Goal: Information Seeking & Learning: Learn about a topic

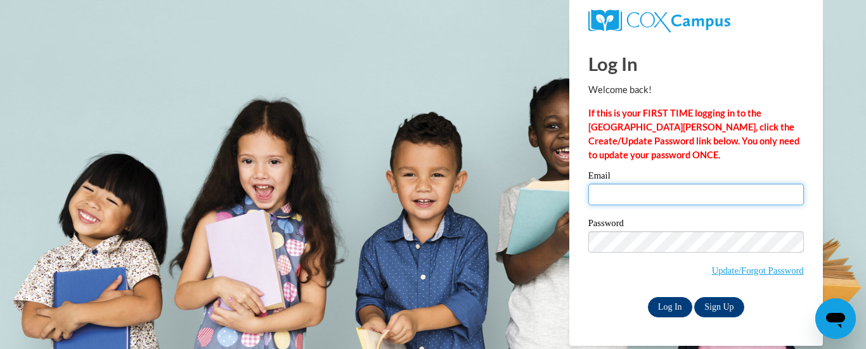
type input "bcottrell17@ivytech.edu"
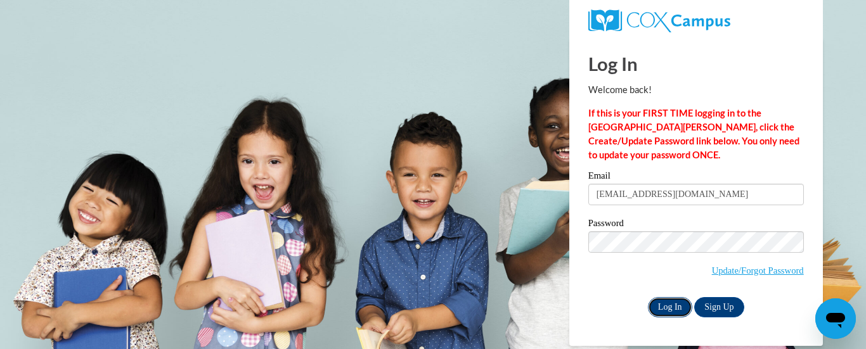
click at [669, 306] on input "Log In" at bounding box center [670, 307] width 44 height 20
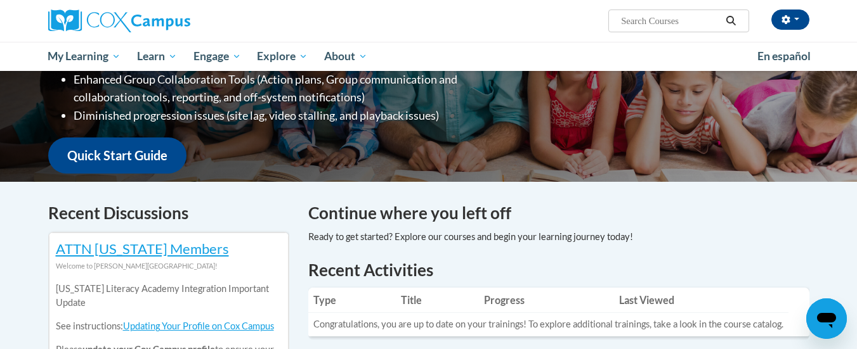
scroll to position [63, 0]
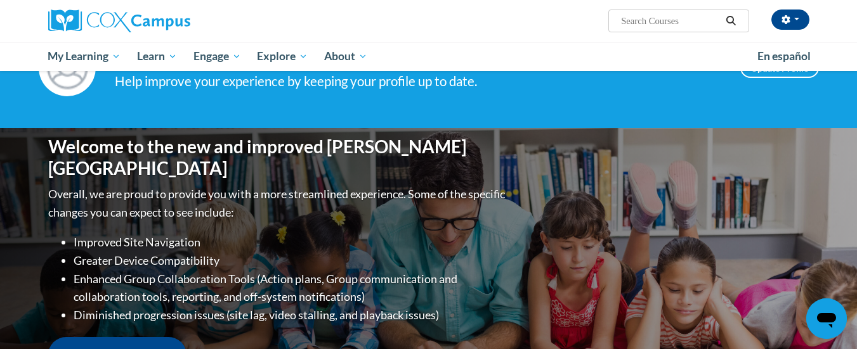
click at [679, 26] on input "Search..." at bounding box center [670, 20] width 101 height 15
type input "vocabulary instruction"
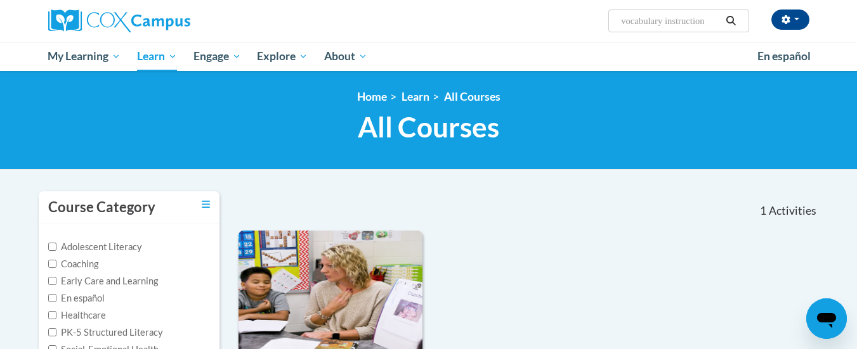
click at [713, 22] on input "vocabulary instruction" at bounding box center [670, 20] width 101 height 15
type input "vocabulary instruction (K-3)"
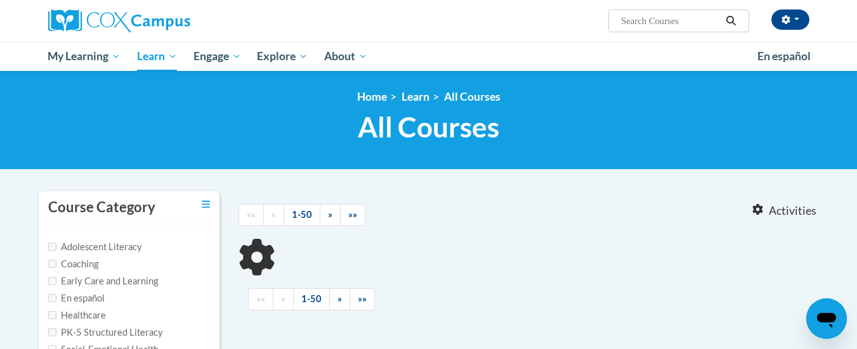
type input "vocabulary instruction (K-3)"
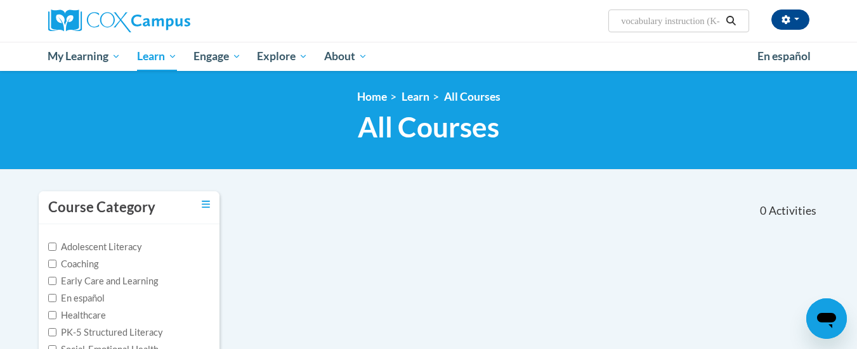
click at [725, 26] on button "Search" at bounding box center [730, 20] width 19 height 15
click at [717, 25] on input "vocabulary instruction (K-3)" at bounding box center [670, 20] width 101 height 15
click at [721, 24] on input "vocabulary instruction (K-3)" at bounding box center [670, 20] width 101 height 15
click at [697, 20] on input "-3)" at bounding box center [670, 20] width 101 height 15
type input "-"
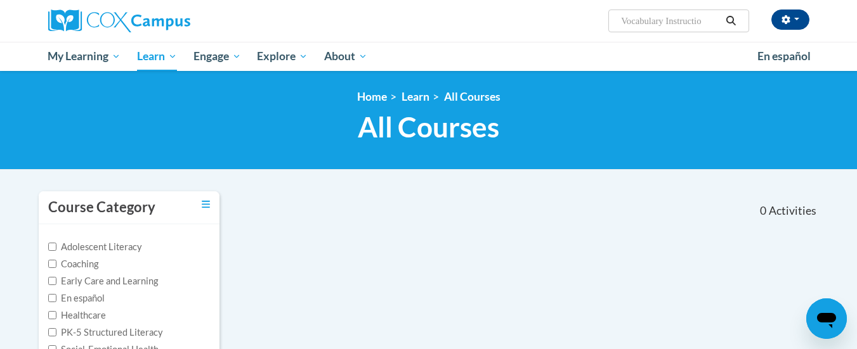
type input "Vocabulary Instruction"
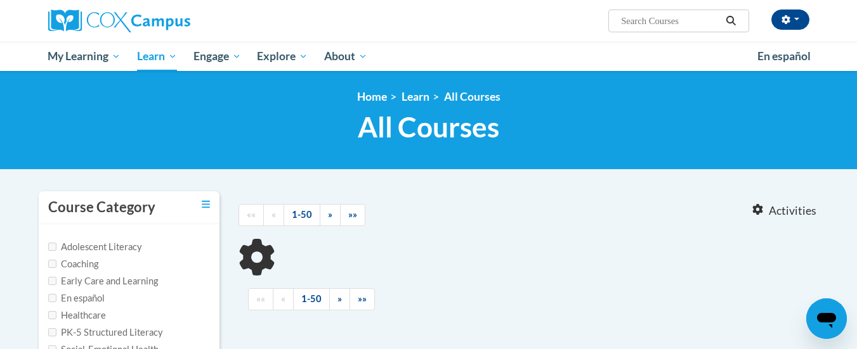
type input "Vocabulary Instruction"
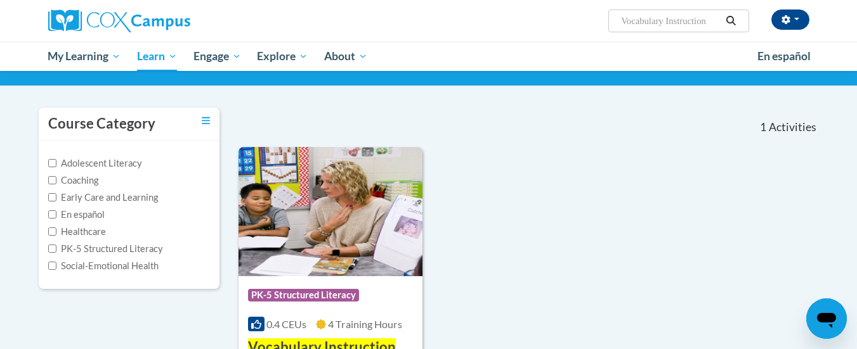
scroll to position [190, 0]
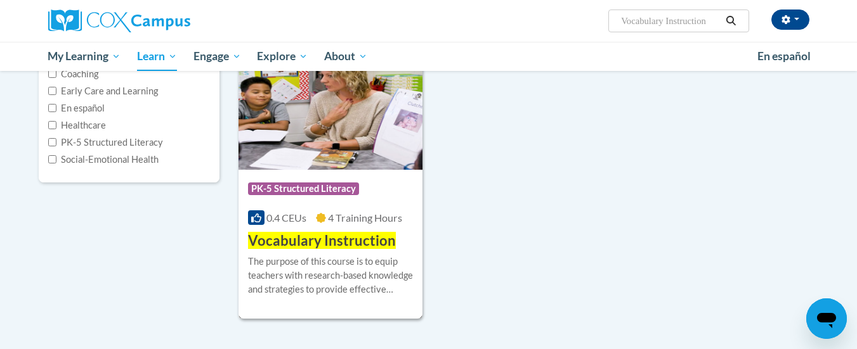
click at [324, 152] on img at bounding box center [330, 105] width 185 height 129
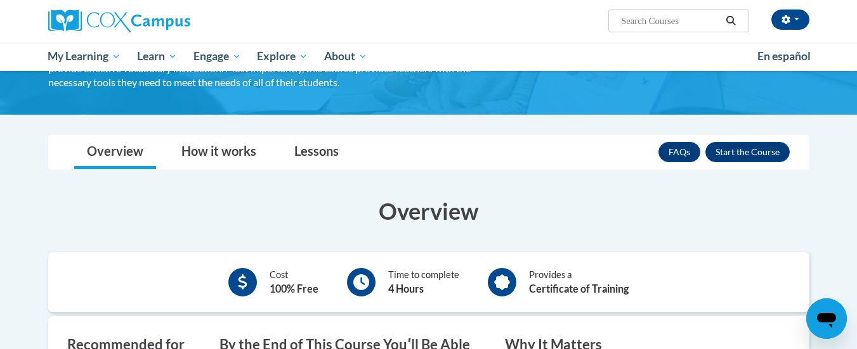
scroll to position [63, 0]
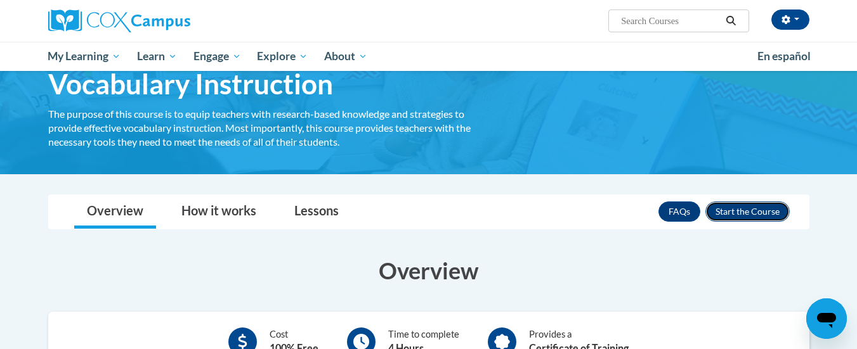
click at [762, 220] on button "Enroll" at bounding box center [747, 212] width 84 height 20
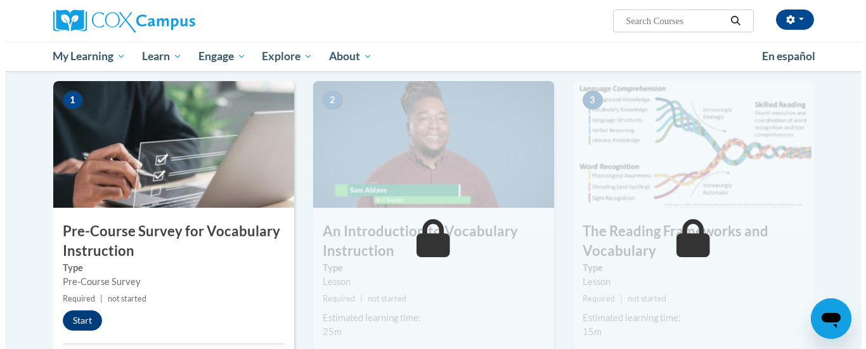
scroll to position [317, 0]
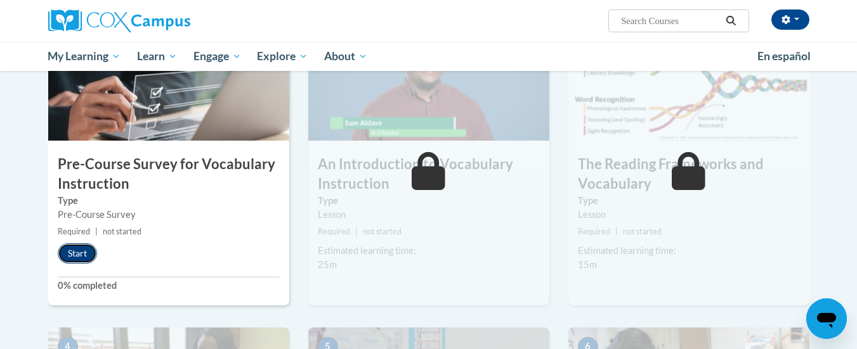
click at [59, 254] on button "Start" at bounding box center [77, 254] width 39 height 20
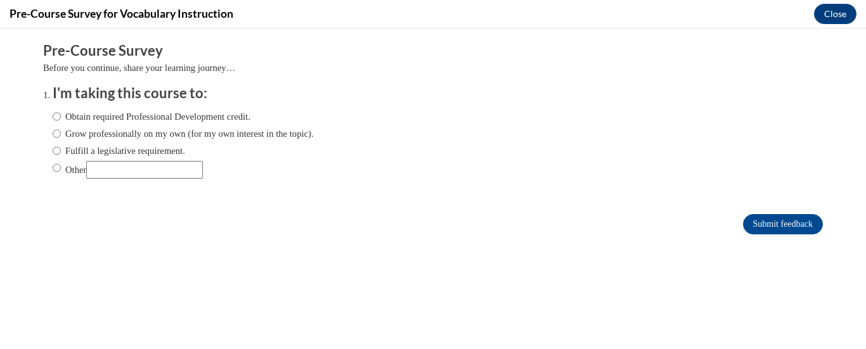
scroll to position [0, 0]
click at [53, 117] on label "Obtain required Professional Development credit." at bounding box center [152, 117] width 198 height 14
click at [53, 117] on input "Obtain required Professional Development credit." at bounding box center [57, 117] width 8 height 14
radio input "true"
click at [763, 214] on input "Submit feedback" at bounding box center [783, 224] width 80 height 20
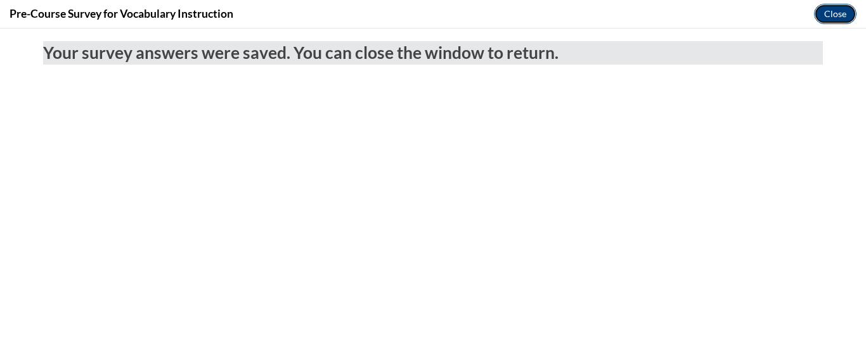
click at [835, 7] on button "Close" at bounding box center [835, 14] width 42 height 20
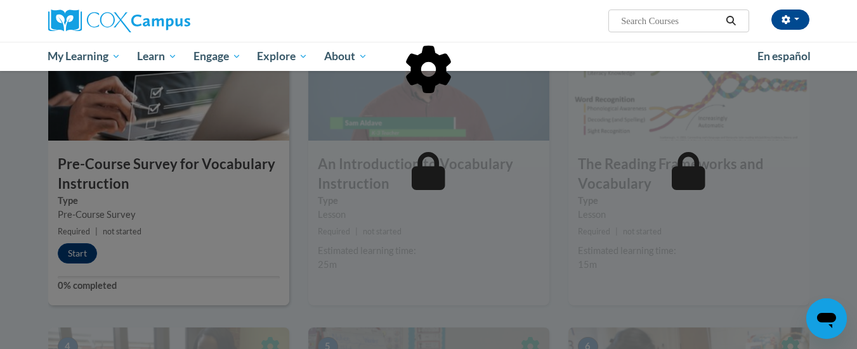
click at [153, 195] on div at bounding box center [428, 134] width 761 height 241
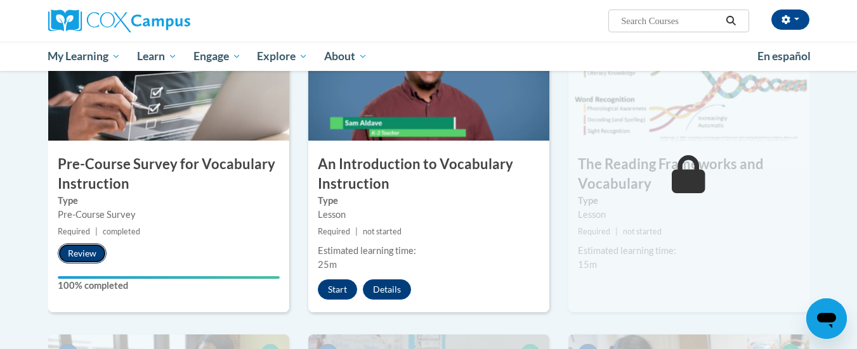
click at [77, 252] on button "Review" at bounding box center [82, 254] width 49 height 20
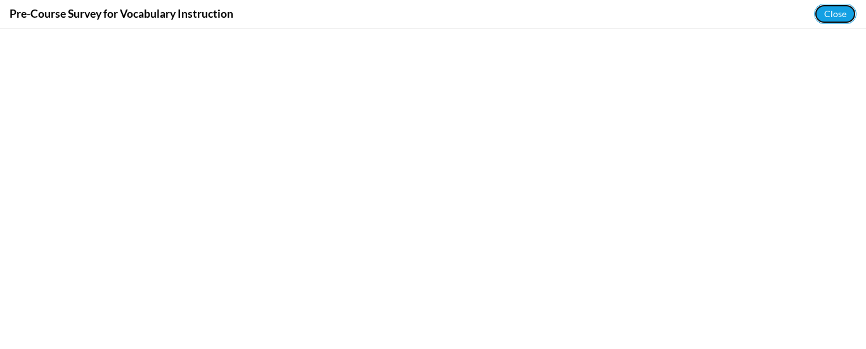
click at [854, 8] on button "Close" at bounding box center [835, 14] width 42 height 20
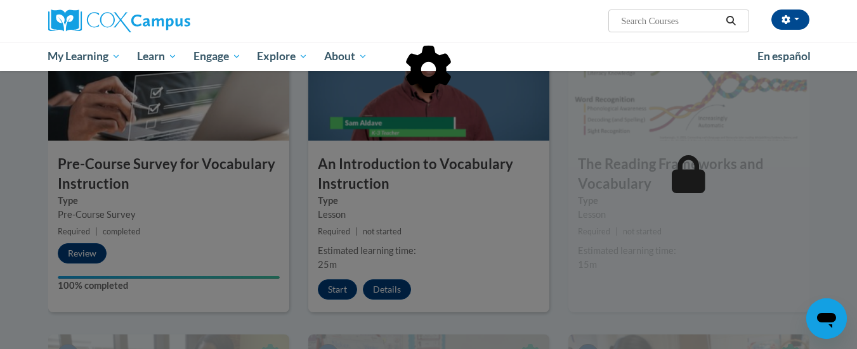
click at [412, 240] on div at bounding box center [428, 134] width 761 height 241
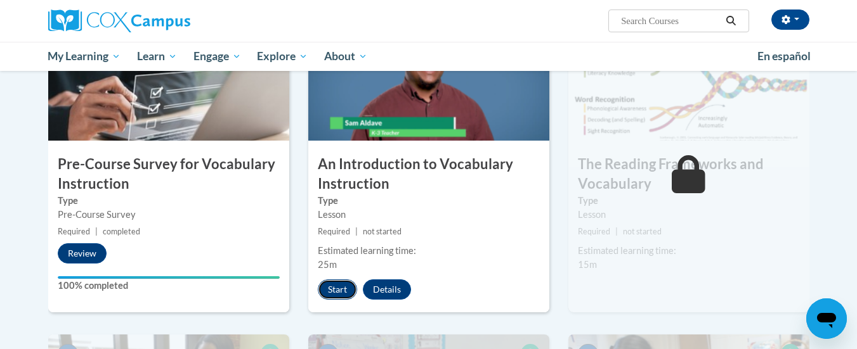
click at [344, 283] on button "Start" at bounding box center [337, 290] width 39 height 20
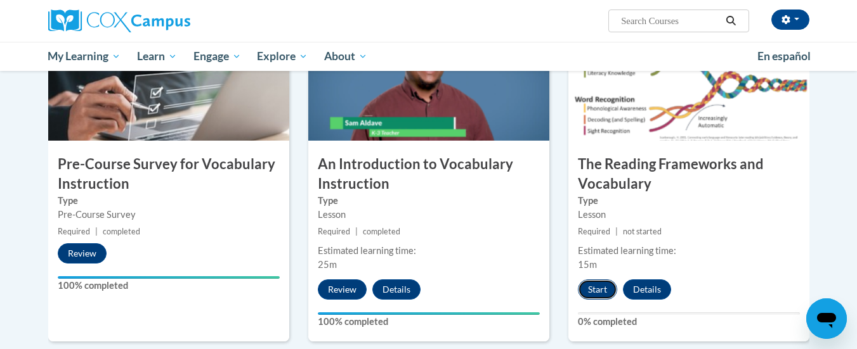
click at [601, 287] on button "Start" at bounding box center [597, 290] width 39 height 20
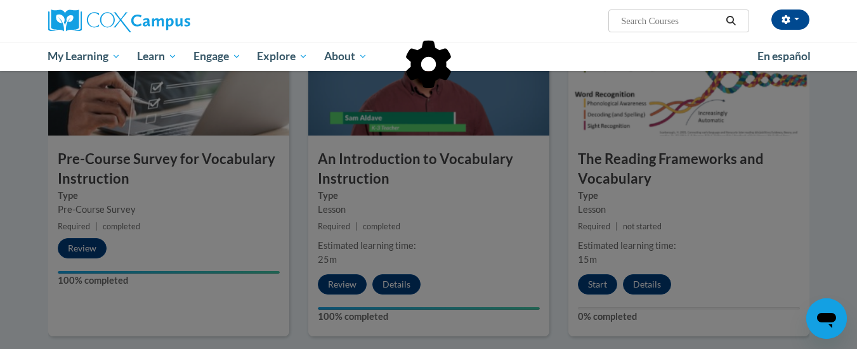
scroll to position [380, 0]
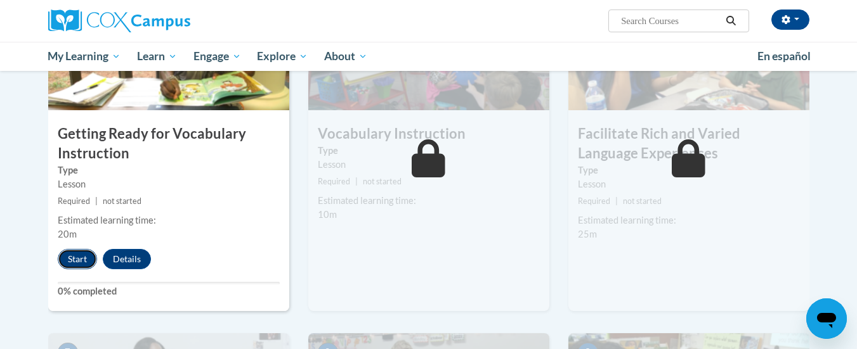
click at [74, 256] on button "Start" at bounding box center [77, 259] width 39 height 20
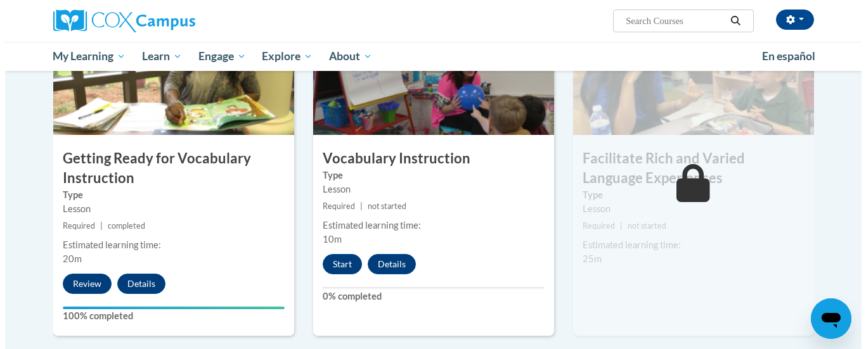
scroll to position [698, 0]
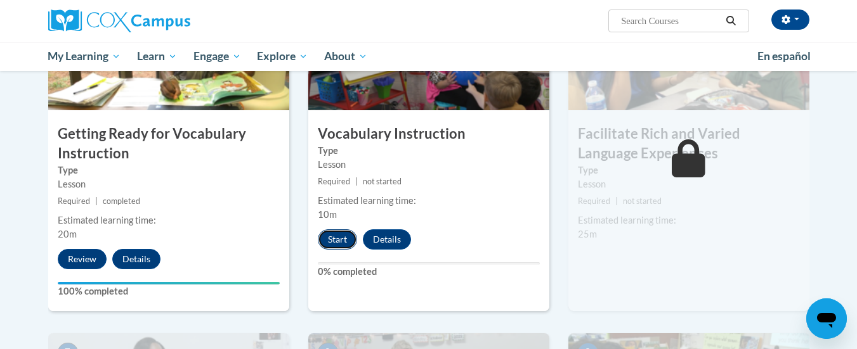
click at [334, 232] on button "Start" at bounding box center [337, 240] width 39 height 20
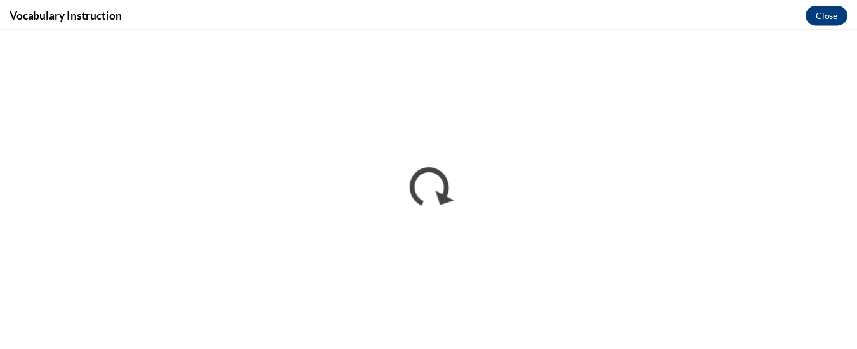
scroll to position [0, 0]
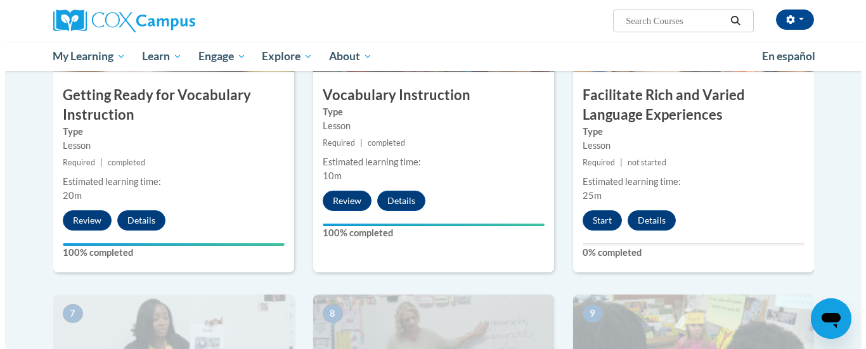
scroll to position [761, 0]
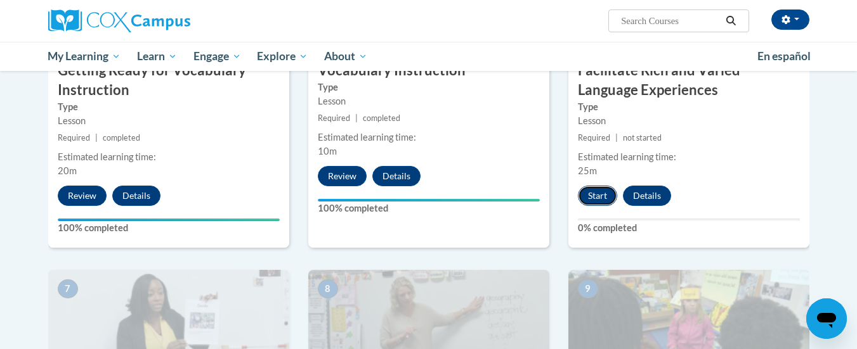
click at [595, 192] on button "Start" at bounding box center [597, 196] width 39 height 20
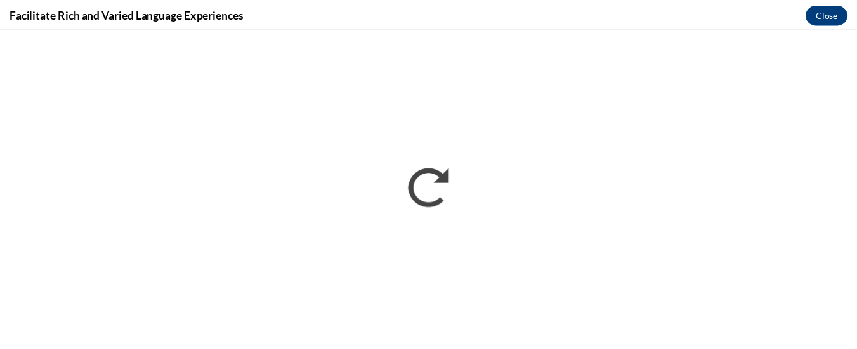
scroll to position [0, 0]
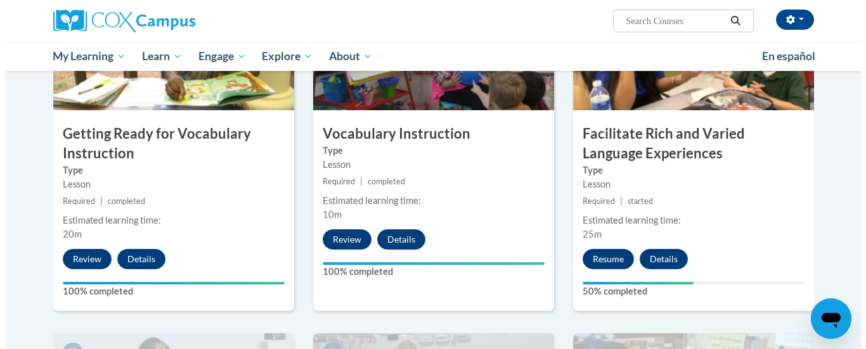
scroll to position [761, 0]
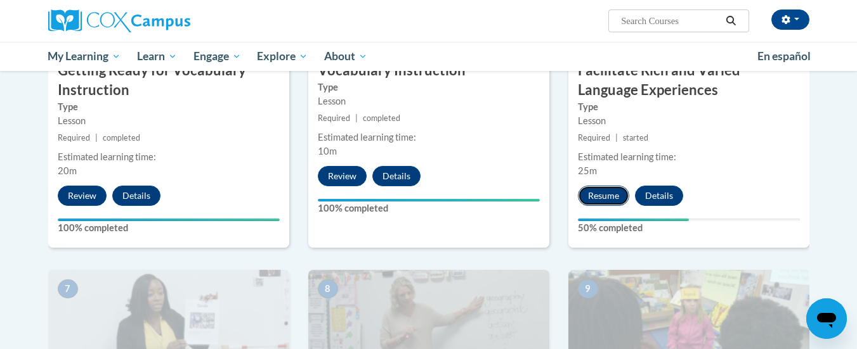
click at [600, 194] on button "Resume" at bounding box center [603, 196] width 51 height 20
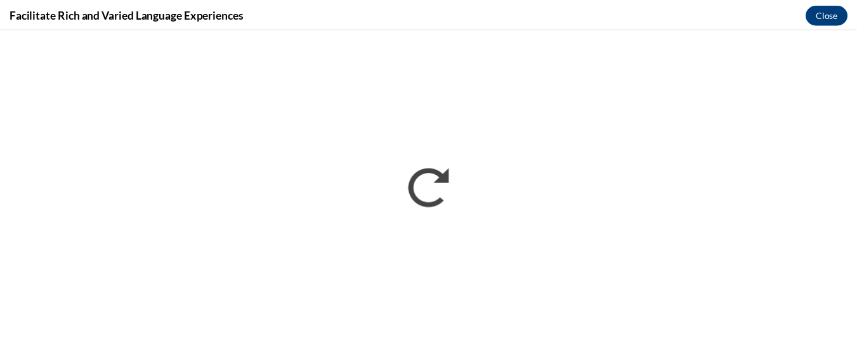
scroll to position [0, 0]
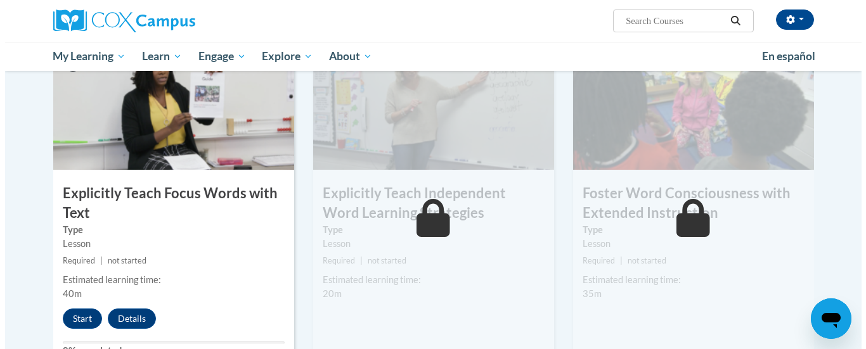
scroll to position [995, 0]
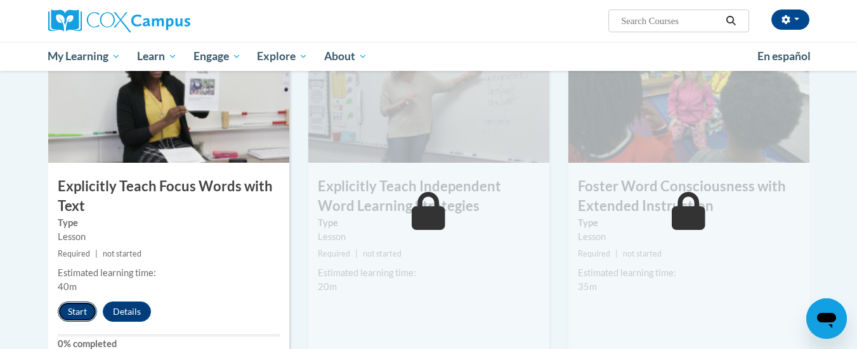
click at [83, 304] on button "Start" at bounding box center [77, 312] width 39 height 20
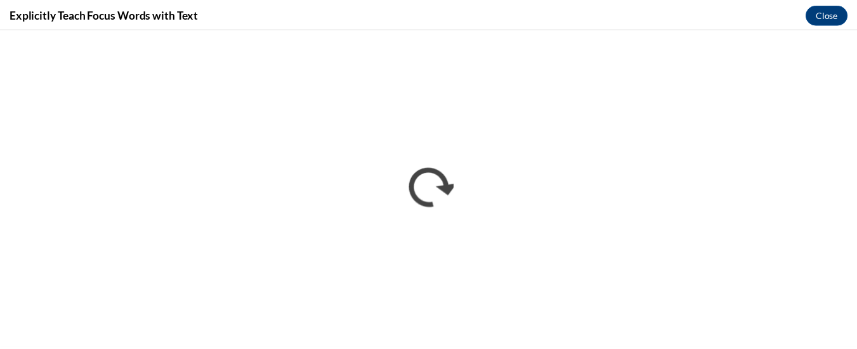
scroll to position [0, 0]
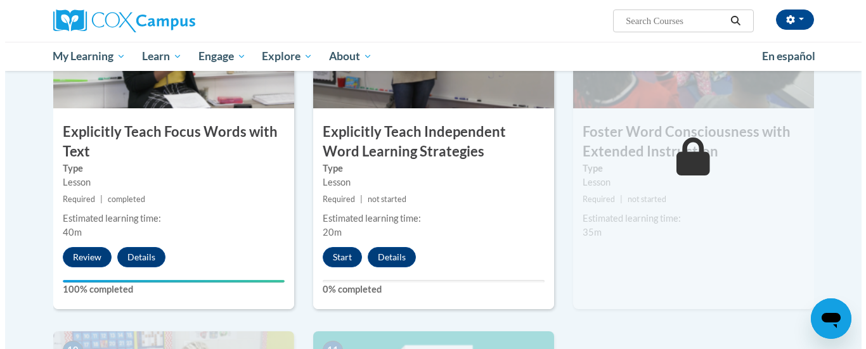
scroll to position [1078, 0]
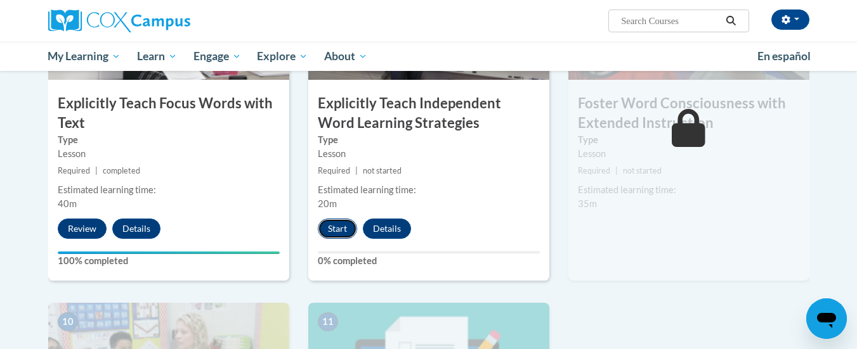
click at [353, 230] on button "Start" at bounding box center [337, 229] width 39 height 20
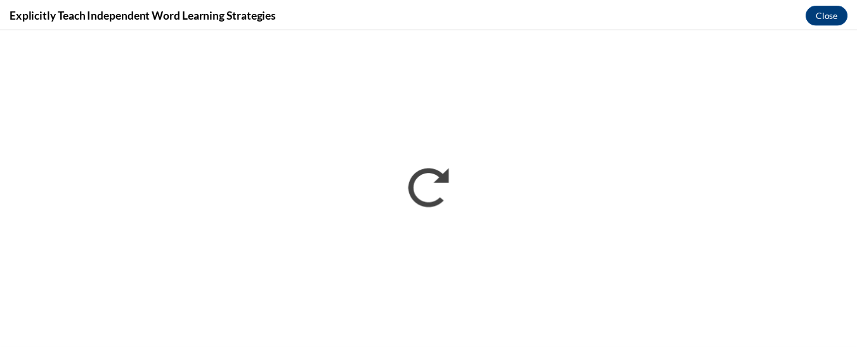
scroll to position [0, 0]
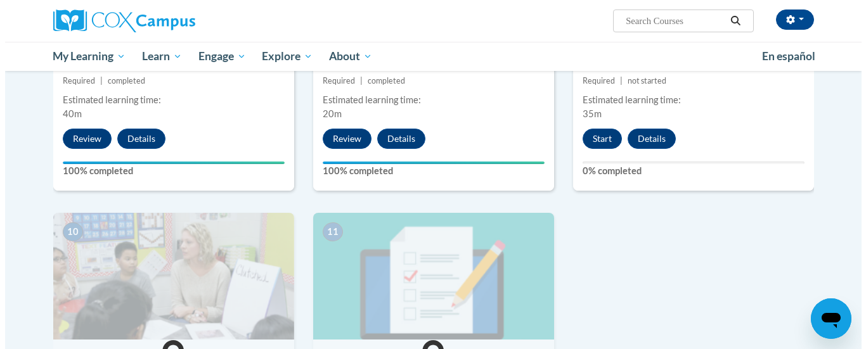
scroll to position [1141, 0]
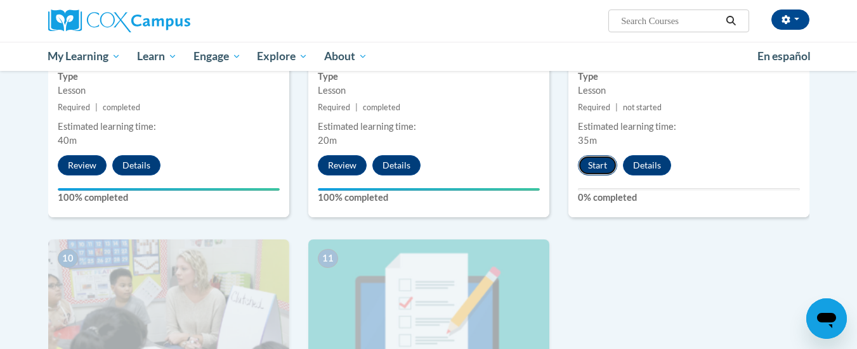
click at [603, 167] on button "Start" at bounding box center [597, 165] width 39 height 20
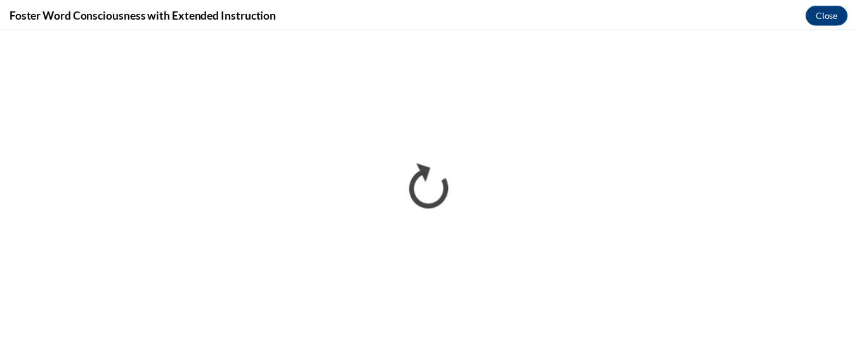
scroll to position [0, 0]
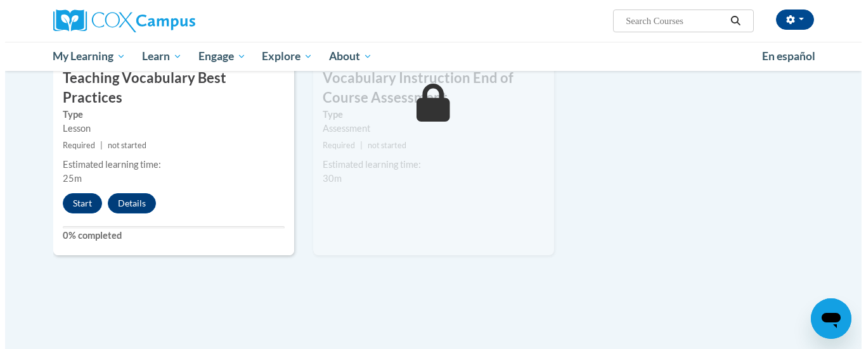
scroll to position [1459, 0]
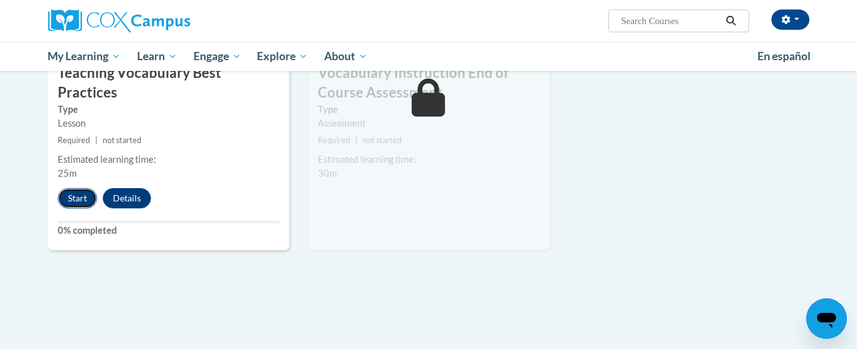
click at [86, 188] on button "Start" at bounding box center [77, 198] width 39 height 20
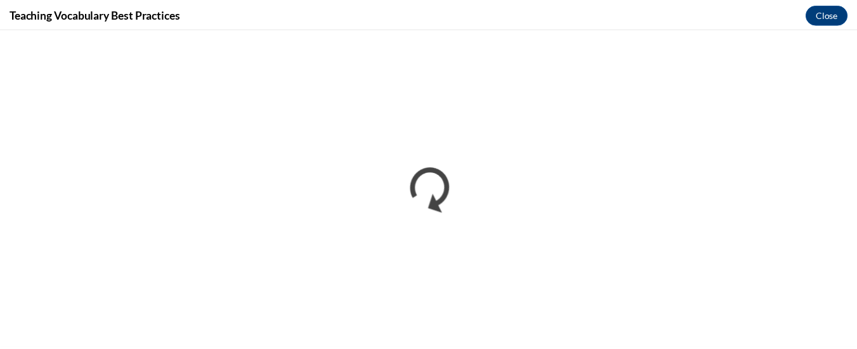
scroll to position [0, 0]
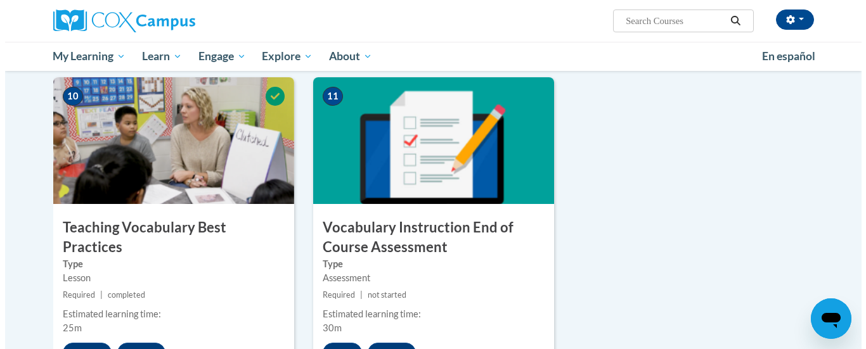
scroll to position [1459, 0]
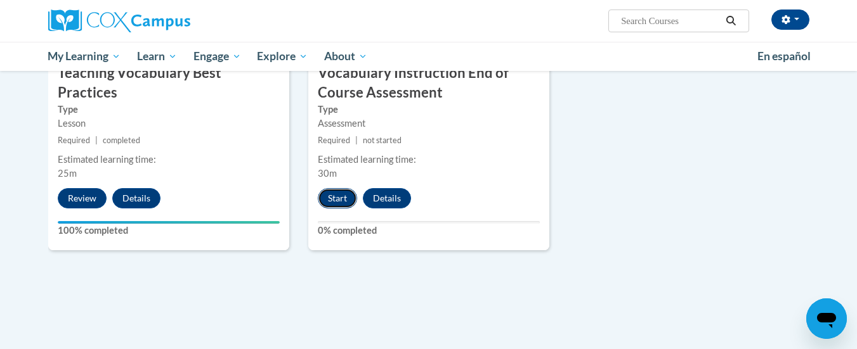
click at [346, 195] on button "Start" at bounding box center [337, 198] width 39 height 20
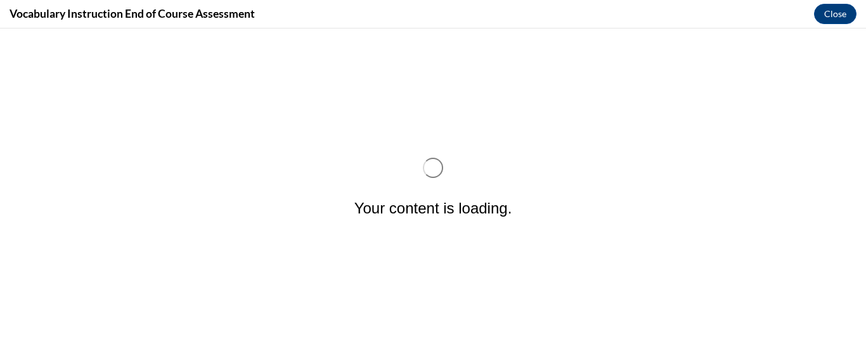
scroll to position [0, 0]
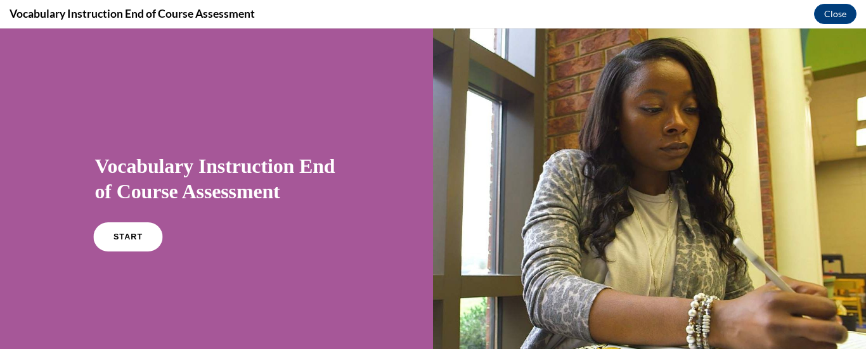
click at [115, 238] on span "START" at bounding box center [127, 238] width 29 height 10
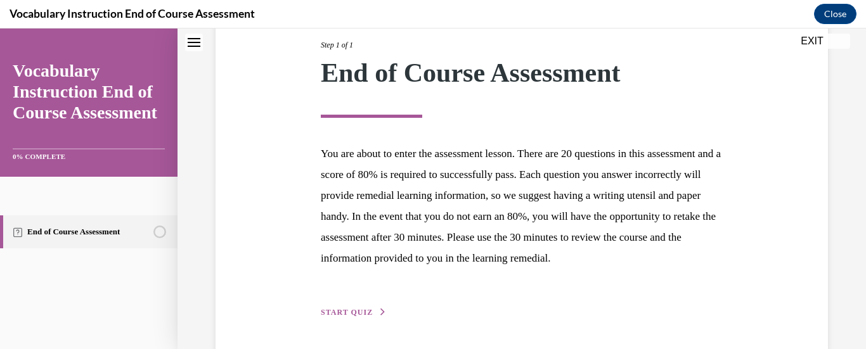
scroll to position [233, 0]
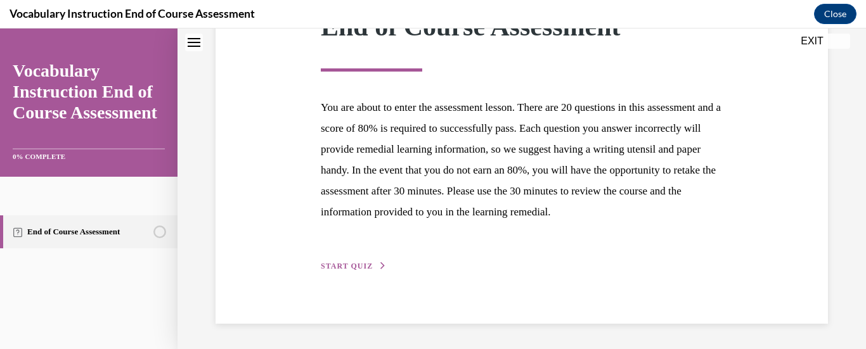
click at [358, 263] on span "START QUIZ" at bounding box center [347, 266] width 52 height 9
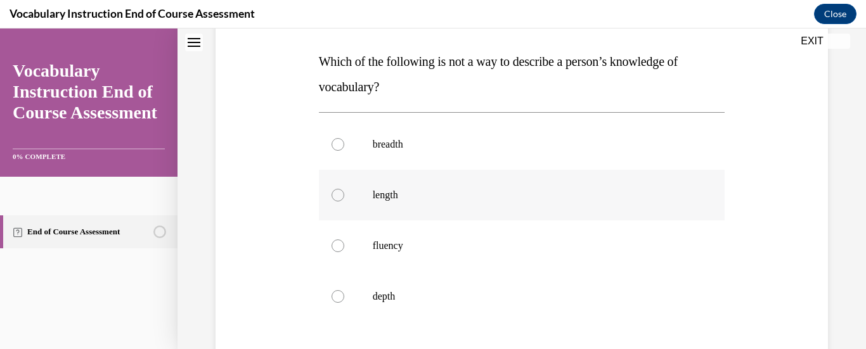
scroll to position [190, 0]
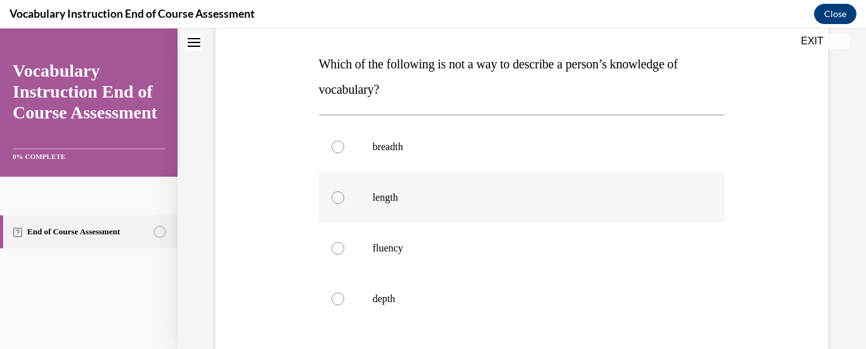
click at [403, 212] on label "length" at bounding box center [522, 197] width 406 height 51
click at [344, 204] on input "length" at bounding box center [338, 198] width 13 height 13
radio input "true"
click at [395, 150] on p "breadth" at bounding box center [533, 147] width 321 height 13
click at [344, 150] on input "breadth" at bounding box center [338, 147] width 13 height 13
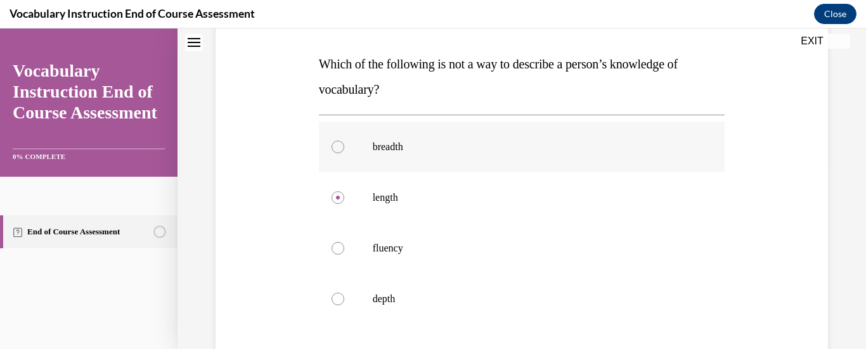
radio input "true"
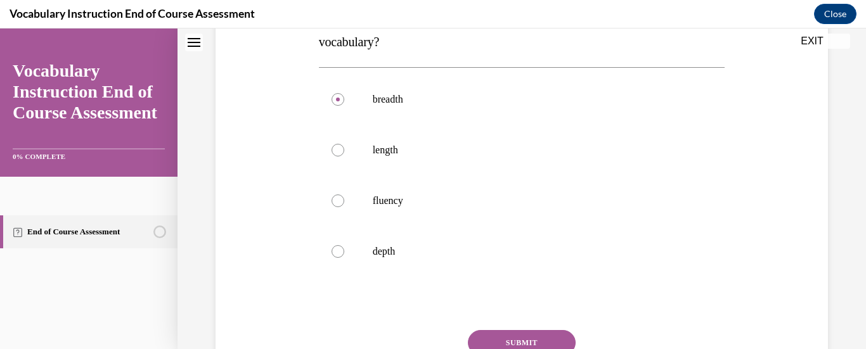
scroll to position [348, 0]
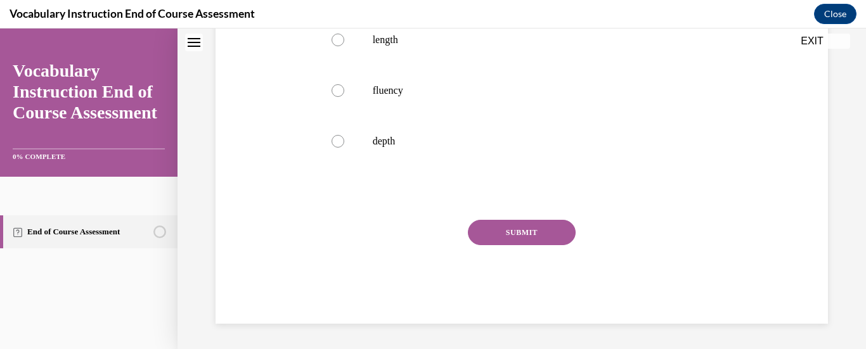
click at [469, 231] on button "SUBMIT" at bounding box center [522, 232] width 108 height 25
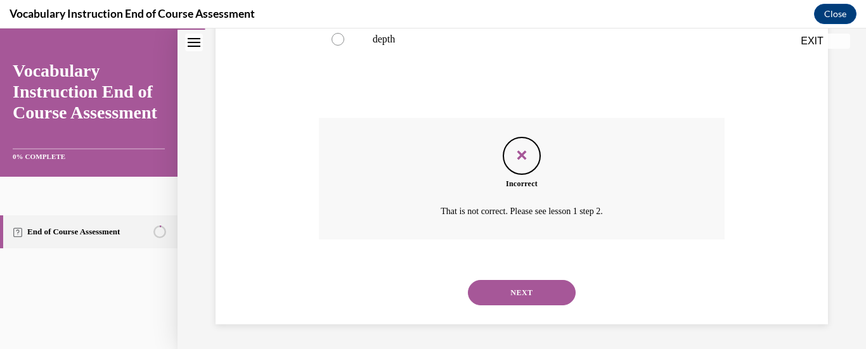
scroll to position [451, 0]
click at [526, 297] on button "NEXT" at bounding box center [522, 292] width 108 height 25
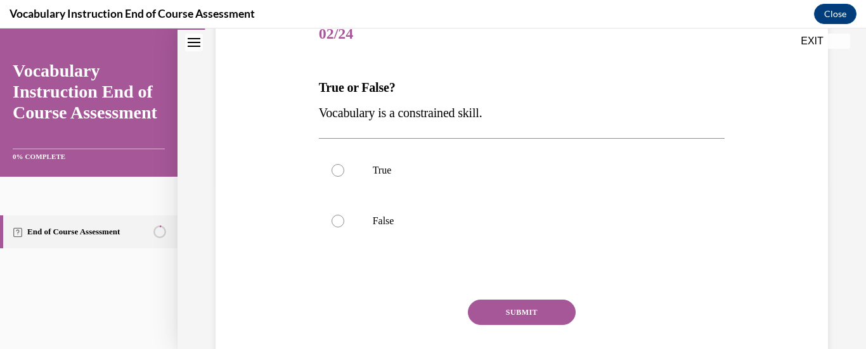
scroll to position [190, 0]
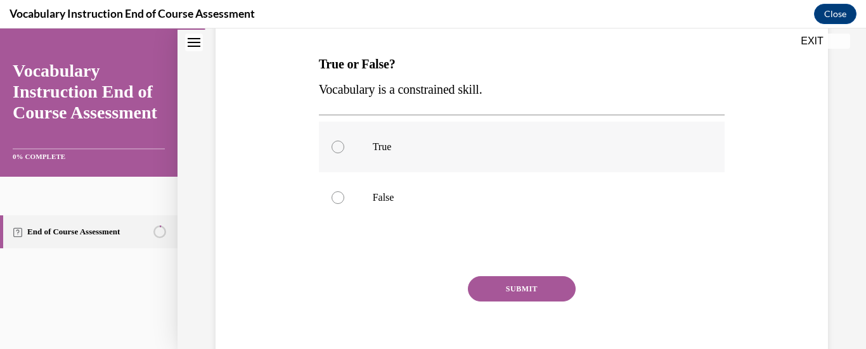
click at [373, 145] on p "True" at bounding box center [533, 147] width 321 height 13
click at [344, 145] on input "True" at bounding box center [338, 147] width 13 height 13
radio input "true"
click at [522, 283] on button "SUBMIT" at bounding box center [522, 288] width 108 height 25
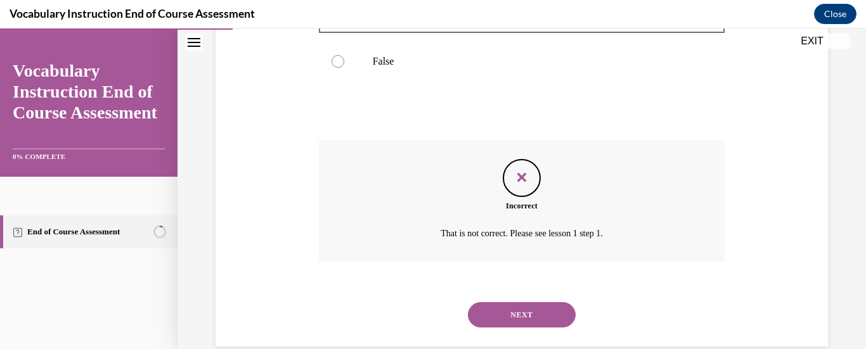
scroll to position [349, 0]
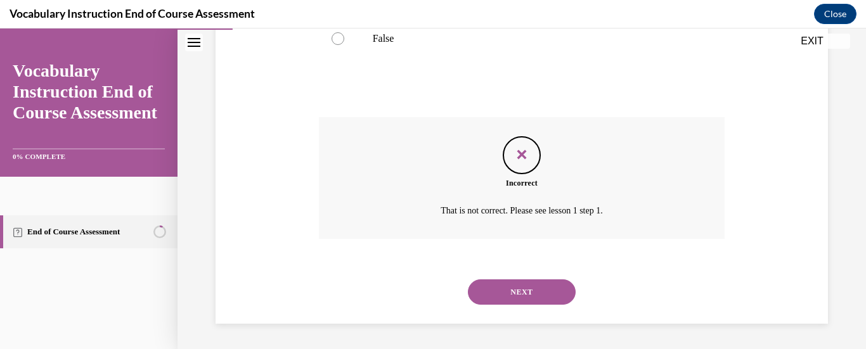
click at [540, 292] on button "NEXT" at bounding box center [522, 292] width 108 height 25
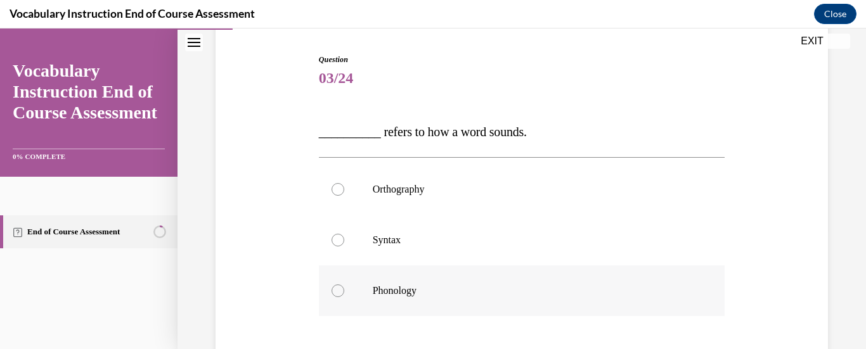
scroll to position [127, 0]
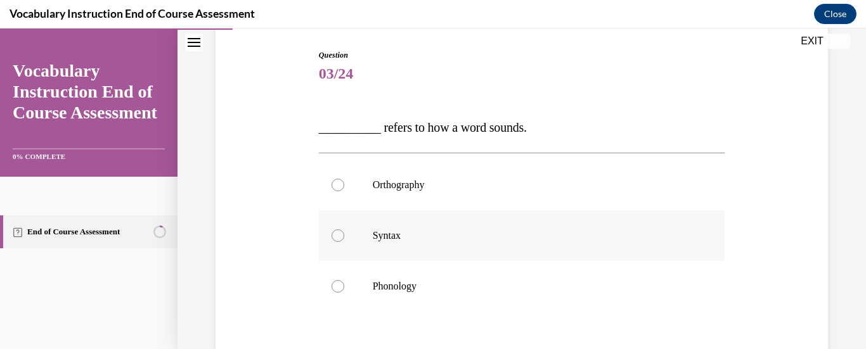
click at [432, 219] on label "Syntax" at bounding box center [522, 236] width 406 height 51
click at [344, 230] on input "Syntax" at bounding box center [338, 236] width 13 height 13
radio input "true"
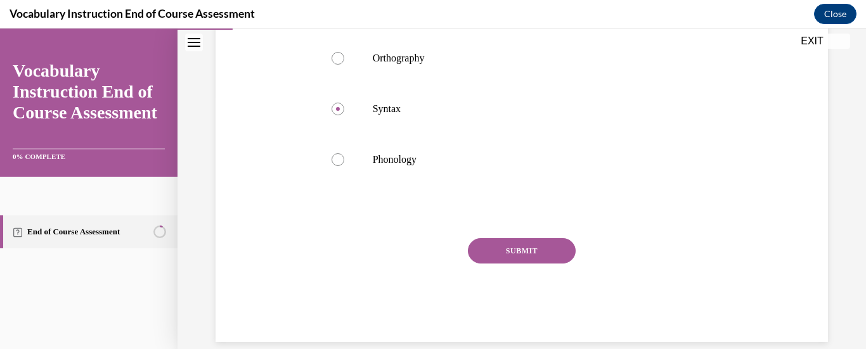
click at [527, 247] on button "SUBMIT" at bounding box center [522, 250] width 108 height 25
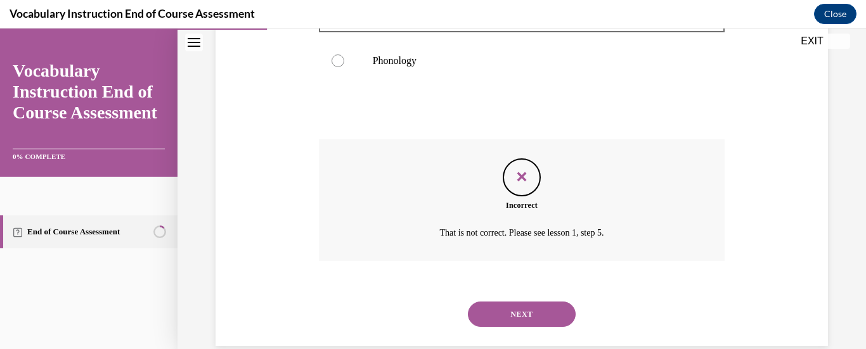
scroll to position [375, 0]
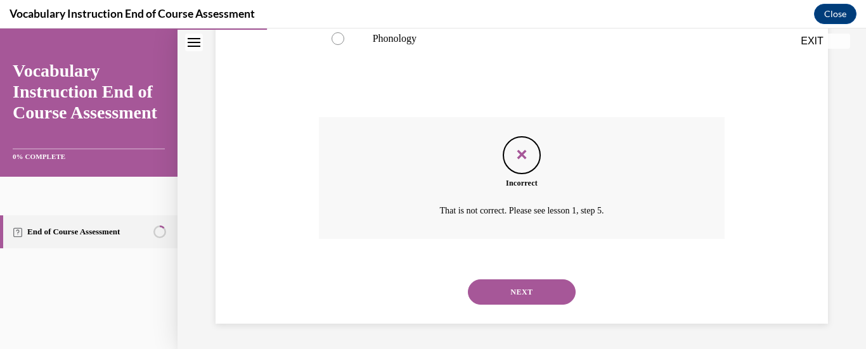
click at [516, 281] on button "NEXT" at bounding box center [522, 292] width 108 height 25
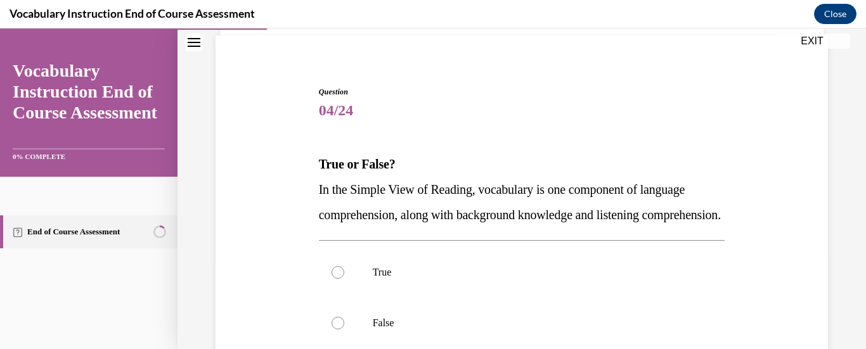
scroll to position [127, 0]
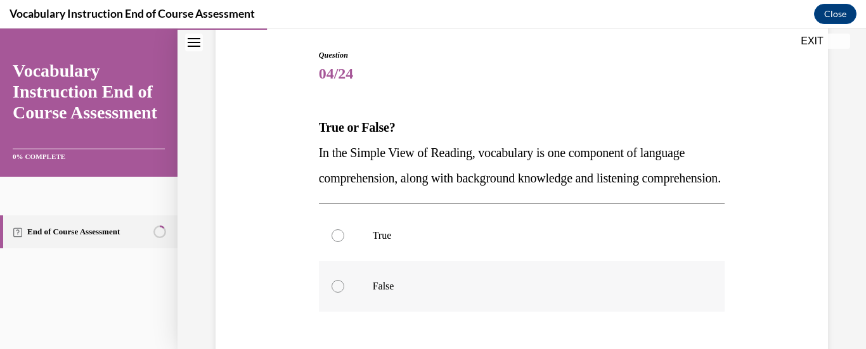
click at [476, 292] on label "False" at bounding box center [522, 286] width 406 height 51
click at [344, 292] on input "False" at bounding box center [338, 286] width 13 height 13
radio input "true"
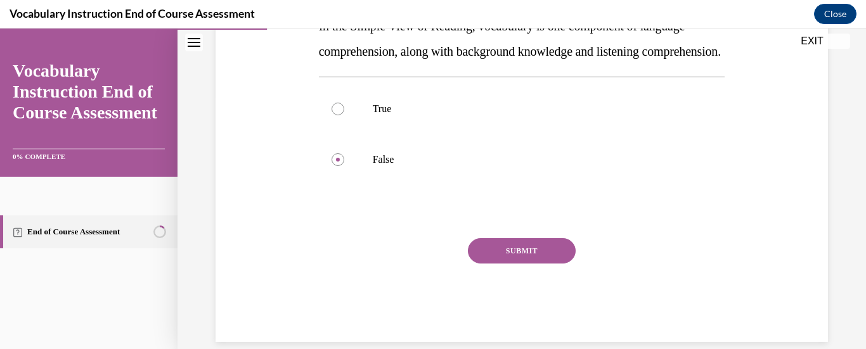
click at [509, 264] on button "SUBMIT" at bounding box center [522, 250] width 108 height 25
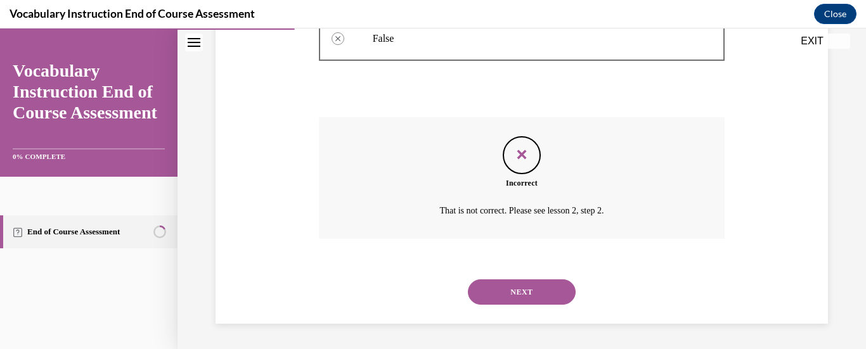
scroll to position [399, 0]
click at [528, 294] on button "NEXT" at bounding box center [522, 292] width 108 height 25
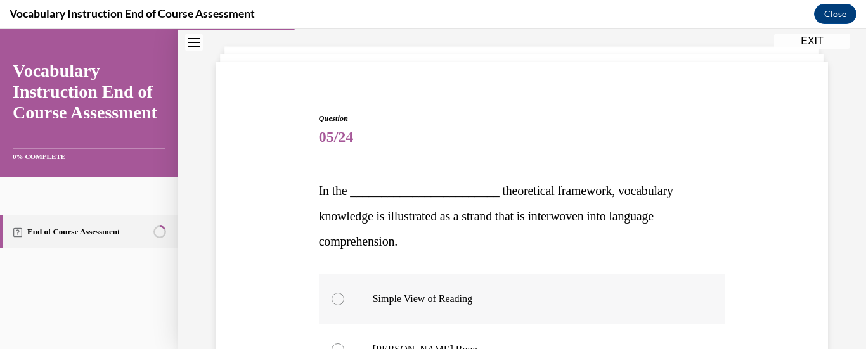
scroll to position [127, 0]
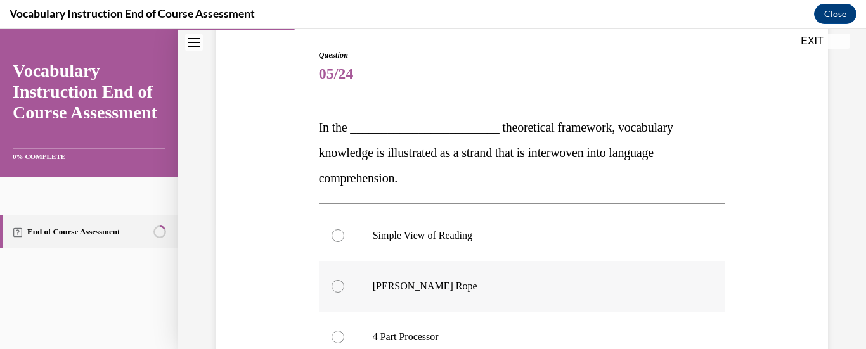
click at [531, 292] on p "Scarborough's Rope" at bounding box center [533, 286] width 321 height 13
click at [344, 292] on input "Scarborough's Rope" at bounding box center [338, 286] width 13 height 13
radio input "true"
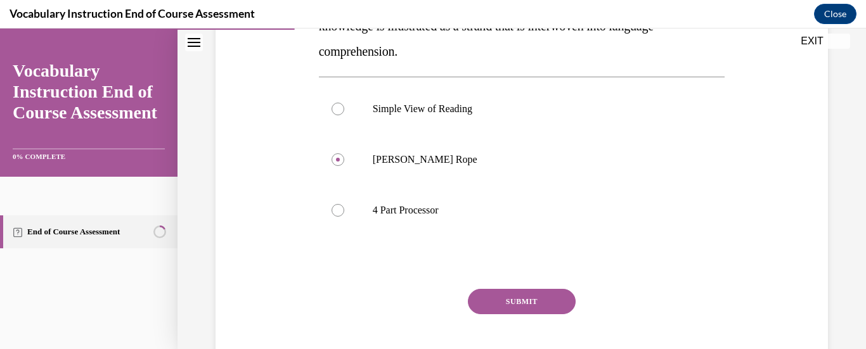
click at [533, 292] on button "SUBMIT" at bounding box center [522, 301] width 108 height 25
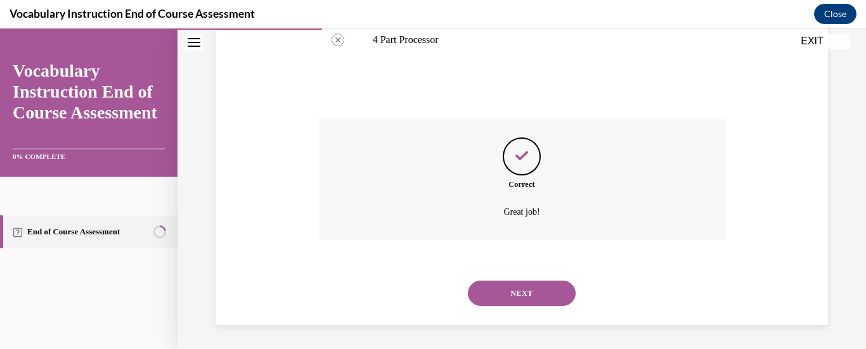
scroll to position [426, 0]
click at [562, 284] on button "NEXT" at bounding box center [522, 292] width 108 height 25
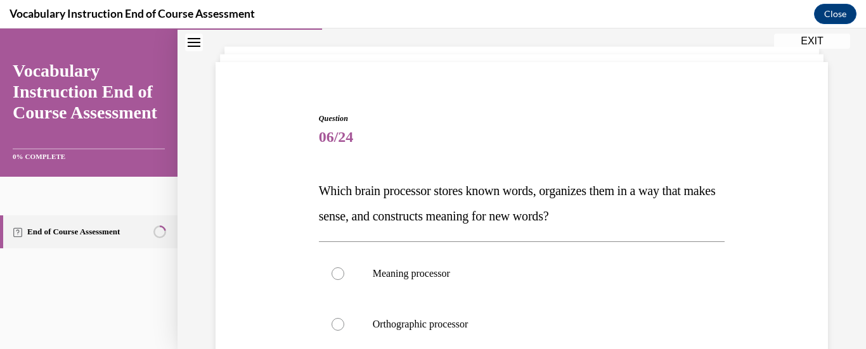
scroll to position [127, 0]
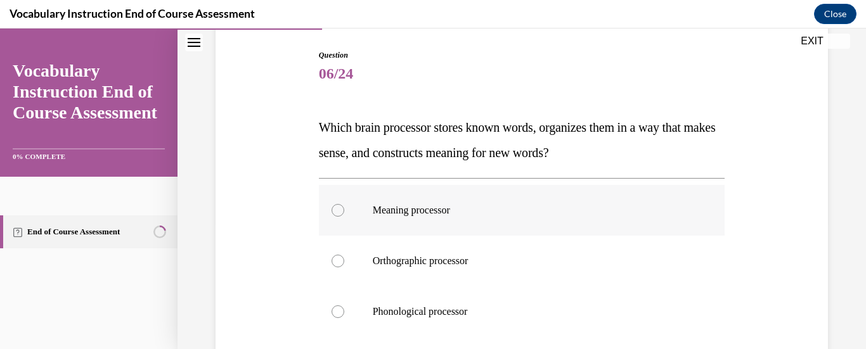
click at [540, 230] on label "Meaning processor" at bounding box center [522, 210] width 406 height 51
click at [344, 217] on input "Meaning processor" at bounding box center [338, 210] width 13 height 13
radio input "true"
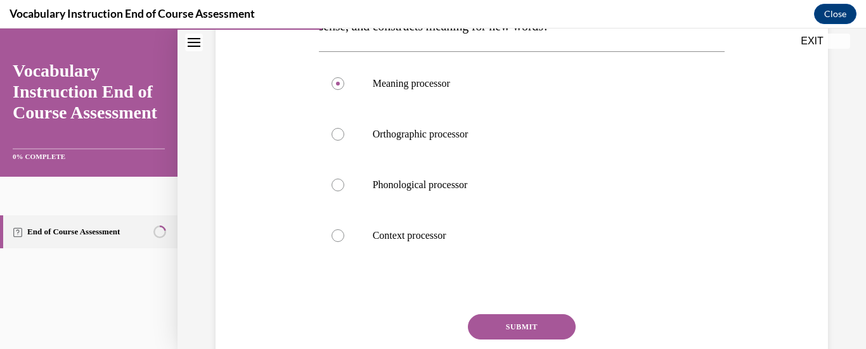
click at [526, 315] on button "SUBMIT" at bounding box center [522, 327] width 108 height 25
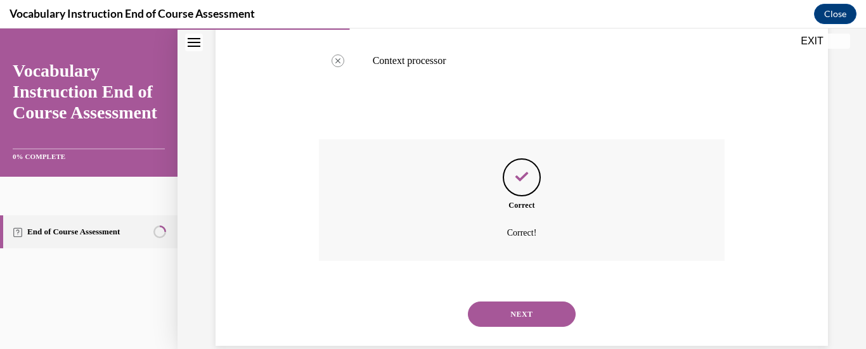
scroll to position [451, 0]
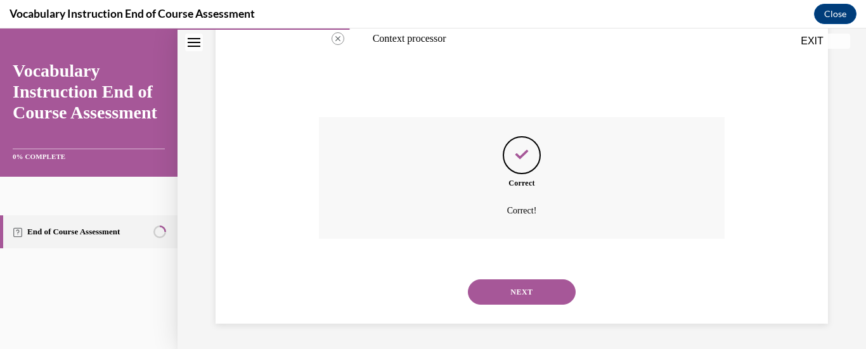
click at [541, 285] on button "NEXT" at bounding box center [522, 292] width 108 height 25
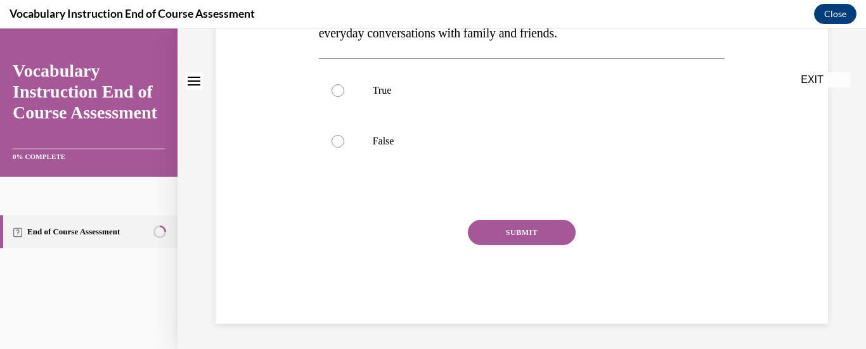
scroll to position [0, 0]
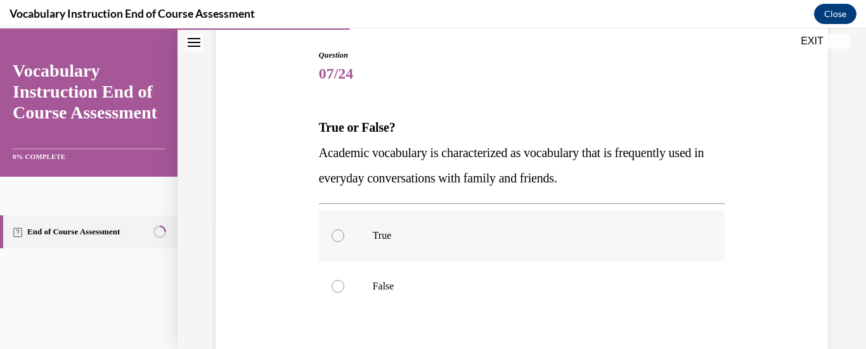
click at [471, 252] on label "True" at bounding box center [522, 236] width 406 height 51
click at [344, 242] on input "True" at bounding box center [338, 236] width 13 height 13
radio input "true"
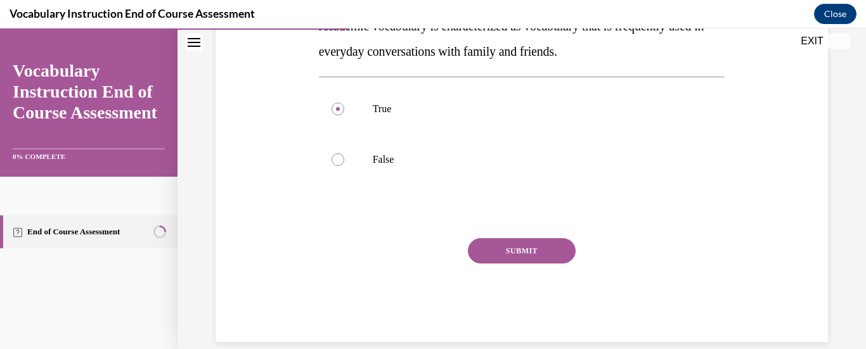
click at [519, 256] on button "SUBMIT" at bounding box center [522, 250] width 108 height 25
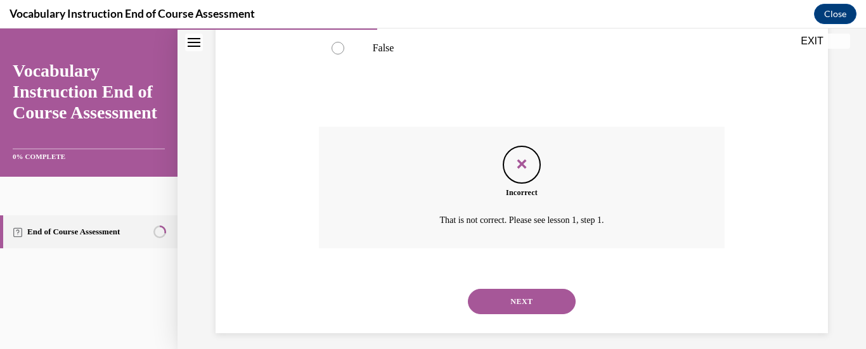
scroll to position [375, 0]
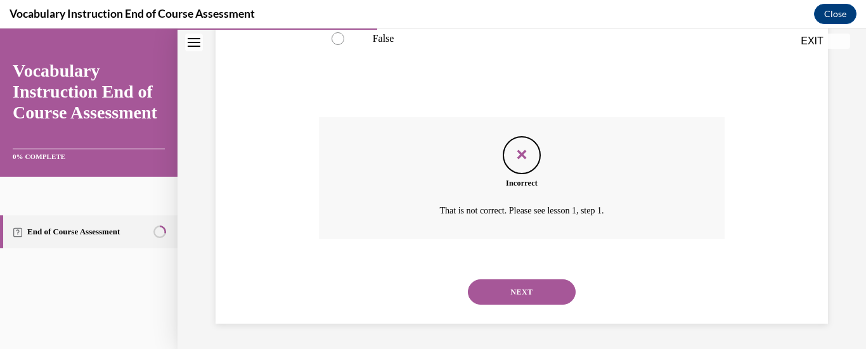
click at [523, 292] on button "NEXT" at bounding box center [522, 292] width 108 height 25
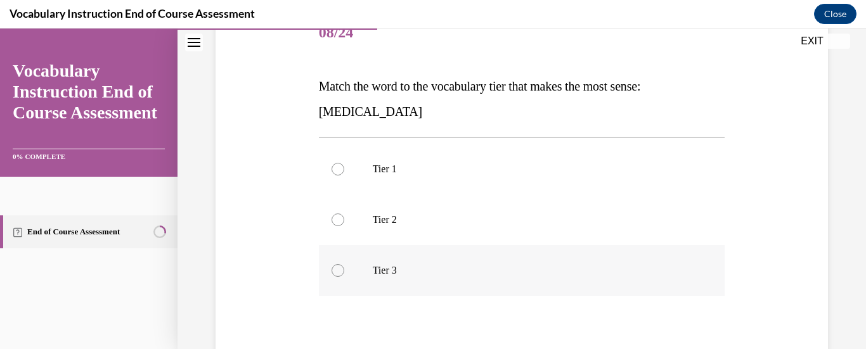
scroll to position [190, 0]
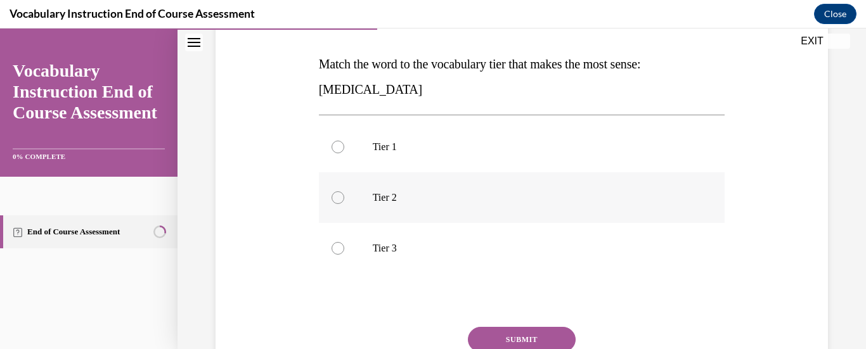
click at [490, 218] on label "Tier 2" at bounding box center [522, 197] width 406 height 51
click at [344, 204] on input "Tier 2" at bounding box center [338, 198] width 13 height 13
radio input "true"
click at [517, 335] on button "SUBMIT" at bounding box center [522, 339] width 108 height 25
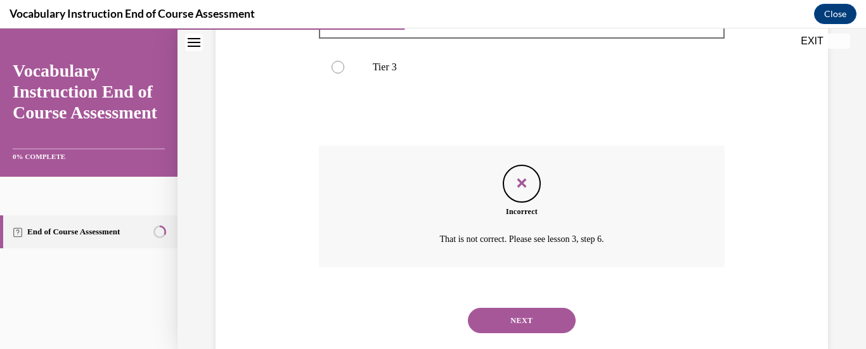
scroll to position [400, 0]
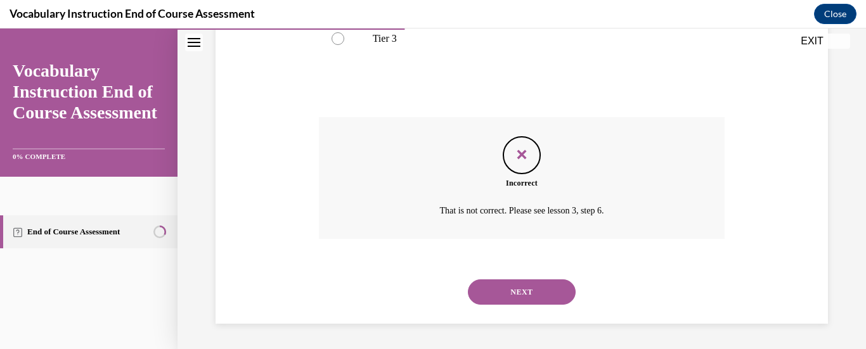
click at [554, 299] on button "NEXT" at bounding box center [522, 292] width 108 height 25
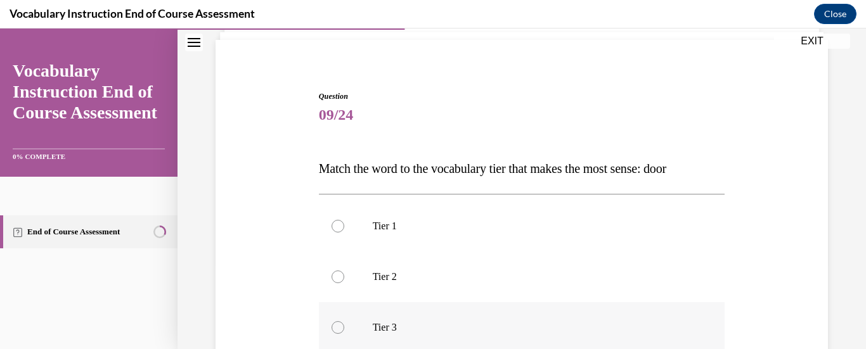
scroll to position [127, 0]
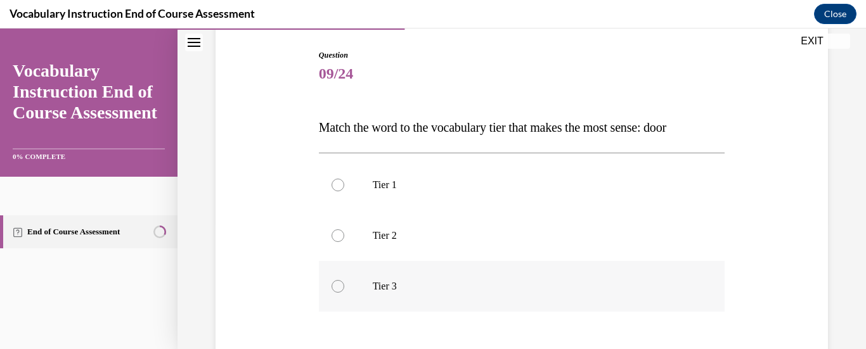
click at [554, 296] on label "Tier 3" at bounding box center [522, 286] width 406 height 51
click at [344, 293] on input "Tier 3" at bounding box center [338, 286] width 13 height 13
radio input "true"
drag, startPoint x: 518, startPoint y: 239, endPoint x: 525, endPoint y: 247, distance: 10.3
click at [519, 239] on p "Tier 2" at bounding box center [533, 236] width 321 height 13
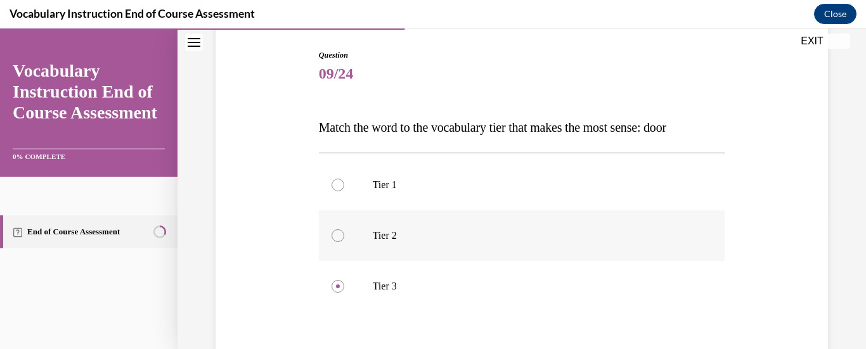
click at [344, 239] on input "Tier 2" at bounding box center [338, 236] width 13 height 13
radio input "true"
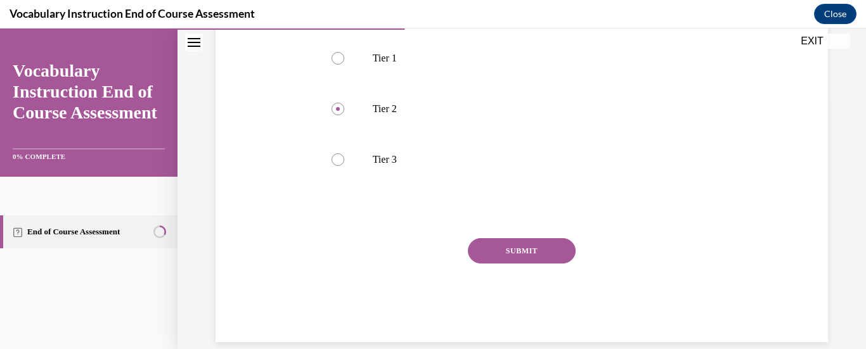
click at [534, 239] on button "SUBMIT" at bounding box center [522, 250] width 108 height 25
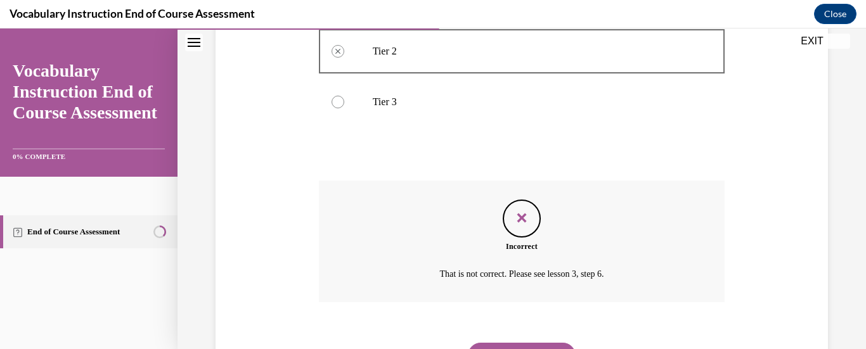
scroll to position [375, 0]
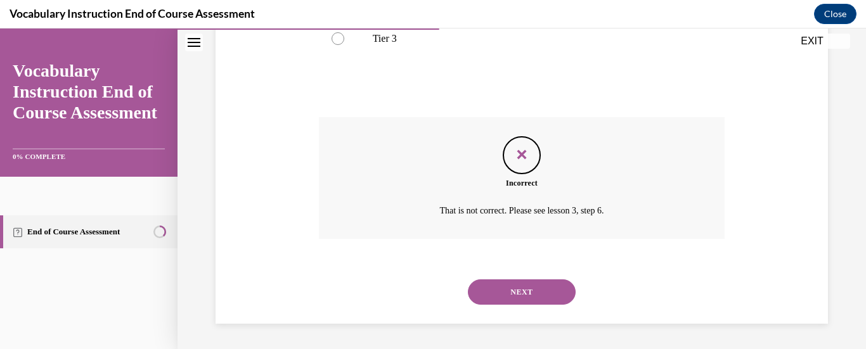
click at [529, 283] on button "NEXT" at bounding box center [522, 292] width 108 height 25
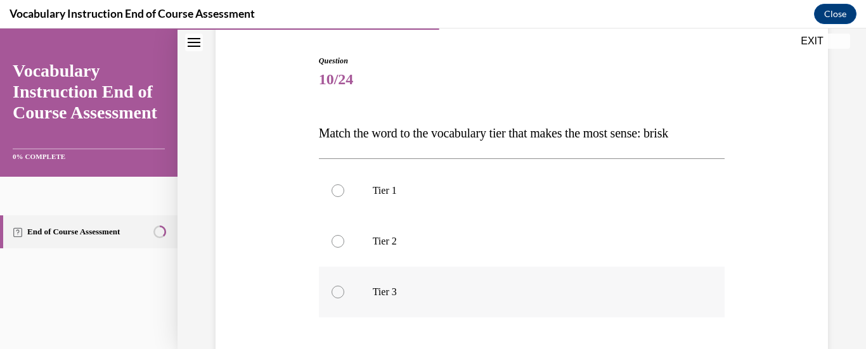
scroll to position [127, 0]
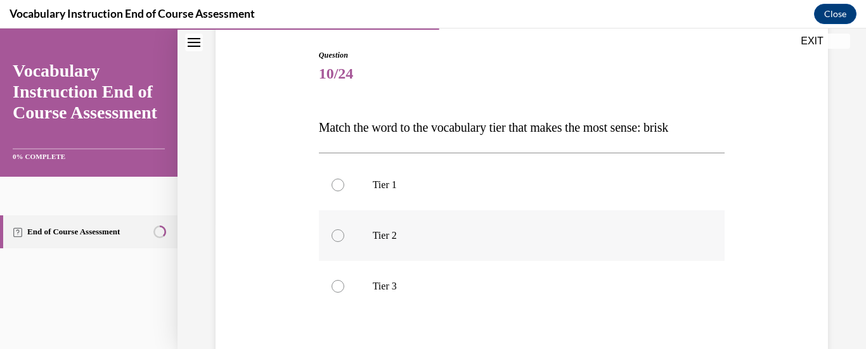
click at [396, 248] on label "Tier 2" at bounding box center [522, 236] width 406 height 51
click at [344, 242] on input "Tier 2" at bounding box center [338, 236] width 13 height 13
radio input "true"
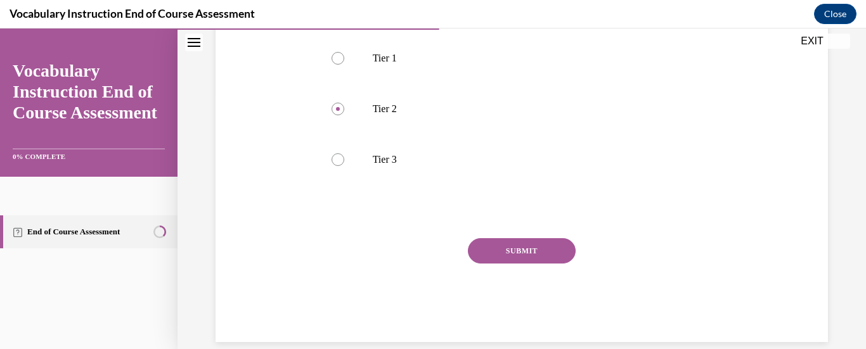
click at [500, 250] on button "SUBMIT" at bounding box center [522, 250] width 108 height 25
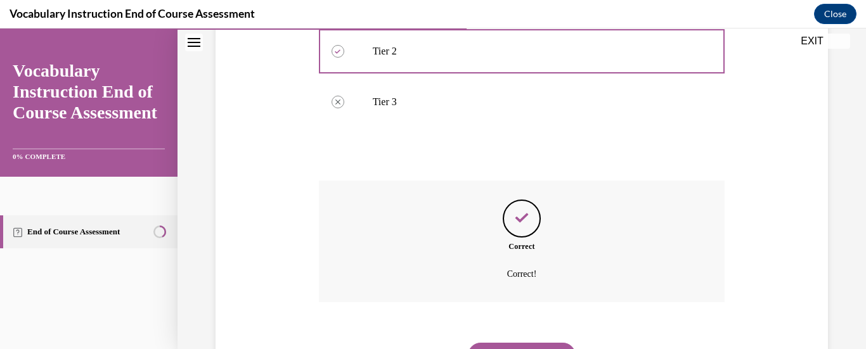
scroll to position [375, 0]
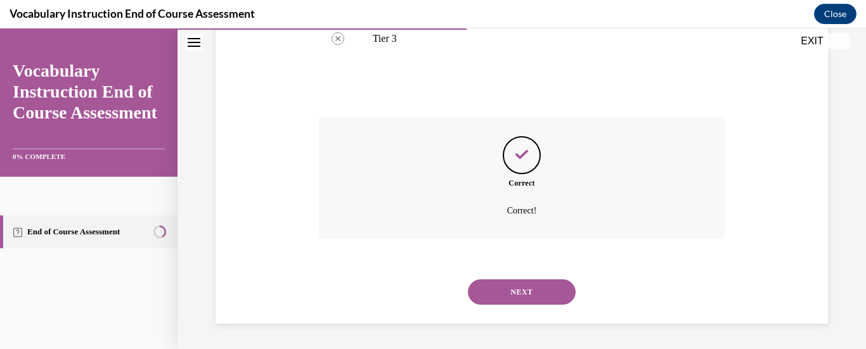
click at [530, 287] on button "NEXT" at bounding box center [522, 292] width 108 height 25
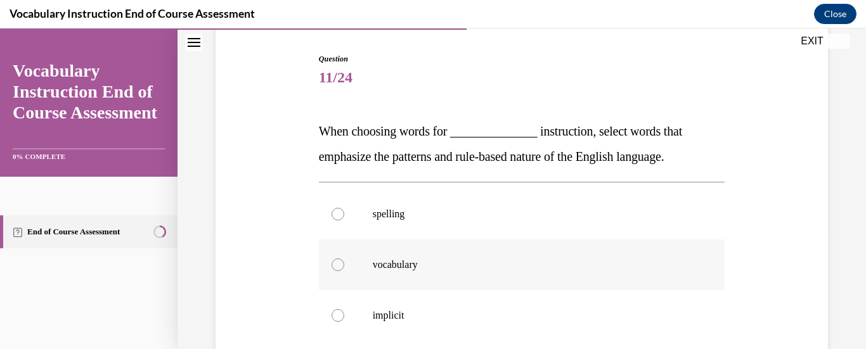
scroll to position [127, 0]
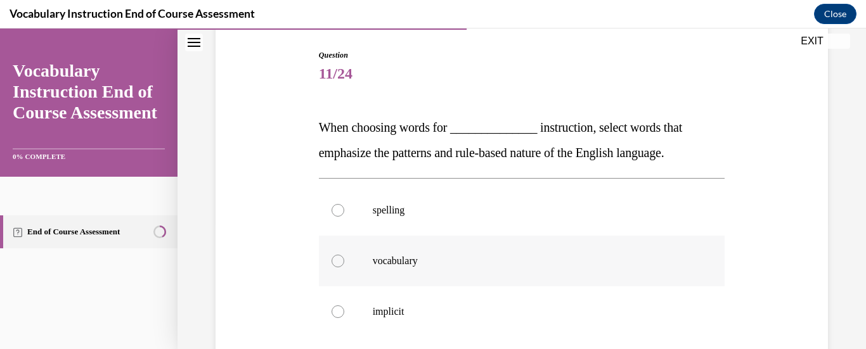
click at [528, 282] on label "vocabulary" at bounding box center [522, 261] width 406 height 51
click at [344, 268] on input "vocabulary" at bounding box center [338, 261] width 13 height 13
radio input "true"
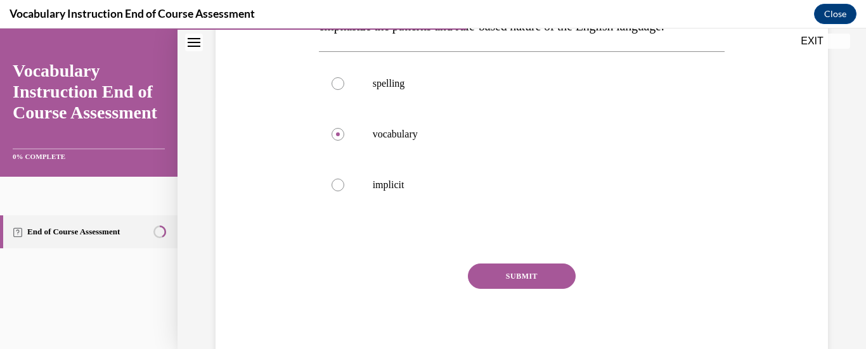
click at [528, 283] on button "SUBMIT" at bounding box center [522, 276] width 108 height 25
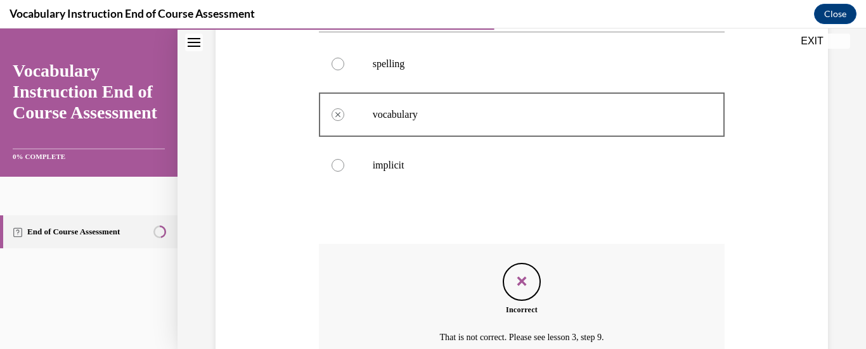
scroll to position [400, 0]
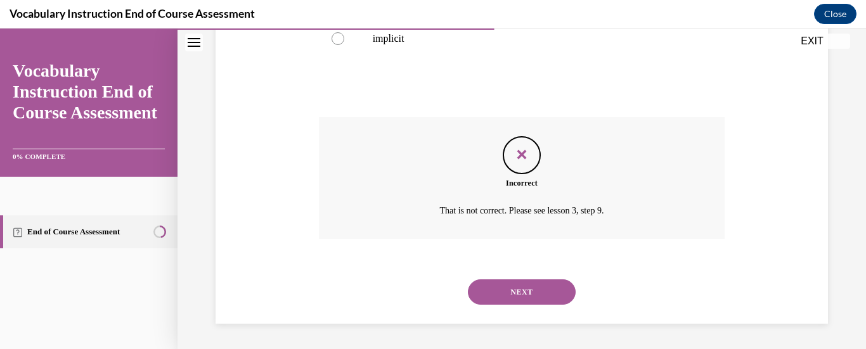
click at [542, 287] on button "NEXT" at bounding box center [522, 292] width 108 height 25
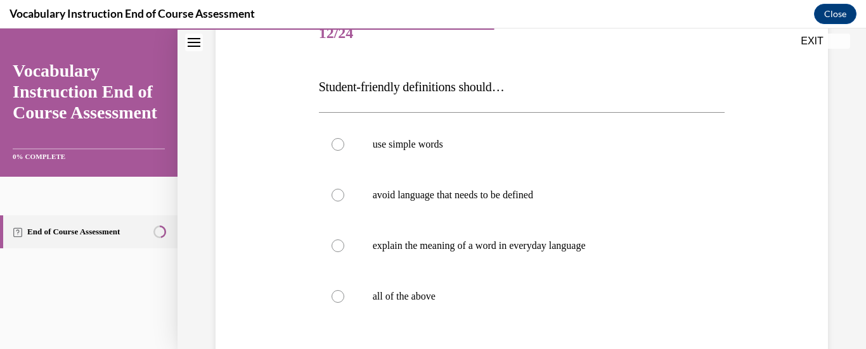
scroll to position [190, 0]
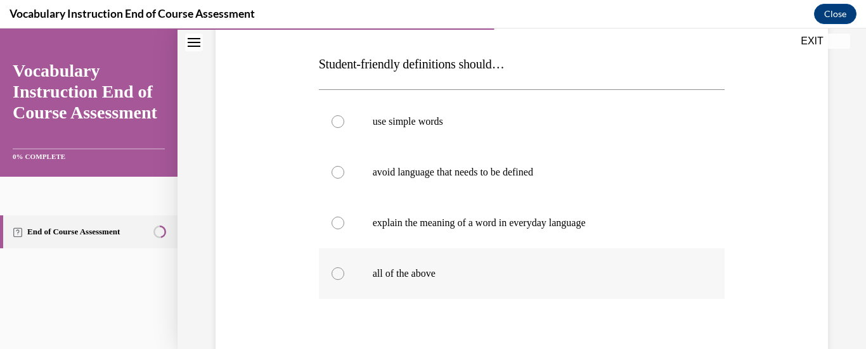
click at [432, 278] on p "all of the above" at bounding box center [533, 274] width 321 height 13
click at [344, 278] on input "all of the above" at bounding box center [338, 274] width 13 height 13
radio input "true"
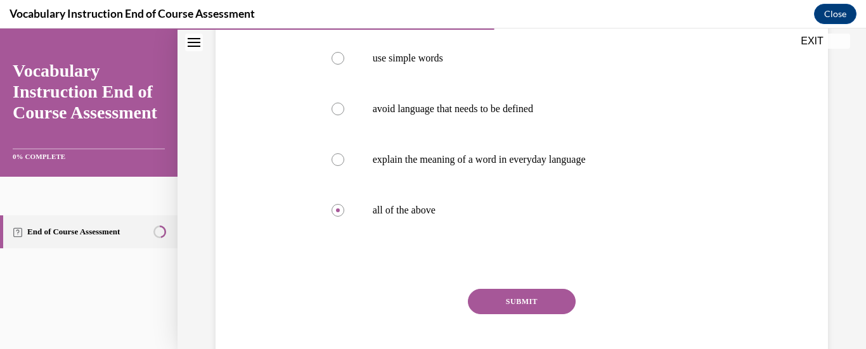
click at [531, 308] on button "SUBMIT" at bounding box center [522, 301] width 108 height 25
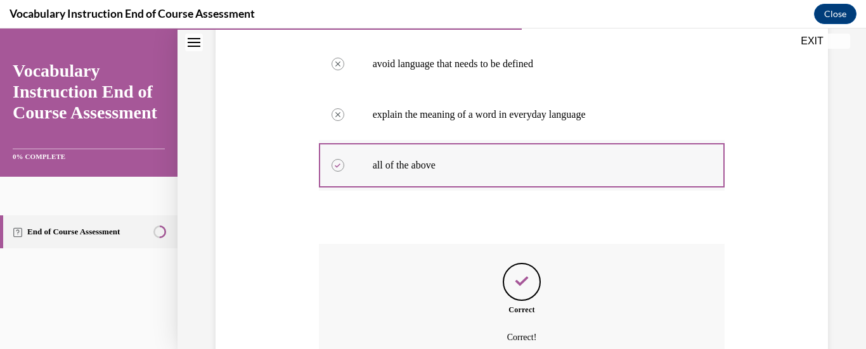
scroll to position [426, 0]
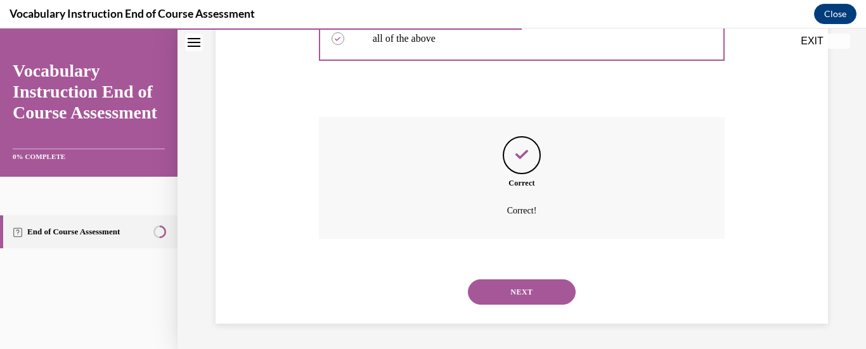
click at [538, 293] on button "NEXT" at bounding box center [522, 292] width 108 height 25
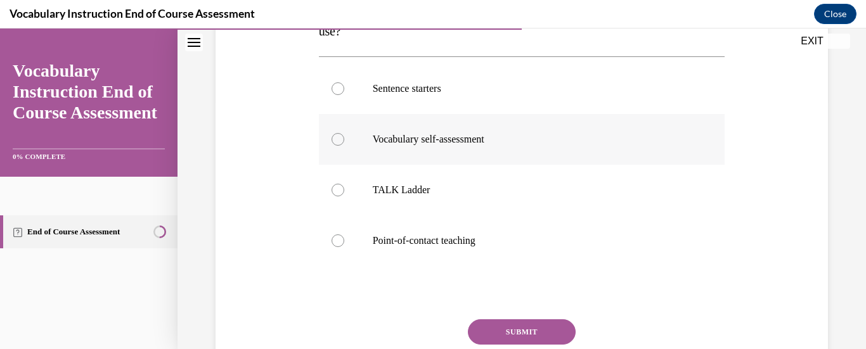
scroll to position [254, 0]
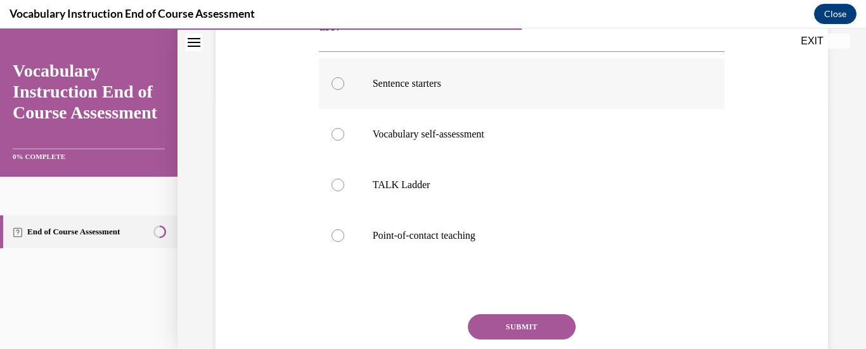
click at [432, 96] on label "Sentence starters" at bounding box center [522, 83] width 406 height 51
click at [344, 90] on input "Sentence starters" at bounding box center [338, 83] width 13 height 13
radio input "true"
click at [559, 330] on button "SUBMIT" at bounding box center [522, 327] width 108 height 25
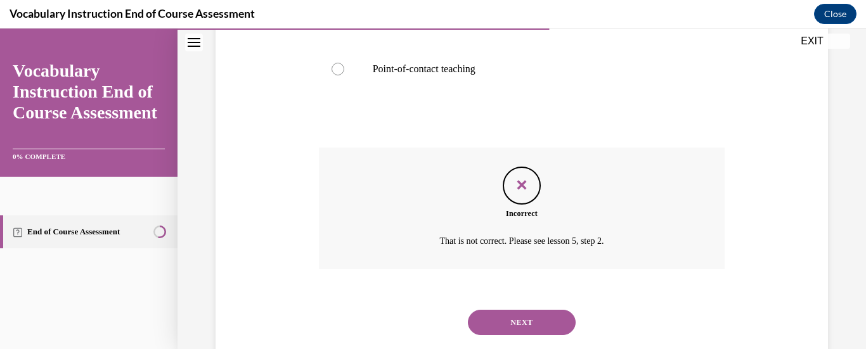
scroll to position [451, 0]
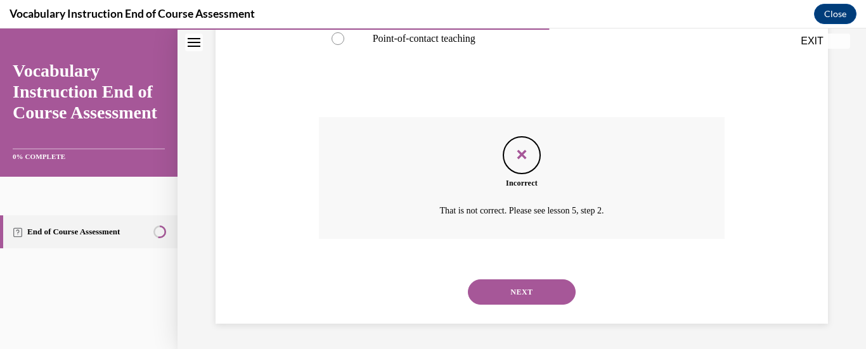
click at [546, 291] on button "NEXT" at bounding box center [522, 292] width 108 height 25
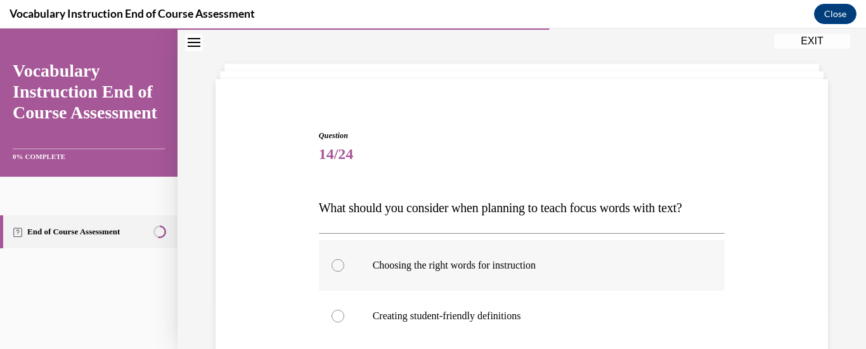
scroll to position [127, 0]
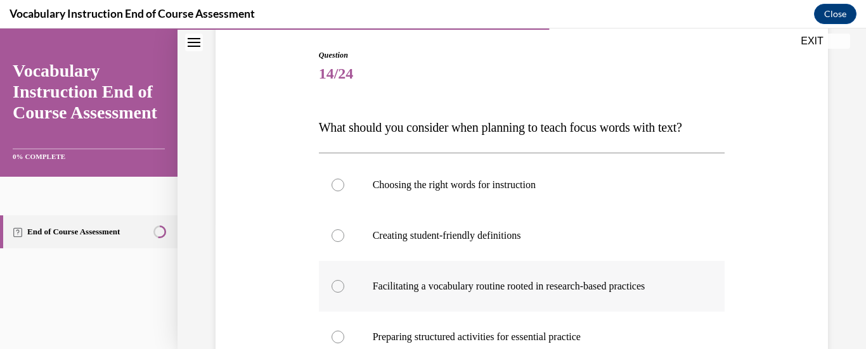
click at [514, 285] on p "Facilitating a vocabulary routine rooted in research-based practices" at bounding box center [533, 286] width 321 height 13
click at [344, 285] on input "Facilitating a vocabulary routine rooted in research-based practices" at bounding box center [338, 286] width 13 height 13
radio input "true"
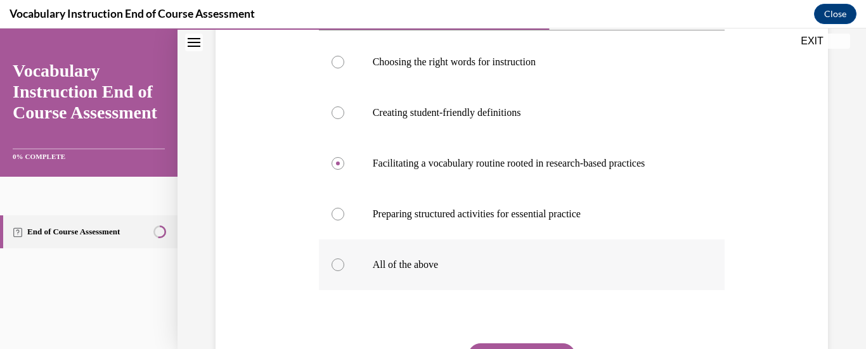
scroll to position [254, 0]
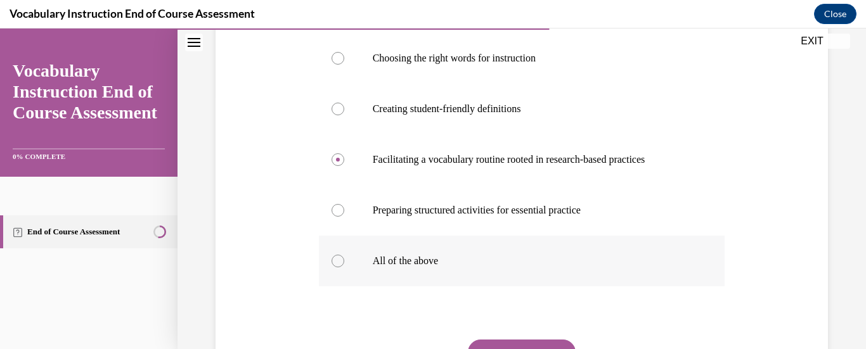
click at [490, 273] on label "All of the above" at bounding box center [522, 261] width 406 height 51
click at [344, 268] on input "All of the above" at bounding box center [338, 261] width 13 height 13
radio input "true"
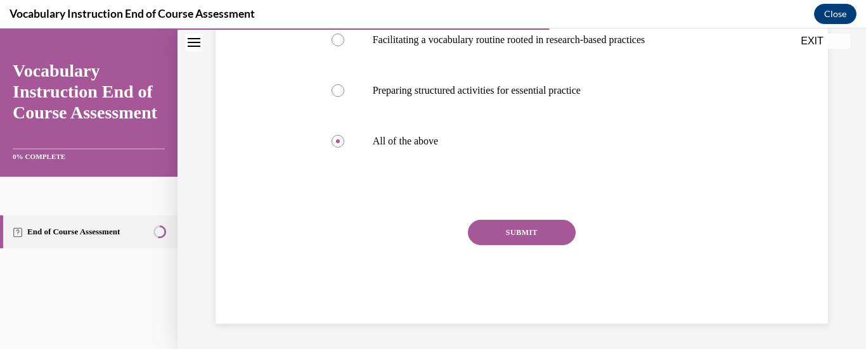
click at [538, 231] on button "SUBMIT" at bounding box center [522, 232] width 108 height 25
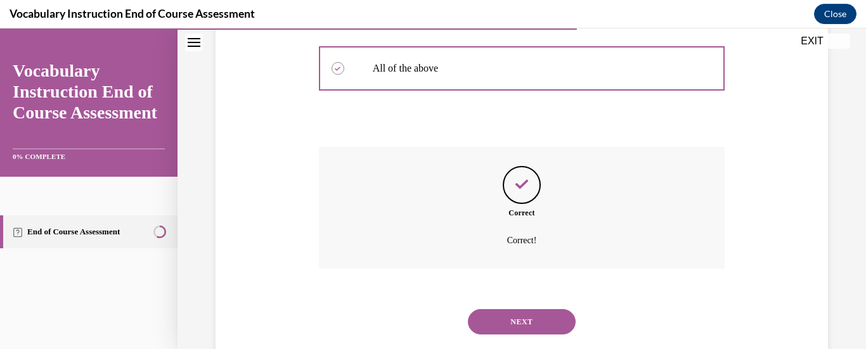
scroll to position [476, 0]
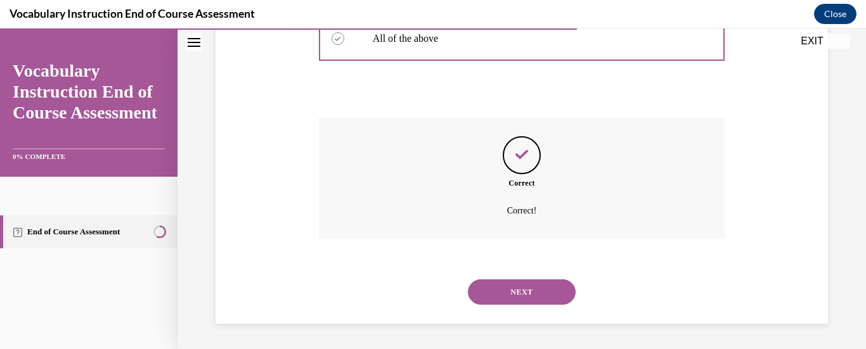
click at [545, 285] on button "NEXT" at bounding box center [522, 292] width 108 height 25
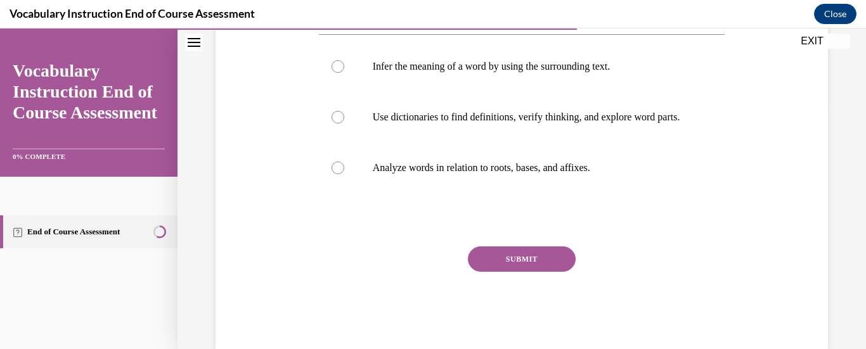
scroll to position [247, 0]
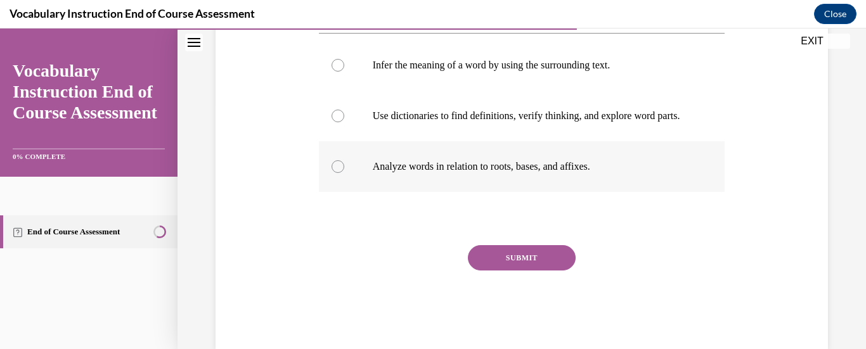
click at [479, 192] on label "Analyze words in relation to roots, bases, and affixes." at bounding box center [522, 166] width 406 height 51
click at [344, 173] on input "Analyze words in relation to roots, bases, and affixes." at bounding box center [338, 166] width 13 height 13
radio input "true"
click at [515, 271] on button "SUBMIT" at bounding box center [522, 257] width 108 height 25
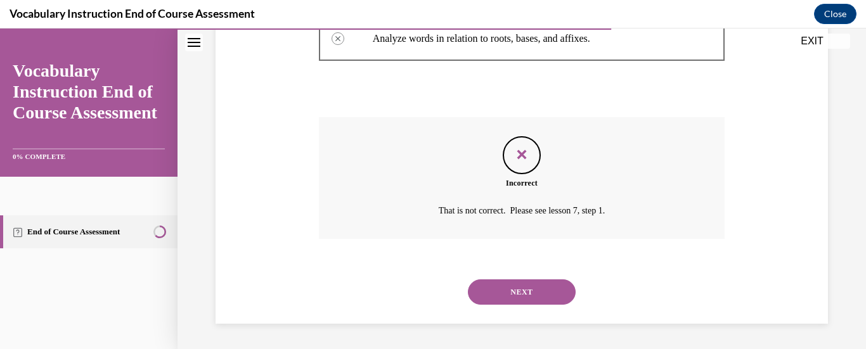
scroll to position [413, 0]
click at [550, 287] on button "NEXT" at bounding box center [522, 292] width 108 height 25
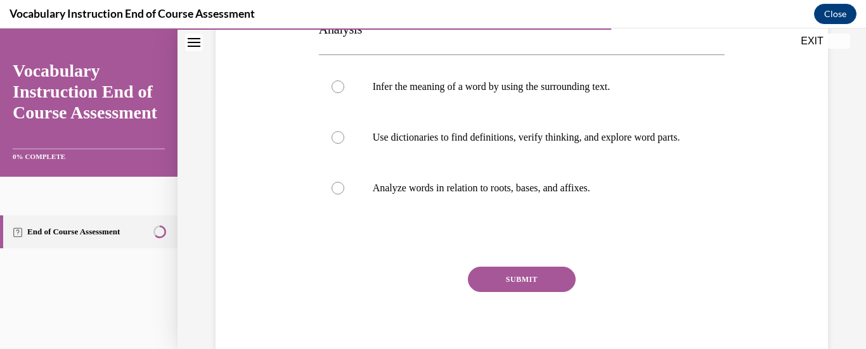
scroll to position [254, 0]
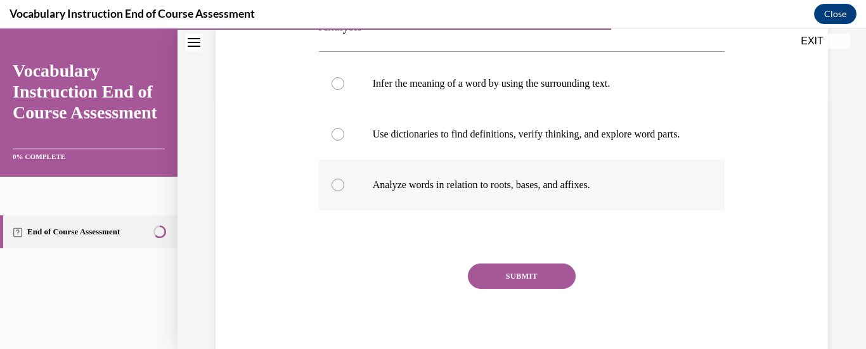
click at [550, 211] on label "Analyze words in relation to roots, bases, and affixes." at bounding box center [522, 185] width 406 height 51
click at [344, 192] on input "Analyze words in relation to roots, bases, and affixes." at bounding box center [338, 185] width 13 height 13
radio input "true"
click at [562, 286] on button "SUBMIT" at bounding box center [522, 276] width 108 height 25
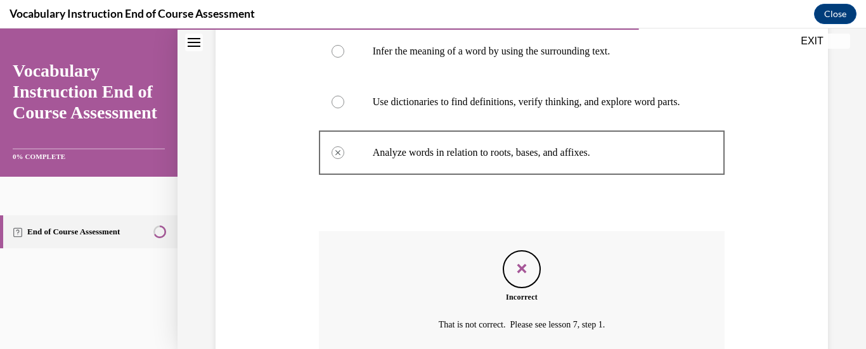
scroll to position [413, 0]
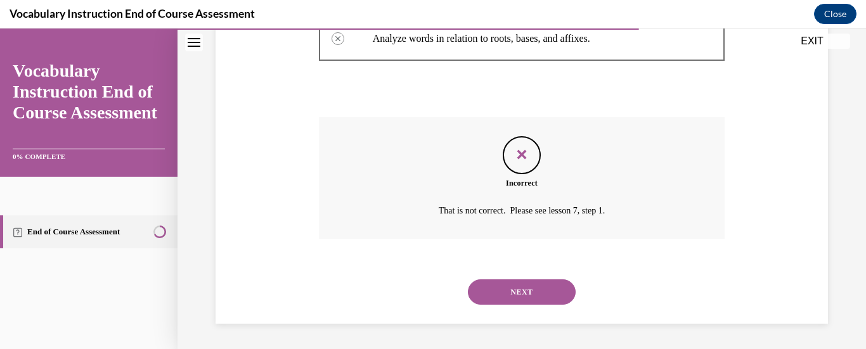
click at [545, 289] on button "NEXT" at bounding box center [522, 292] width 108 height 25
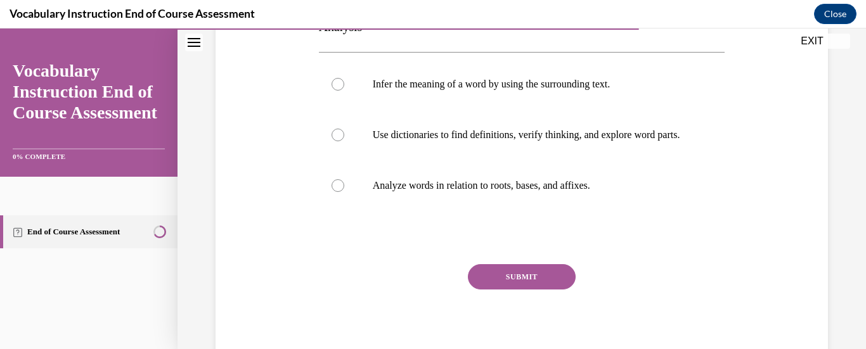
scroll to position [254, 0]
click at [463, 182] on label "Analyze words in relation to roots, bases, and affixes." at bounding box center [522, 185] width 406 height 51
click at [344, 182] on input "Analyze words in relation to roots, bases, and affixes." at bounding box center [338, 185] width 13 height 13
radio input "true"
click at [512, 266] on div "Question 17/24 Match the word learning strategies to their correct descriptions…" at bounding box center [522, 145] width 406 height 445
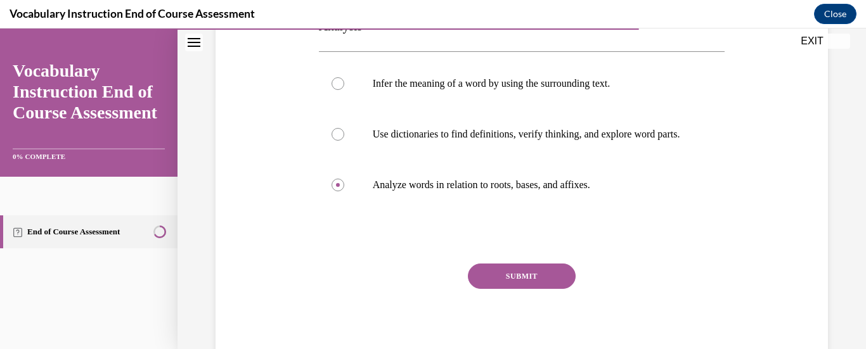
click at [516, 276] on button "SUBMIT" at bounding box center [522, 276] width 108 height 25
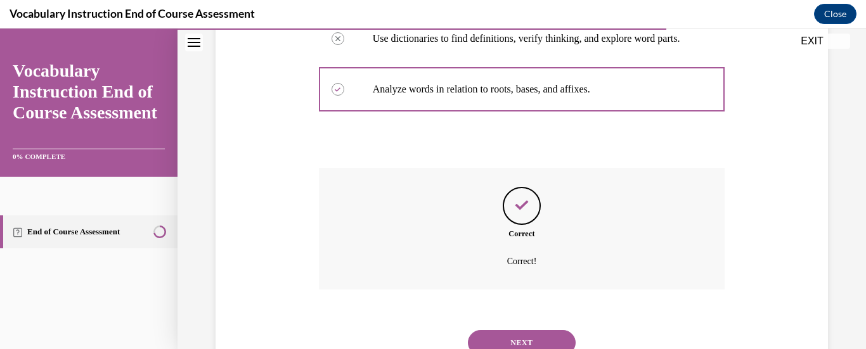
scroll to position [413, 0]
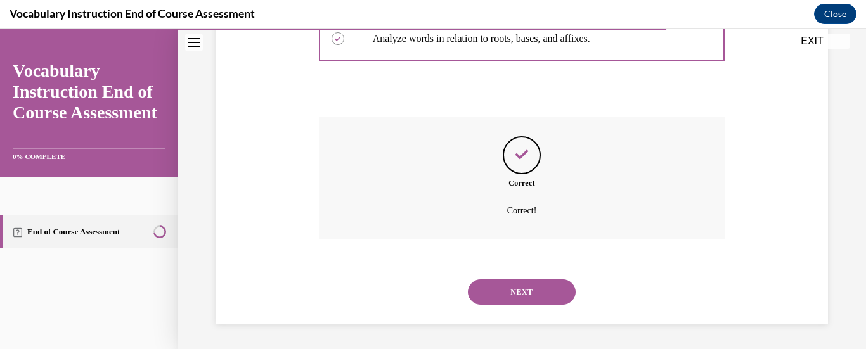
click at [532, 289] on button "NEXT" at bounding box center [522, 292] width 108 height 25
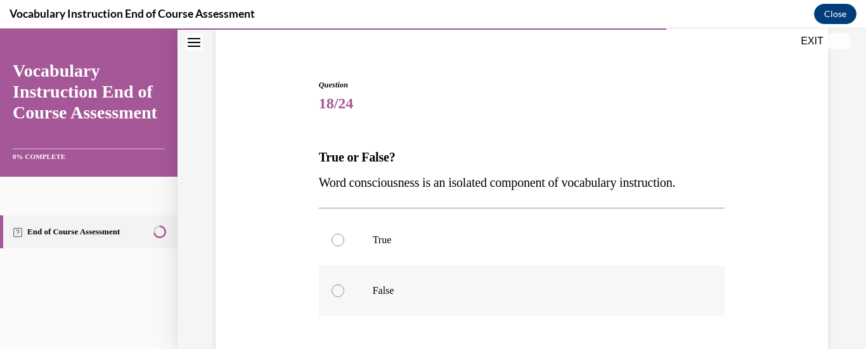
scroll to position [127, 0]
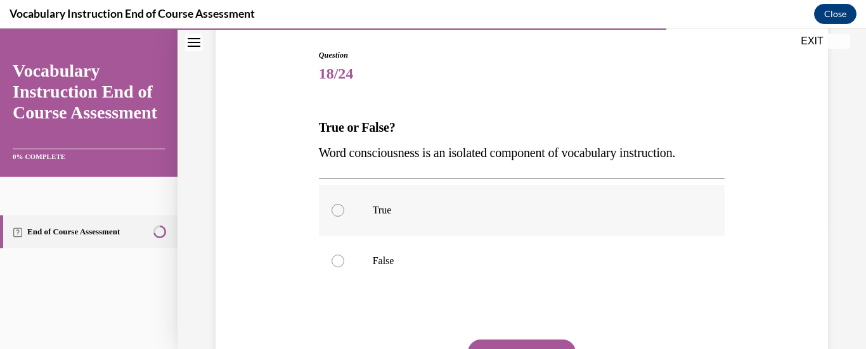
click at [438, 235] on label "True" at bounding box center [522, 210] width 406 height 51
click at [344, 217] on input "True" at bounding box center [338, 210] width 13 height 13
radio input "true"
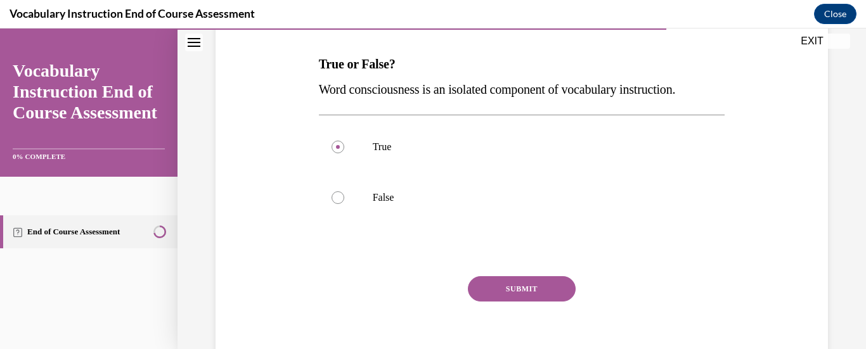
click at [512, 292] on button "SUBMIT" at bounding box center [522, 288] width 108 height 25
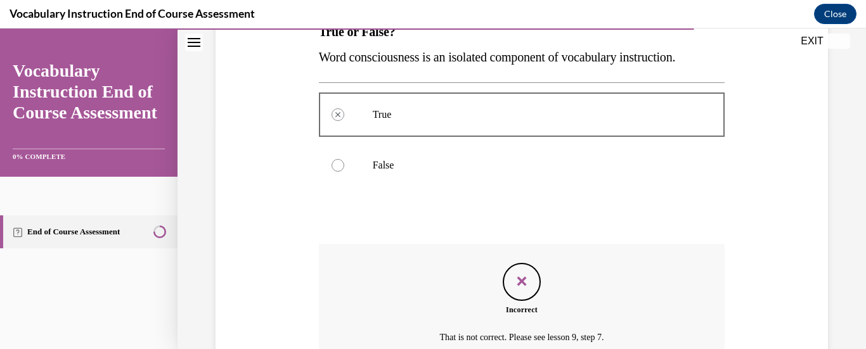
scroll to position [349, 0]
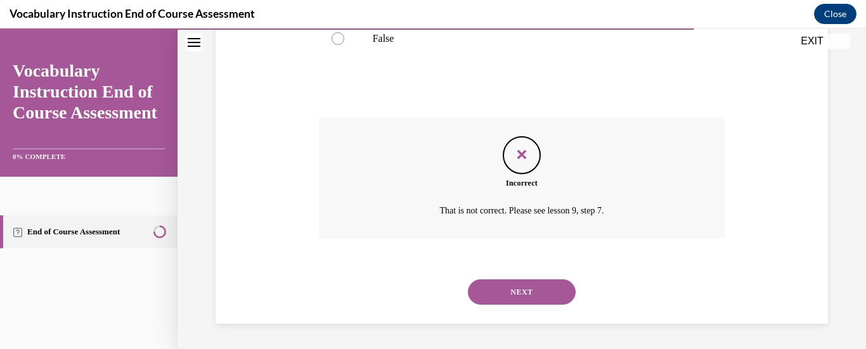
click at [555, 284] on button "NEXT" at bounding box center [522, 292] width 108 height 25
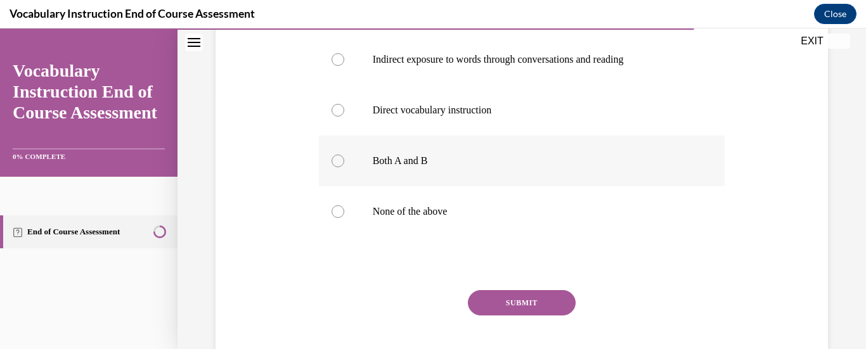
scroll to position [254, 0]
click at [490, 175] on label "Both A and B" at bounding box center [522, 159] width 406 height 51
click at [344, 166] on input "Both A and B" at bounding box center [338, 159] width 13 height 13
radio input "true"
click at [532, 302] on button "SUBMIT" at bounding box center [522, 301] width 108 height 25
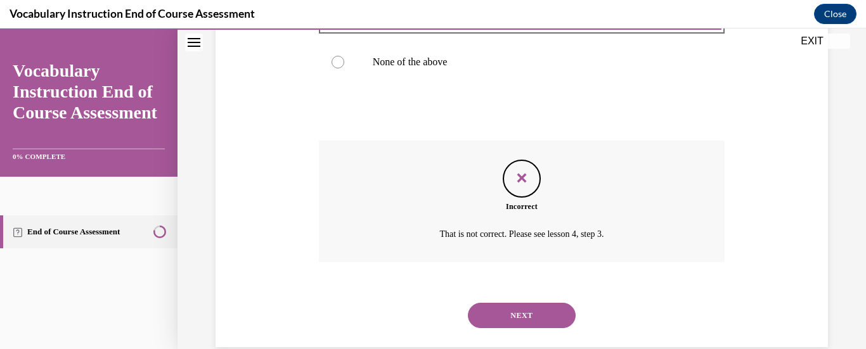
scroll to position [426, 0]
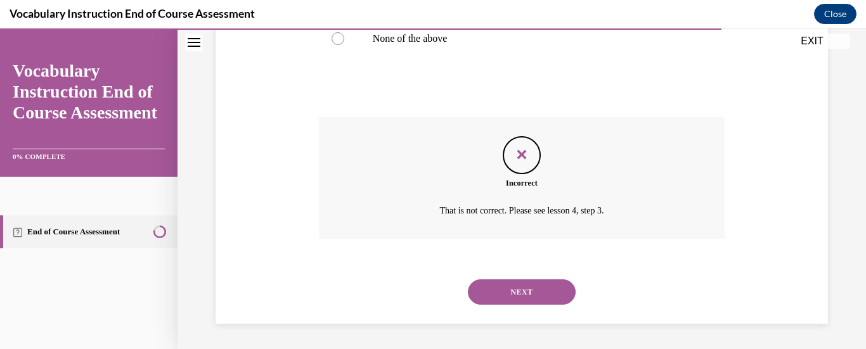
click at [557, 292] on button "NEXT" at bounding box center [522, 292] width 108 height 25
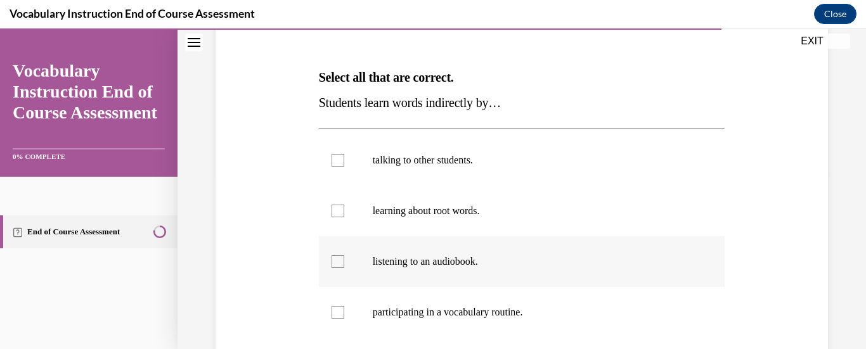
scroll to position [254, 0]
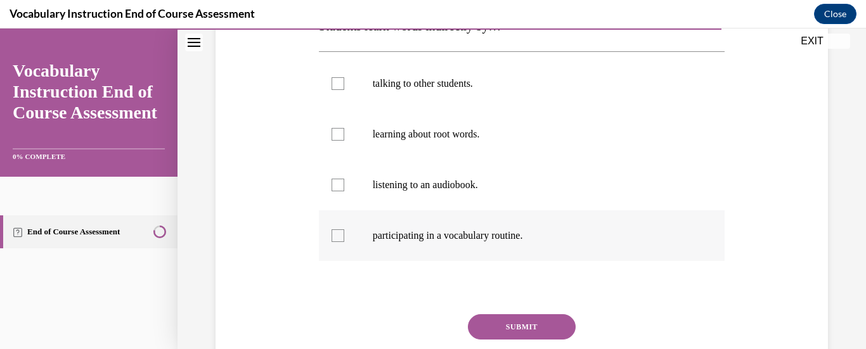
click at [538, 235] on p "participating in a vocabulary routine." at bounding box center [533, 236] width 321 height 13
click at [344, 235] on input "participating in a vocabulary routine." at bounding box center [338, 236] width 13 height 13
checkbox input "true"
click at [534, 315] on button "SUBMIT" at bounding box center [522, 327] width 108 height 25
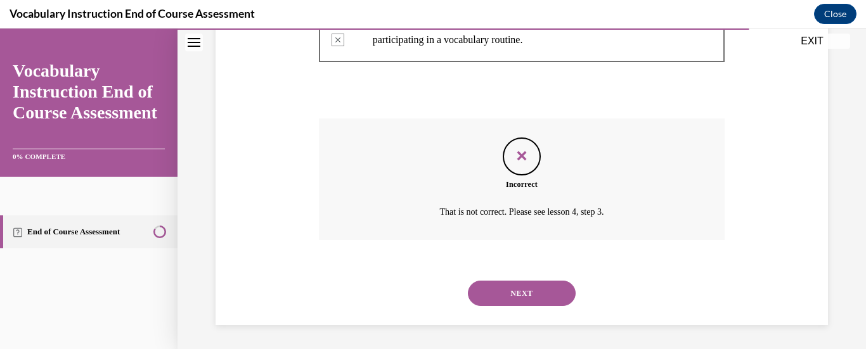
scroll to position [451, 0]
click at [539, 287] on button "NEXT" at bounding box center [522, 292] width 108 height 25
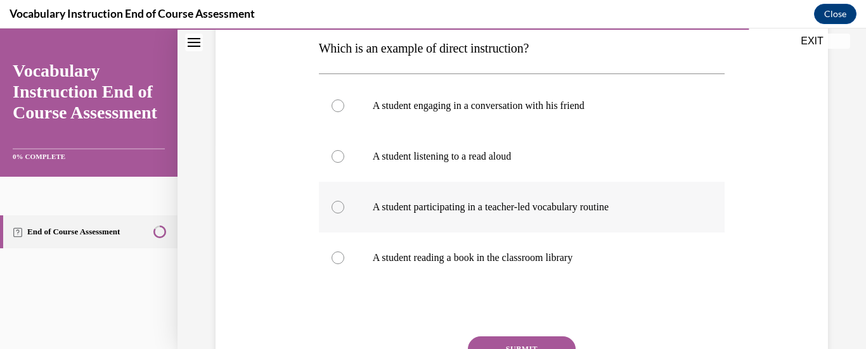
scroll to position [127, 0]
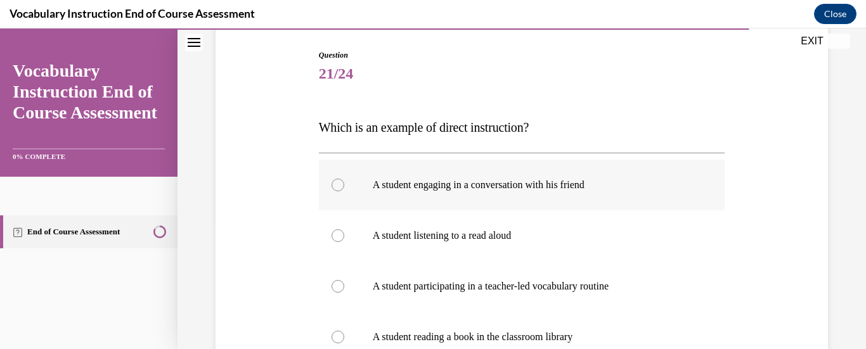
click at [513, 200] on label "A student engaging in a conversation with his friend" at bounding box center [522, 185] width 406 height 51
click at [344, 192] on input "A student engaging in a conversation with his friend" at bounding box center [338, 185] width 13 height 13
radio input "true"
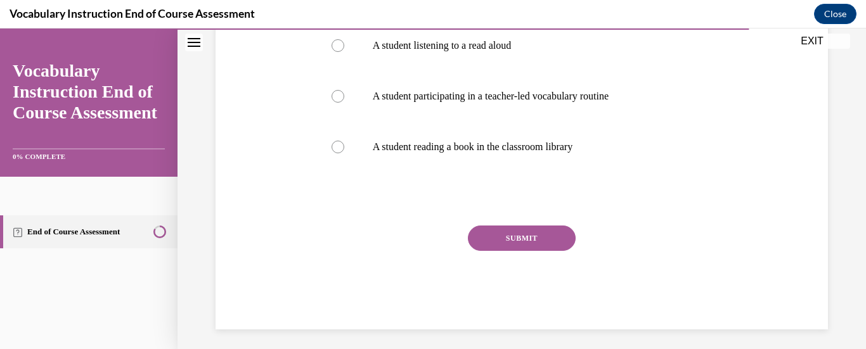
click at [530, 235] on button "SUBMIT" at bounding box center [522, 238] width 108 height 25
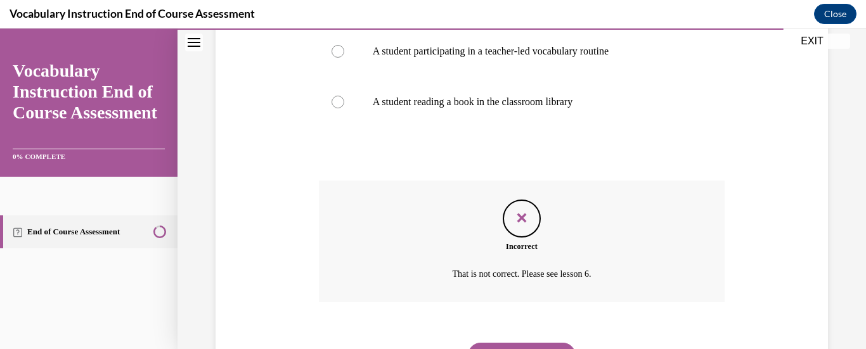
scroll to position [426, 0]
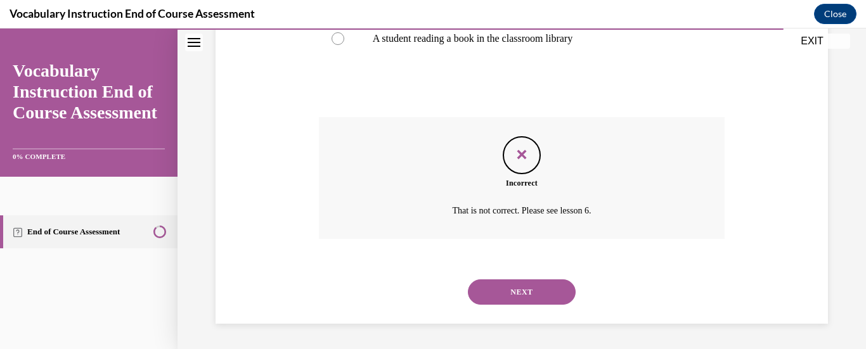
click at [528, 290] on button "NEXT" at bounding box center [522, 292] width 108 height 25
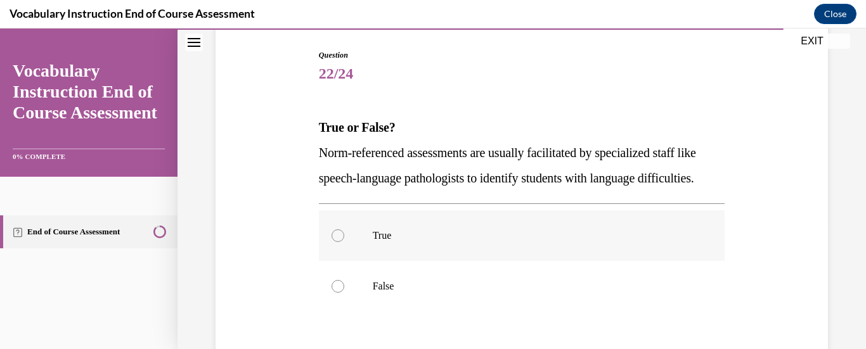
click at [528, 261] on label "True" at bounding box center [522, 236] width 406 height 51
click at [344, 242] on input "True" at bounding box center [338, 236] width 13 height 13
radio input "true"
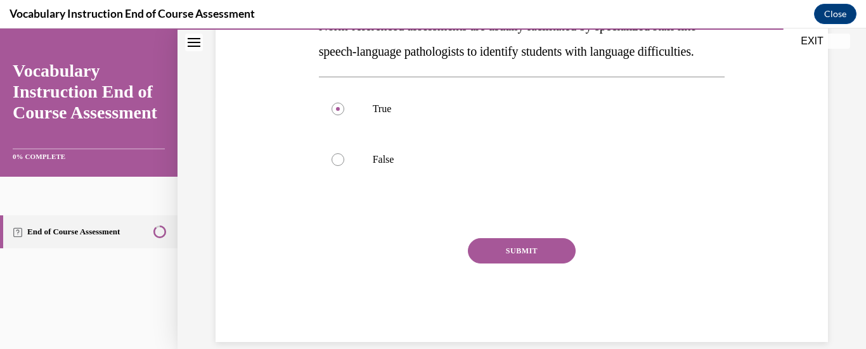
click at [536, 264] on button "SUBMIT" at bounding box center [522, 250] width 108 height 25
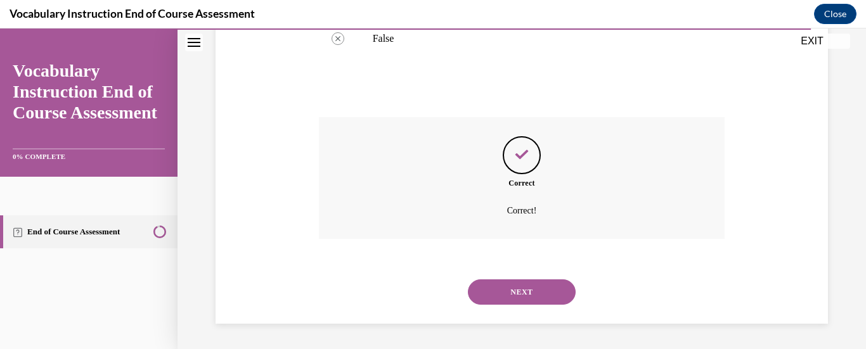
scroll to position [400, 0]
click at [544, 283] on button "NEXT" at bounding box center [522, 292] width 108 height 25
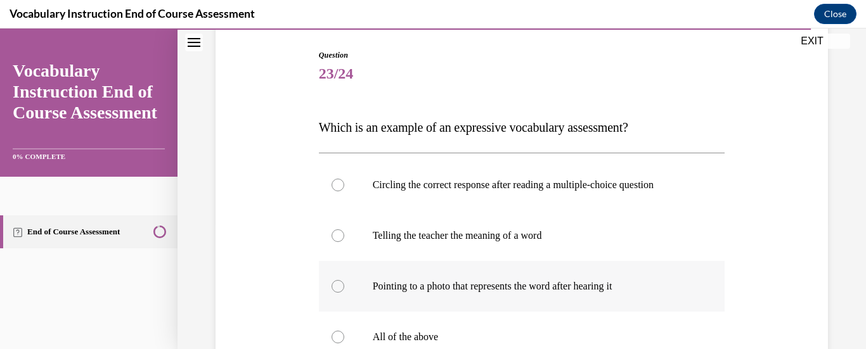
scroll to position [190, 0]
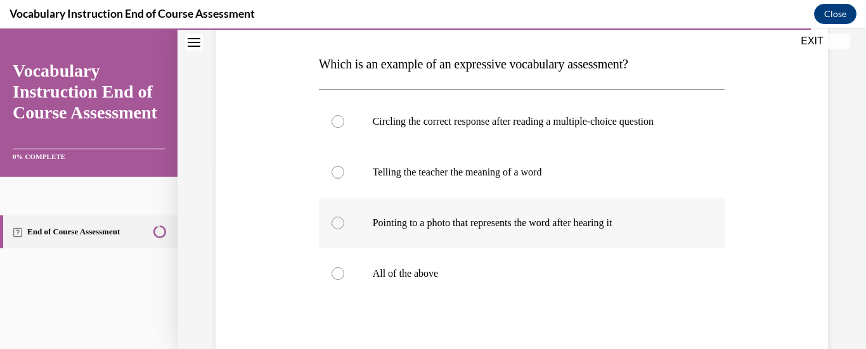
click at [551, 278] on p "All of the above" at bounding box center [533, 274] width 321 height 13
click at [344, 278] on input "All of the above" at bounding box center [338, 274] width 13 height 13
radio input "true"
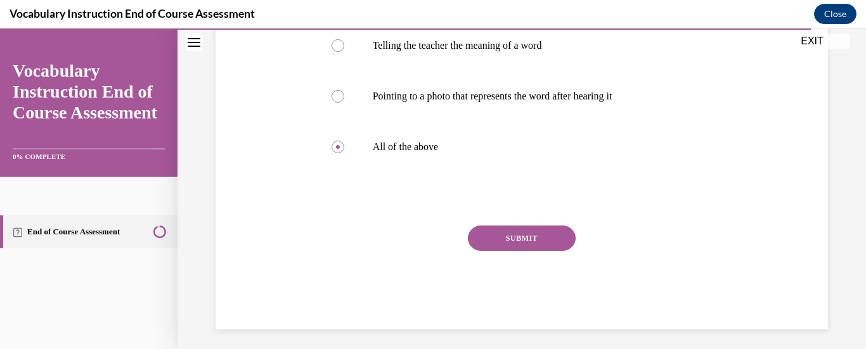
click at [512, 241] on button "SUBMIT" at bounding box center [522, 238] width 108 height 25
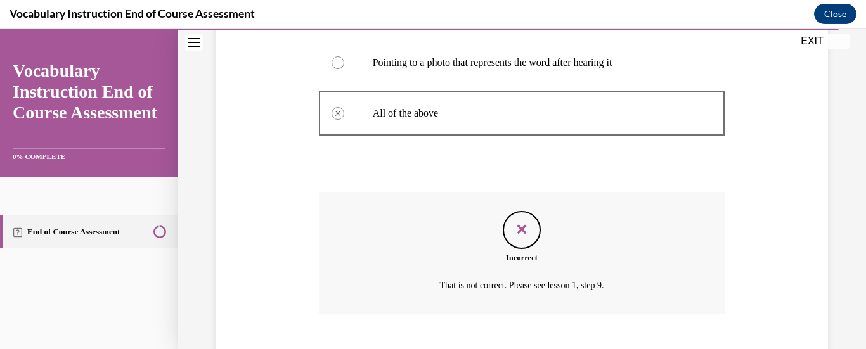
scroll to position [426, 0]
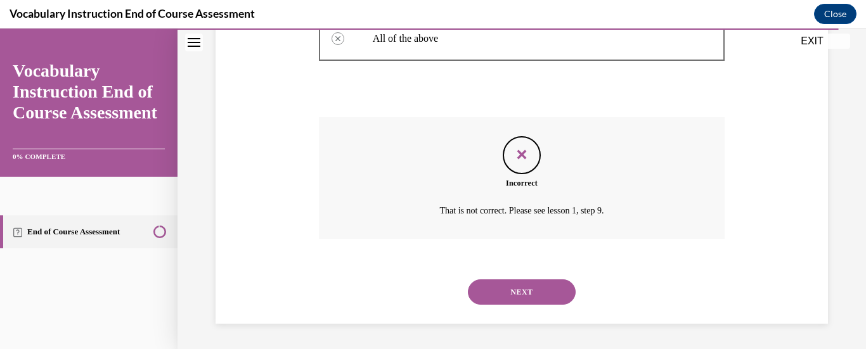
click at [542, 287] on button "NEXT" at bounding box center [522, 292] width 108 height 25
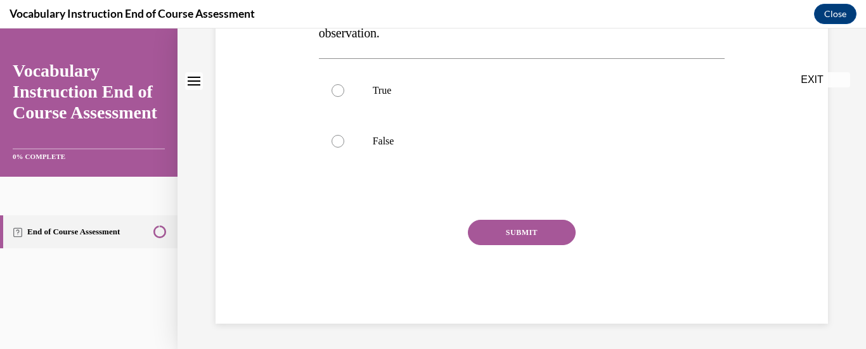
scroll to position [0, 0]
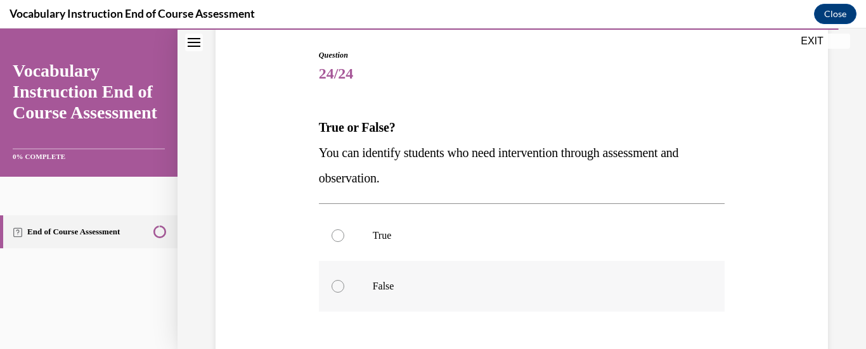
click at [514, 273] on label "False" at bounding box center [522, 286] width 406 height 51
click at [344, 280] on input "False" at bounding box center [338, 286] width 13 height 13
radio input "true"
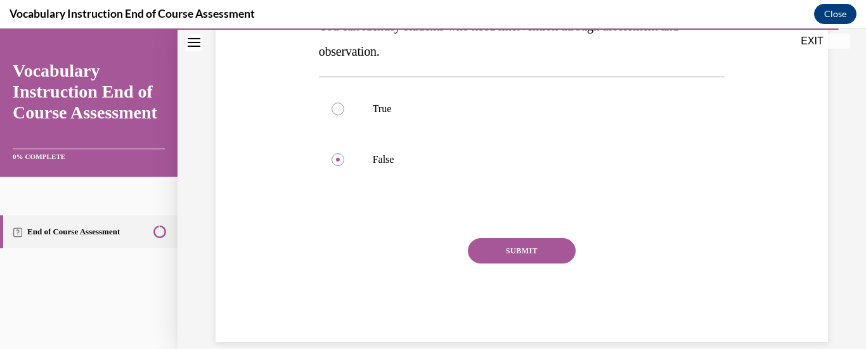
click at [544, 251] on button "SUBMIT" at bounding box center [522, 250] width 108 height 25
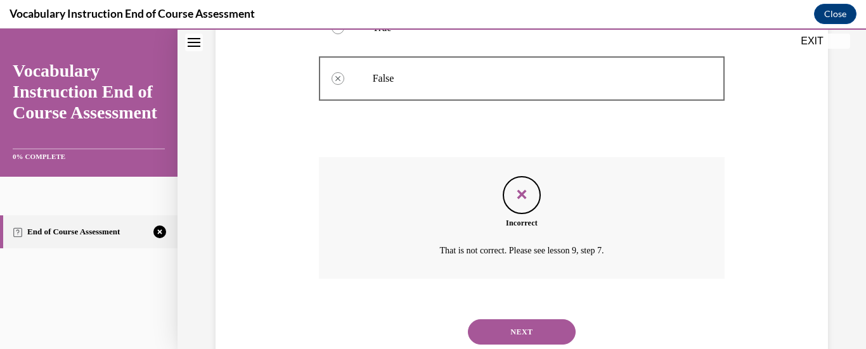
scroll to position [375, 0]
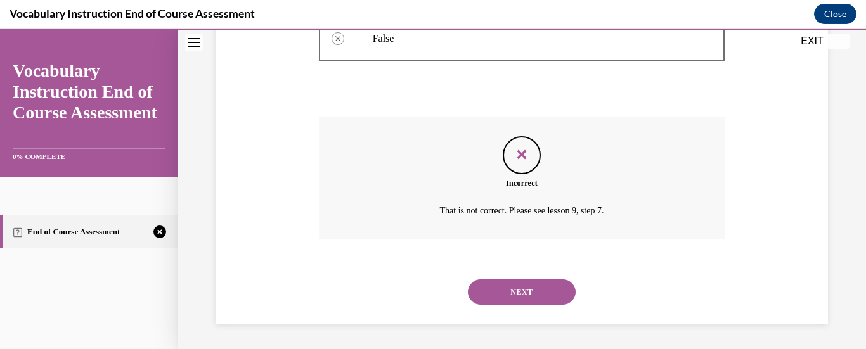
click at [540, 302] on button "NEXT" at bounding box center [522, 292] width 108 height 25
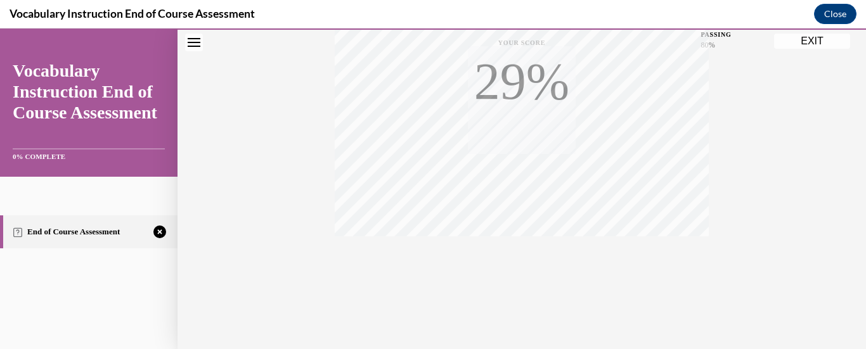
scroll to position [329, 0]
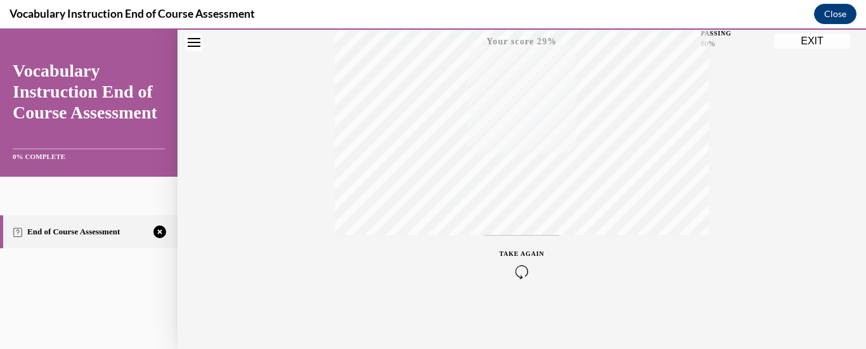
click at [523, 272] on icon "button" at bounding box center [522, 272] width 45 height 14
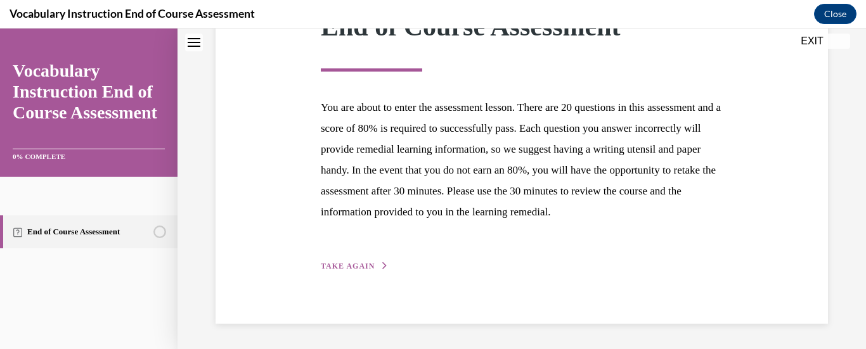
scroll to position [233, 0]
click at [365, 270] on button "TAKE AGAIN" at bounding box center [355, 266] width 68 height 11
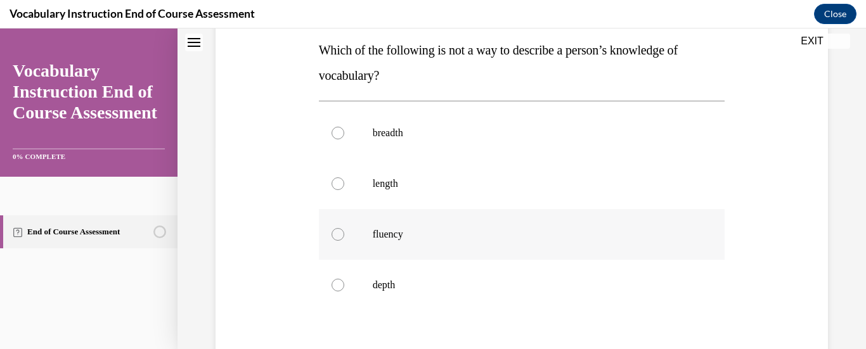
scroll to position [254, 0]
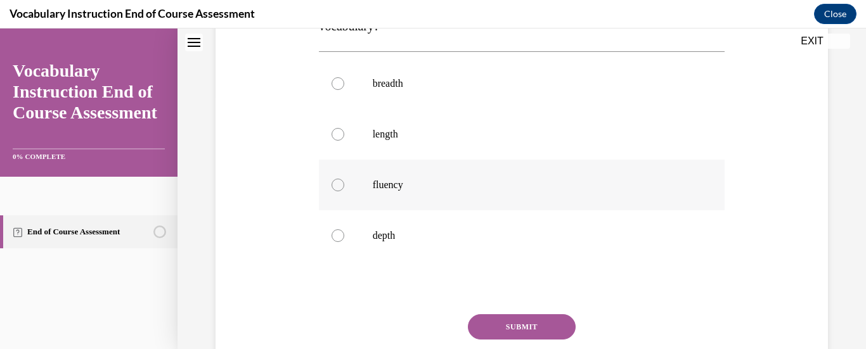
click at [419, 205] on label "fluency" at bounding box center [522, 185] width 406 height 51
click at [344, 192] on input "fluency" at bounding box center [338, 185] width 13 height 13
radio input "true"
click at [528, 327] on button "SUBMIT" at bounding box center [522, 327] width 108 height 25
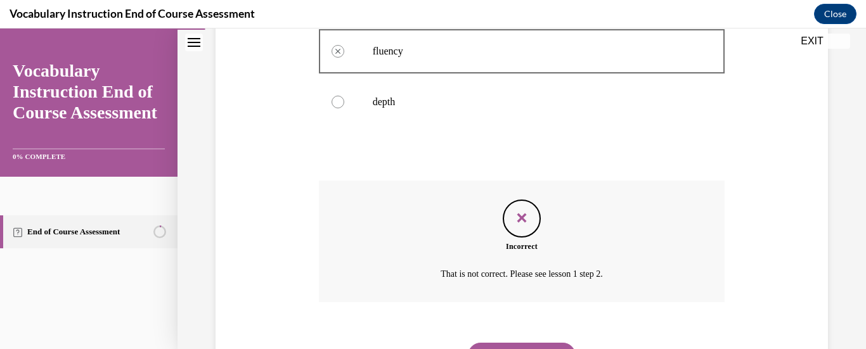
scroll to position [451, 0]
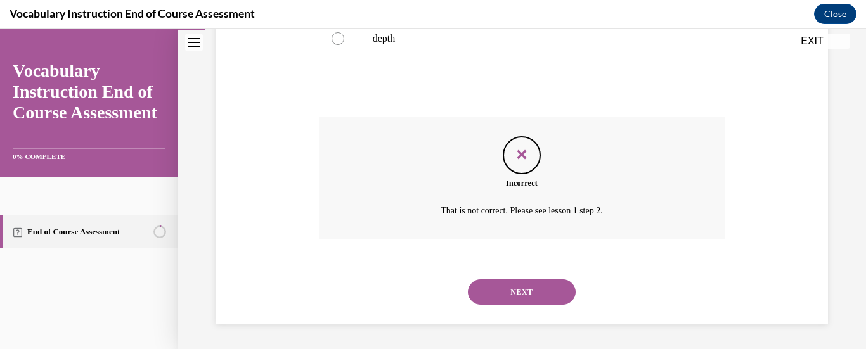
click at [556, 293] on button "NEXT" at bounding box center [522, 292] width 108 height 25
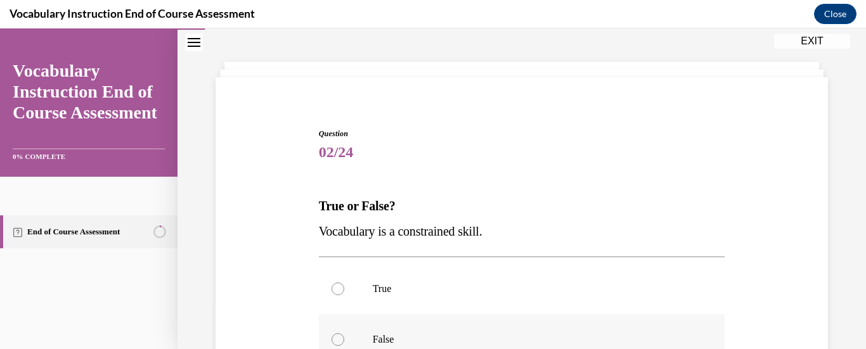
scroll to position [127, 0]
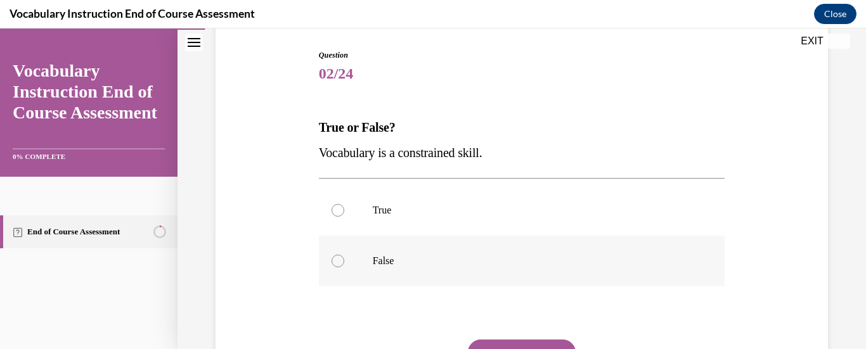
click at [403, 277] on label "False" at bounding box center [522, 261] width 406 height 51
click at [344, 268] on input "False" at bounding box center [338, 261] width 13 height 13
radio input "true"
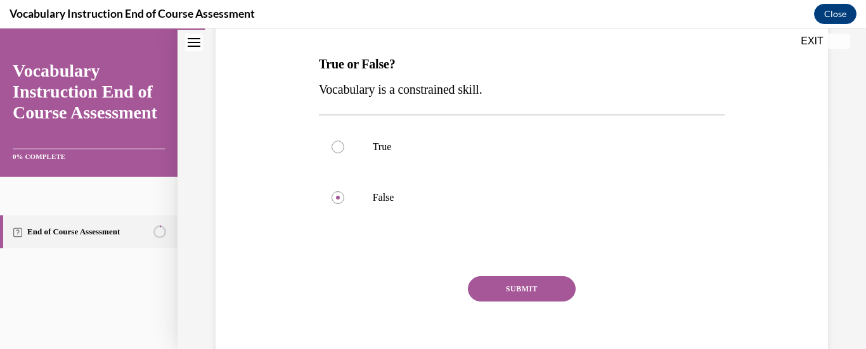
click at [517, 283] on button "SUBMIT" at bounding box center [522, 288] width 108 height 25
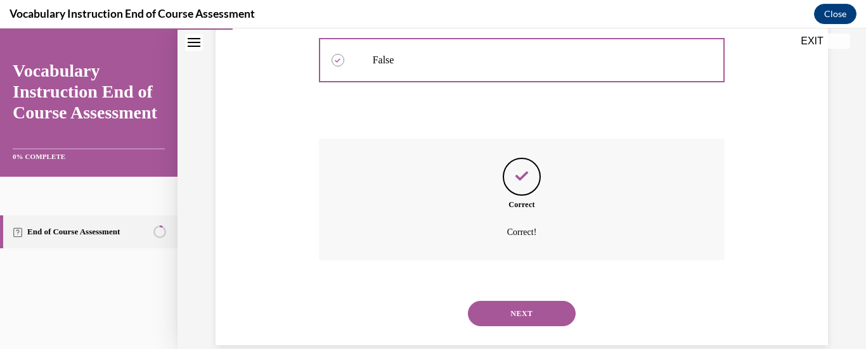
scroll to position [349, 0]
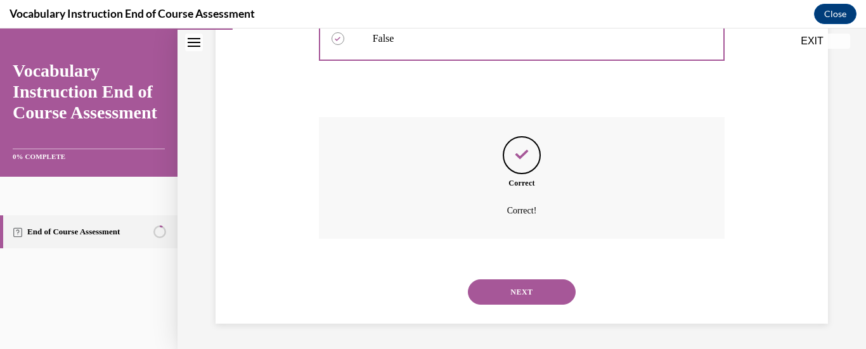
click at [517, 288] on button "NEXT" at bounding box center [522, 292] width 108 height 25
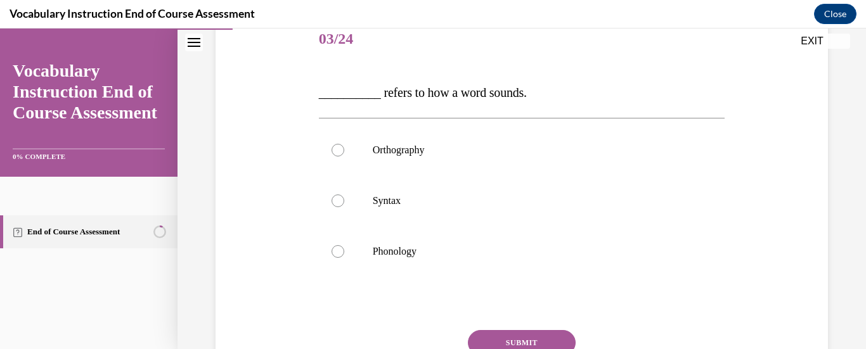
scroll to position [190, 0]
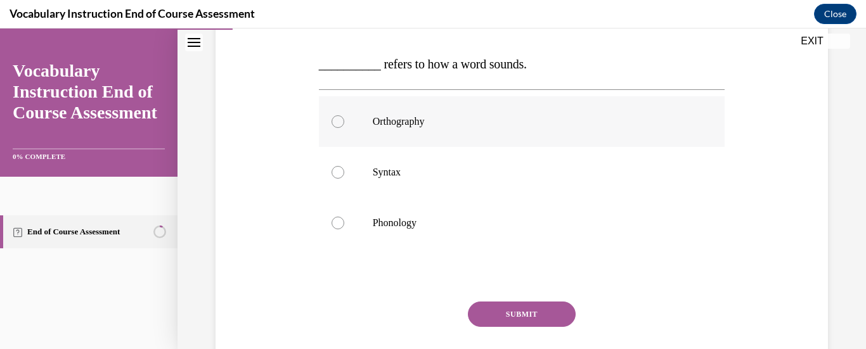
click at [375, 122] on p "Orthography" at bounding box center [533, 121] width 321 height 13
click at [344, 122] on input "Orthography" at bounding box center [338, 121] width 13 height 13
radio input "true"
click at [524, 315] on button "SUBMIT" at bounding box center [522, 314] width 108 height 25
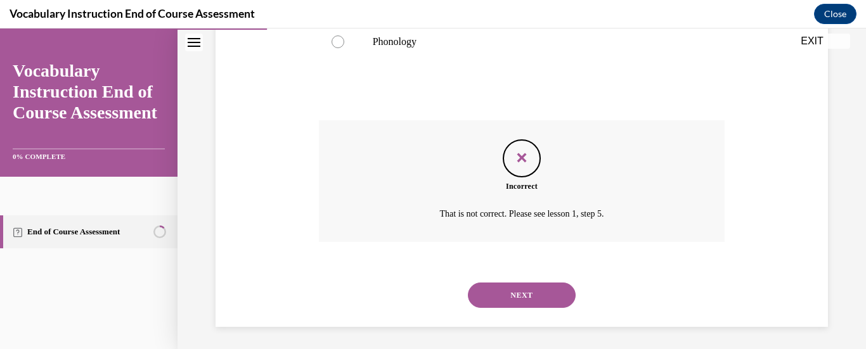
scroll to position [375, 0]
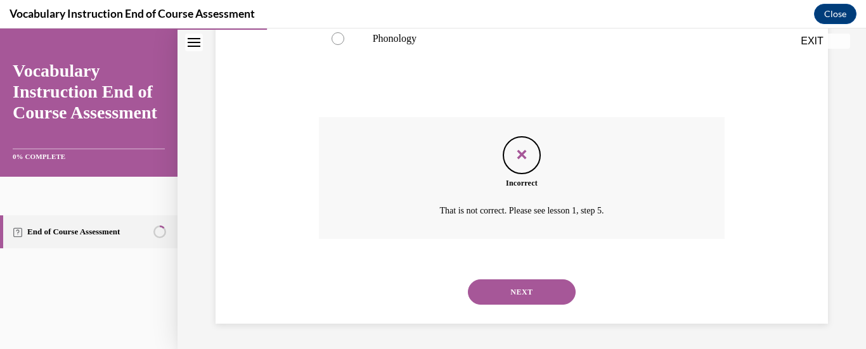
click at [544, 281] on button "NEXT" at bounding box center [522, 292] width 108 height 25
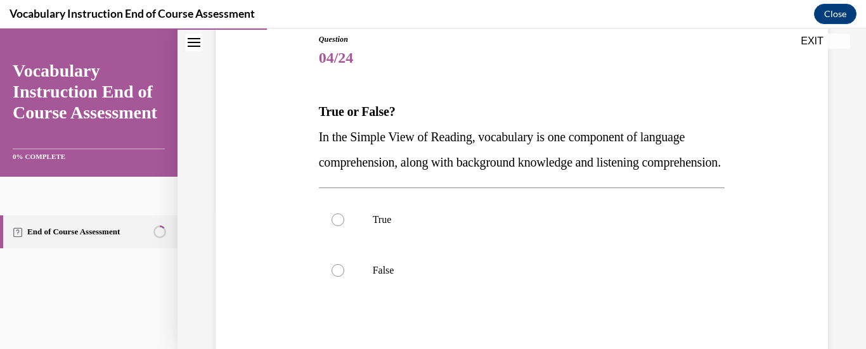
scroll to position [190, 0]
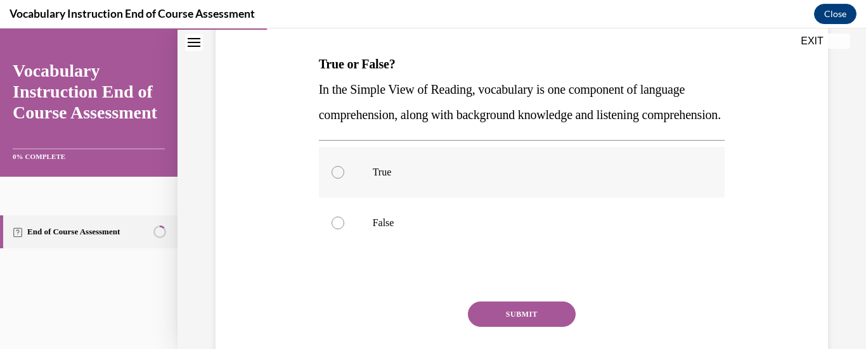
click at [348, 198] on label "True" at bounding box center [522, 172] width 406 height 51
click at [344, 179] on input "True" at bounding box center [338, 172] width 13 height 13
radio input "true"
click at [505, 327] on button "SUBMIT" at bounding box center [522, 314] width 108 height 25
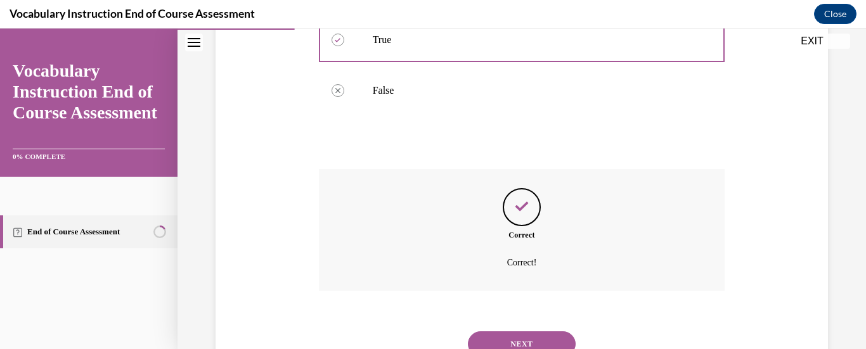
scroll to position [400, 0]
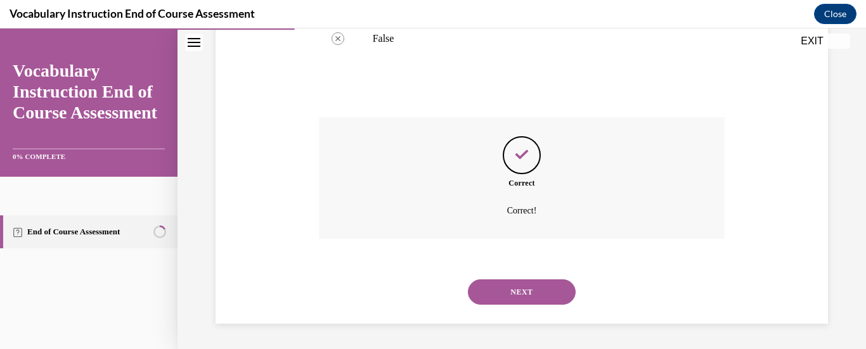
click at [521, 296] on button "NEXT" at bounding box center [522, 292] width 108 height 25
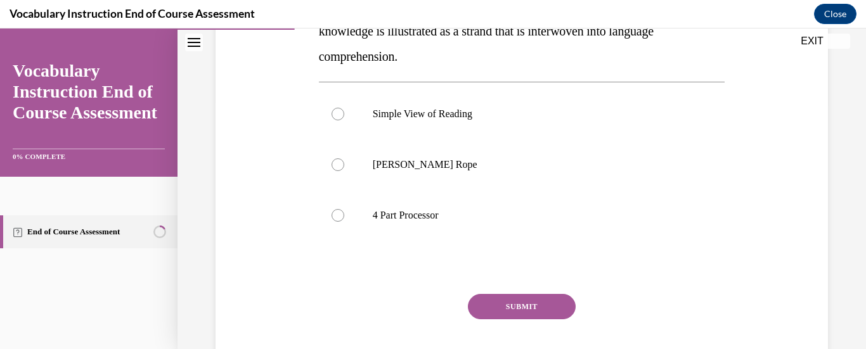
scroll to position [254, 0]
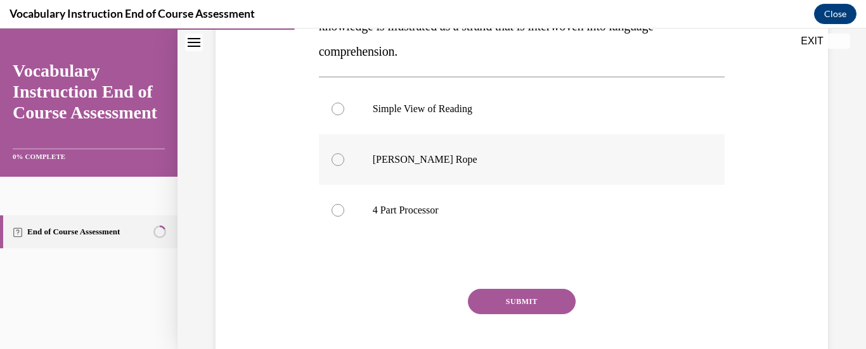
click at [319, 166] on label "Scarborough's Rope" at bounding box center [522, 159] width 406 height 51
click at [332, 166] on input "Scarborough's Rope" at bounding box center [338, 159] width 13 height 13
radio input "true"
click at [332, 163] on div at bounding box center [338, 159] width 13 height 13
click at [332, 163] on input "Scarborough's Rope" at bounding box center [338, 159] width 13 height 13
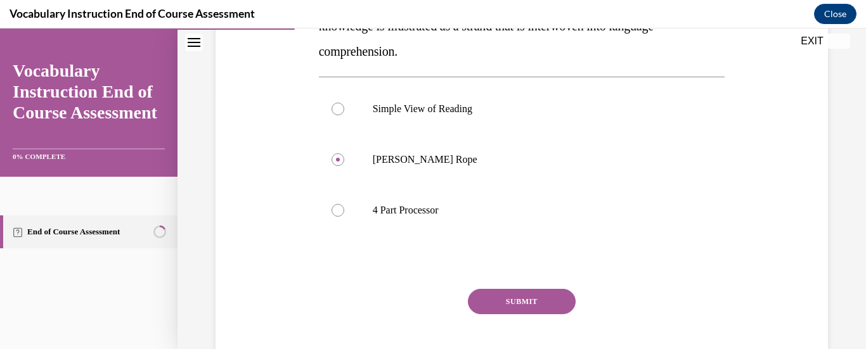
click at [536, 310] on button "SUBMIT" at bounding box center [522, 301] width 108 height 25
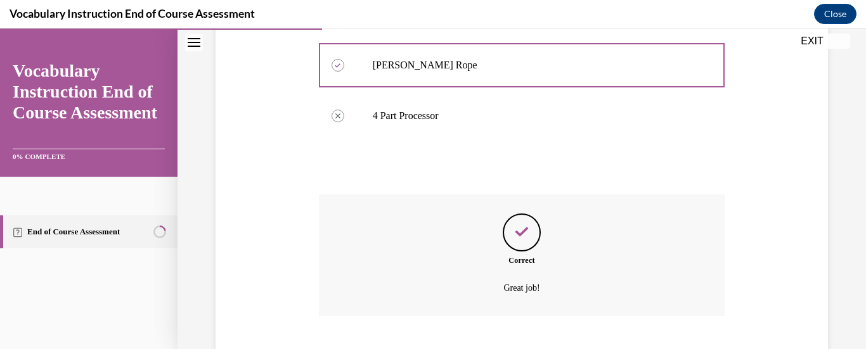
scroll to position [426, 0]
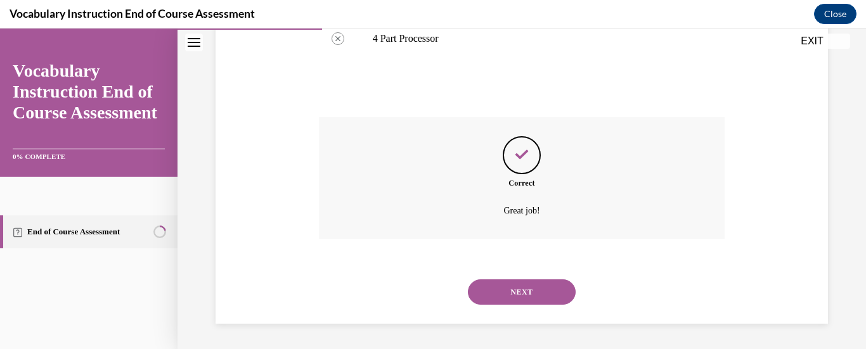
click at [529, 291] on button "NEXT" at bounding box center [522, 292] width 108 height 25
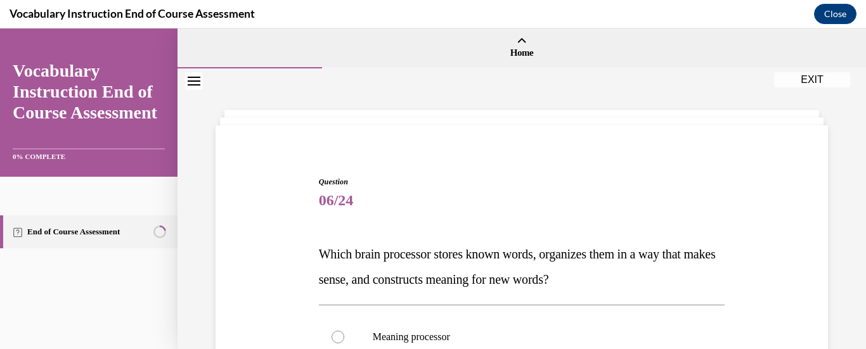
scroll to position [63, 0]
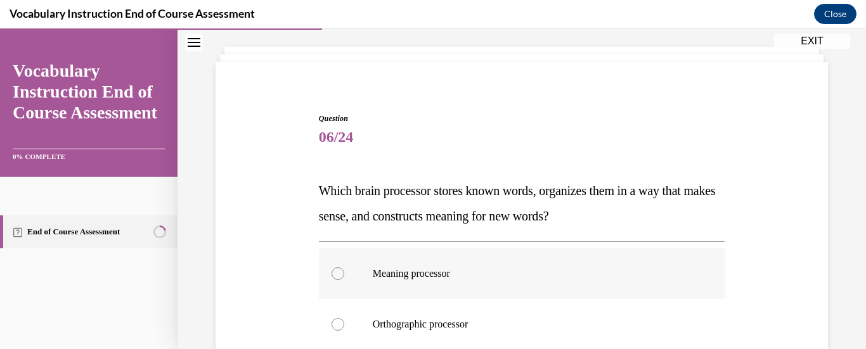
click at [367, 272] on label "Meaning processor" at bounding box center [522, 274] width 406 height 51
click at [344, 272] on input "Meaning processor" at bounding box center [338, 274] width 13 height 13
radio input "true"
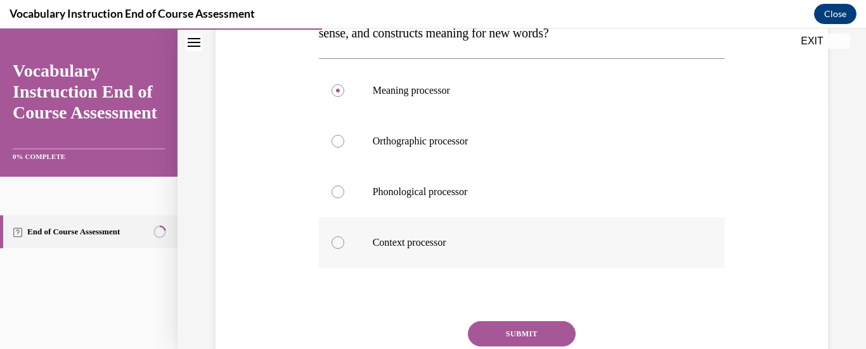
scroll to position [254, 0]
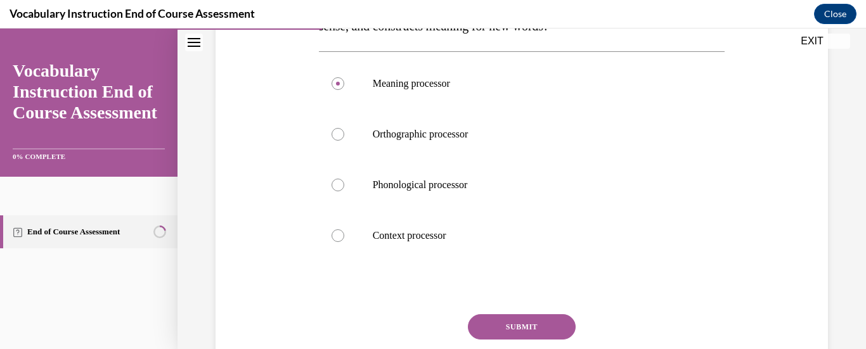
click at [535, 319] on button "SUBMIT" at bounding box center [522, 327] width 108 height 25
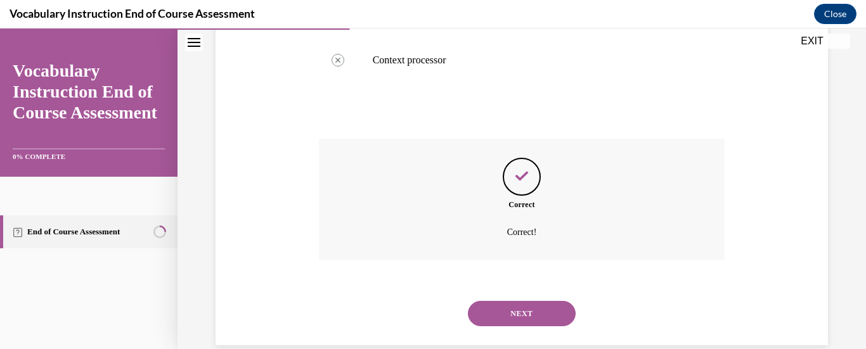
scroll to position [451, 0]
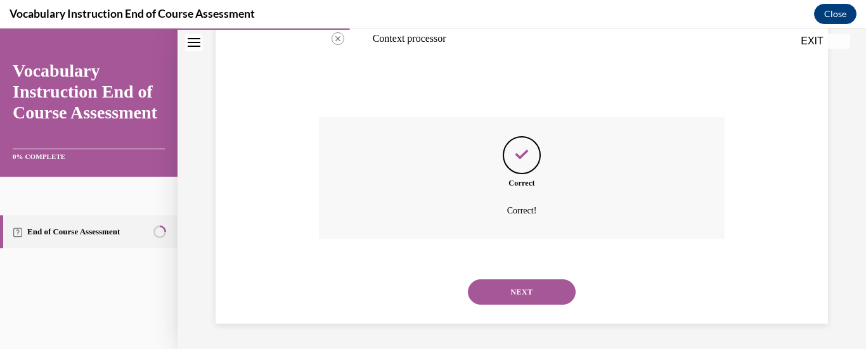
click at [534, 304] on button "NEXT" at bounding box center [522, 292] width 108 height 25
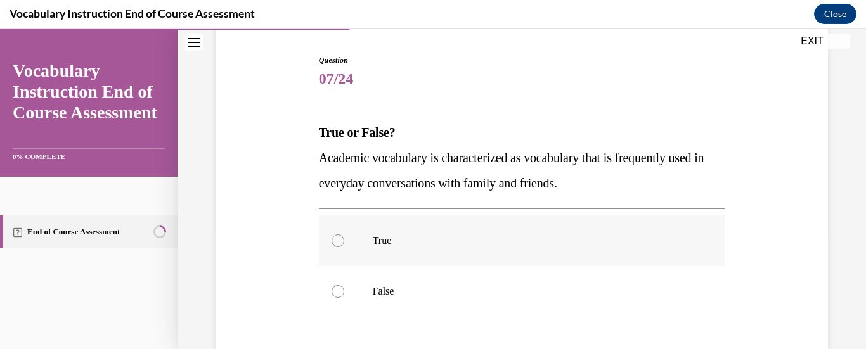
scroll to position [127, 0]
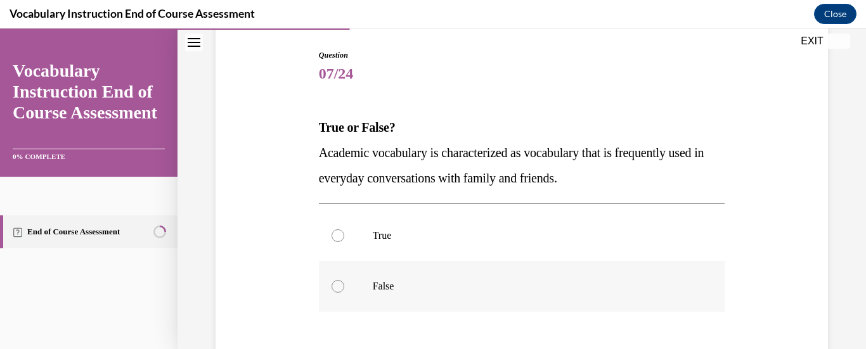
click at [352, 278] on label "False" at bounding box center [522, 286] width 406 height 51
click at [344, 280] on input "False" at bounding box center [338, 286] width 13 height 13
radio input "true"
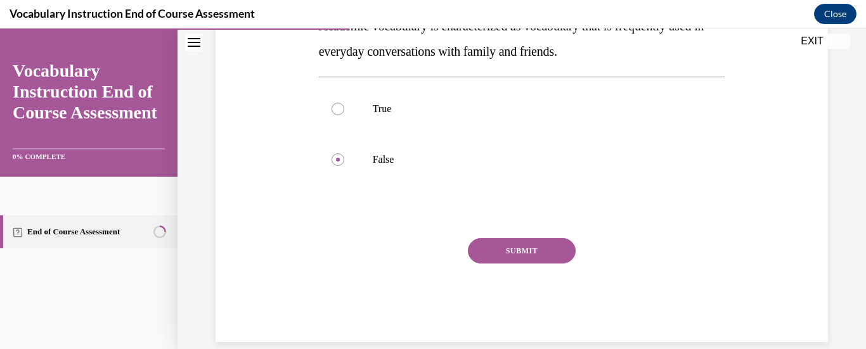
click at [502, 242] on button "SUBMIT" at bounding box center [522, 250] width 108 height 25
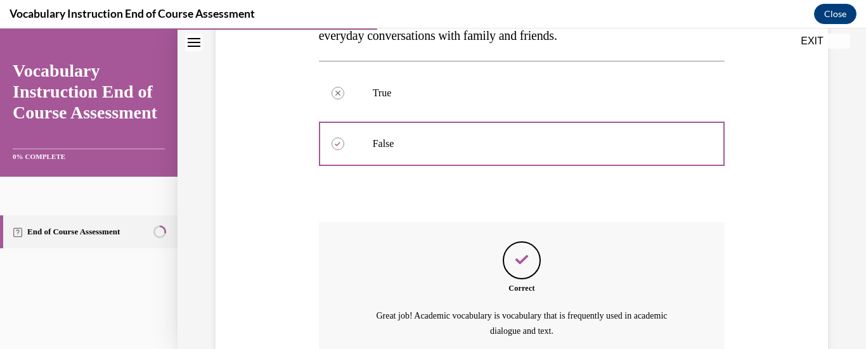
scroll to position [390, 0]
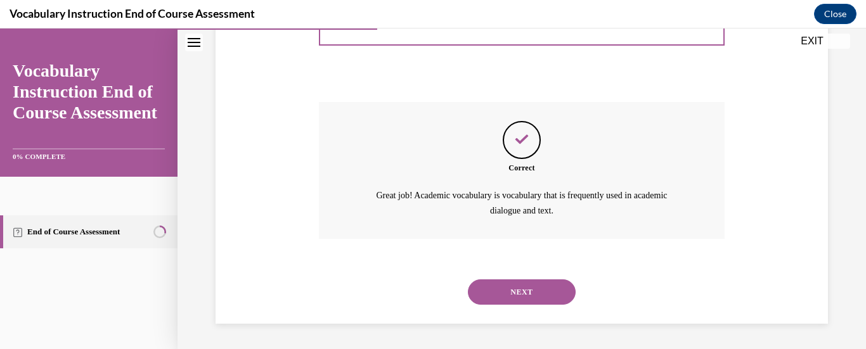
click at [519, 288] on button "NEXT" at bounding box center [522, 292] width 108 height 25
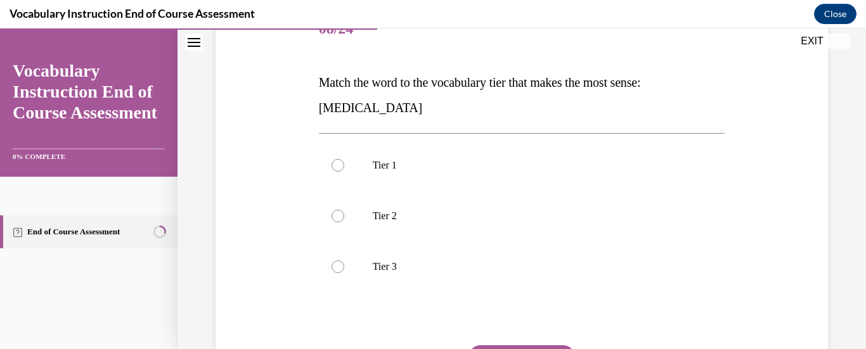
scroll to position [190, 0]
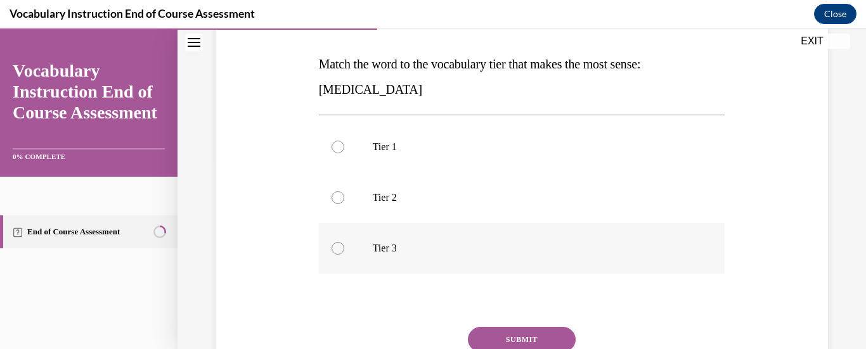
click at [373, 251] on p "Tier 3" at bounding box center [533, 248] width 321 height 13
click at [344, 251] on input "Tier 3" at bounding box center [338, 248] width 13 height 13
radio input "true"
click at [494, 335] on button "SUBMIT" at bounding box center [522, 339] width 108 height 25
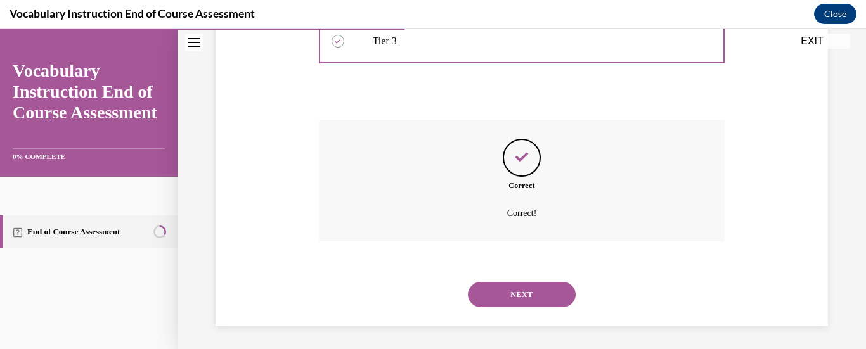
scroll to position [400, 0]
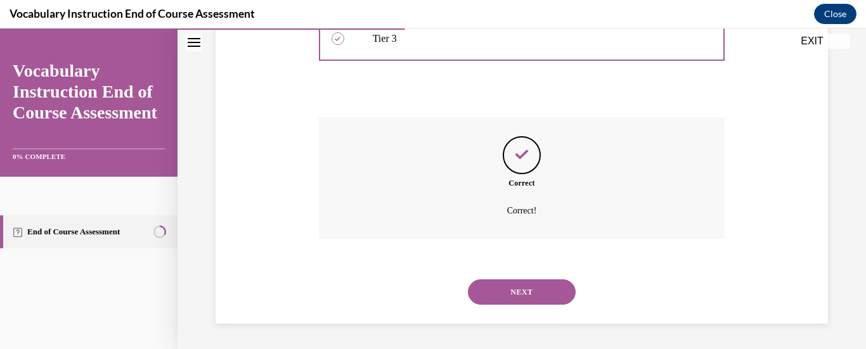
click at [558, 292] on button "NEXT" at bounding box center [522, 292] width 108 height 25
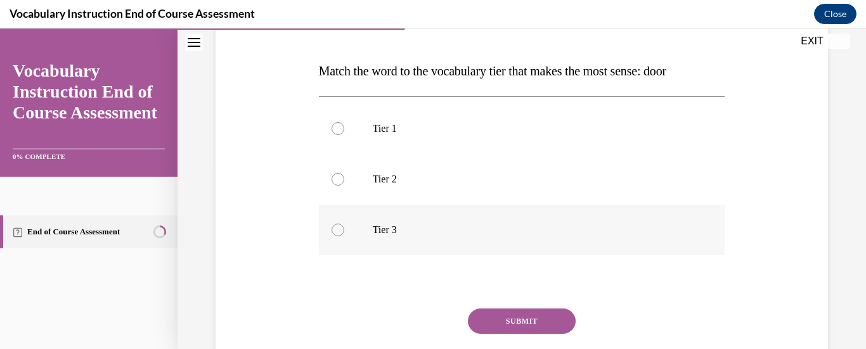
scroll to position [190, 0]
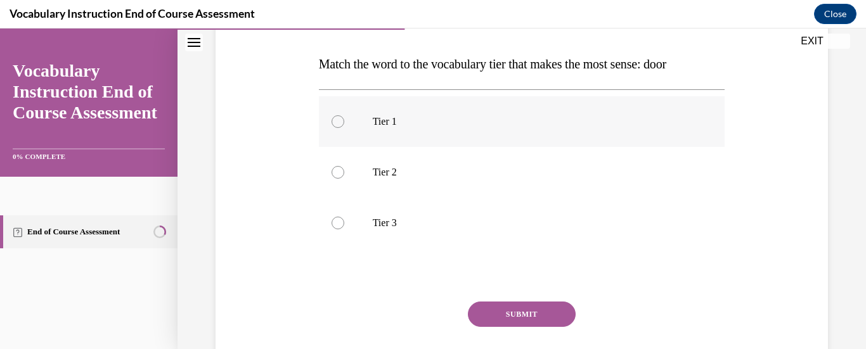
click at [346, 129] on label "Tier 1" at bounding box center [522, 121] width 406 height 51
click at [344, 128] on input "Tier 1" at bounding box center [338, 121] width 13 height 13
radio input "true"
click at [525, 312] on button "SUBMIT" at bounding box center [522, 314] width 108 height 25
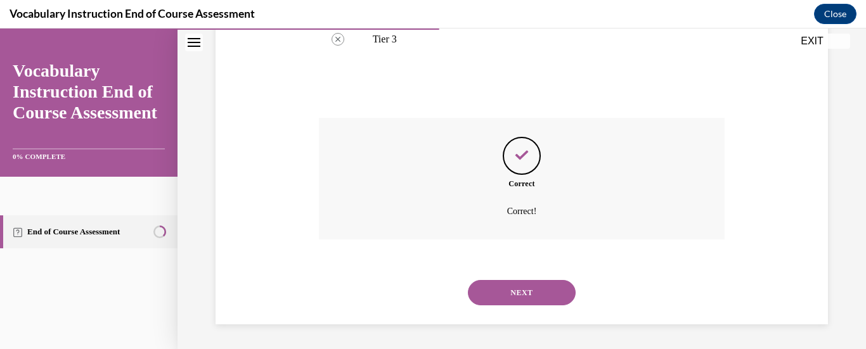
scroll to position [375, 0]
click at [572, 294] on div "NEXT" at bounding box center [522, 292] width 406 height 51
click at [560, 294] on button "NEXT" at bounding box center [522, 292] width 108 height 25
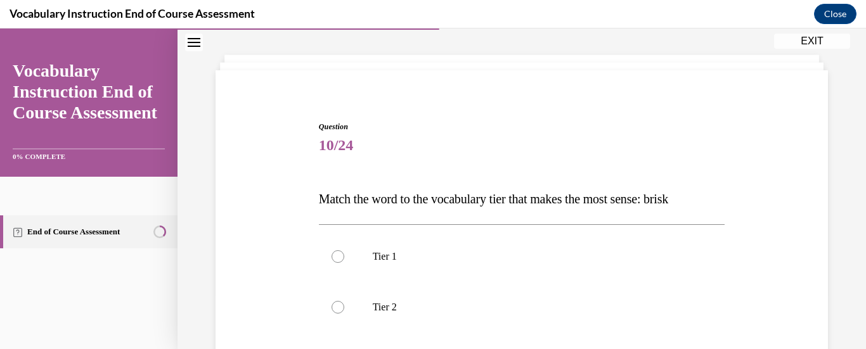
scroll to position [127, 0]
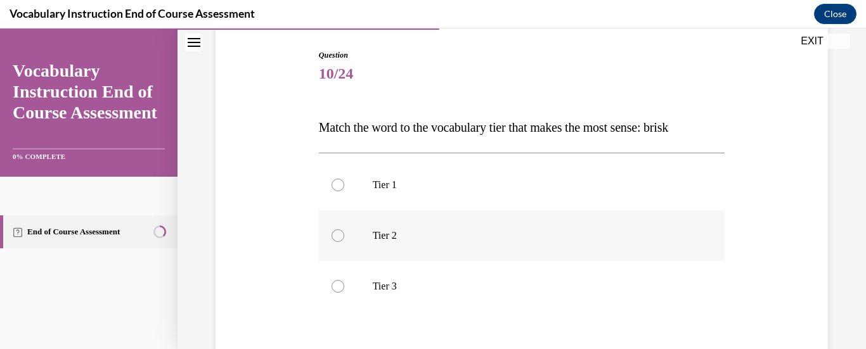
click at [339, 230] on div at bounding box center [338, 236] width 13 height 13
click at [339, 230] on input "Tier 2" at bounding box center [338, 236] width 13 height 13
radio input "true"
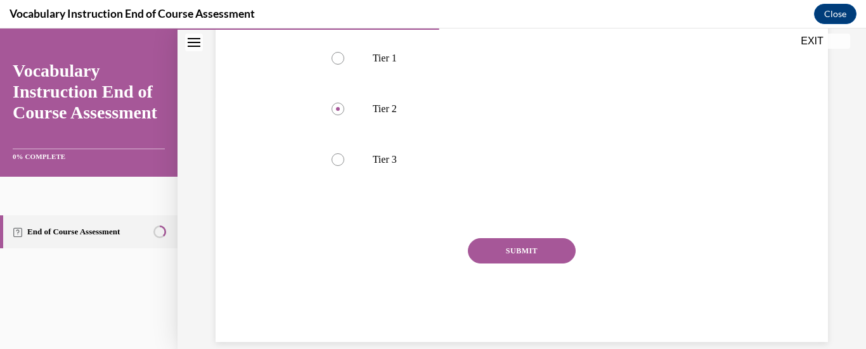
click at [536, 250] on button "SUBMIT" at bounding box center [522, 250] width 108 height 25
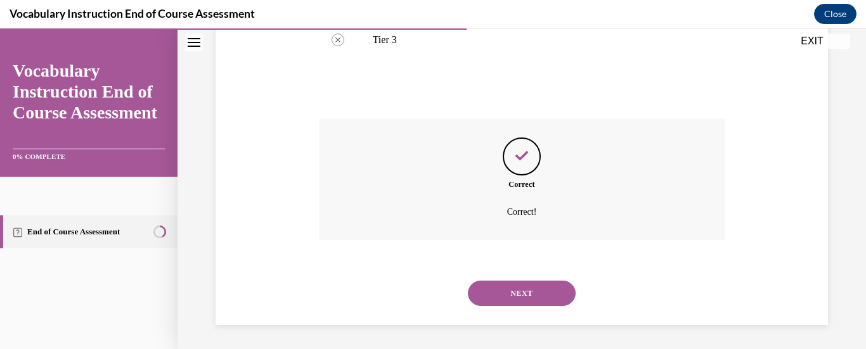
scroll to position [375, 0]
click at [545, 282] on button "NEXT" at bounding box center [522, 292] width 108 height 25
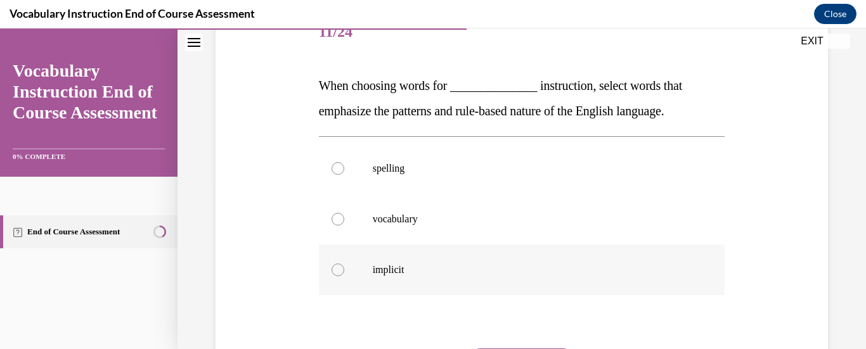
scroll to position [190, 0]
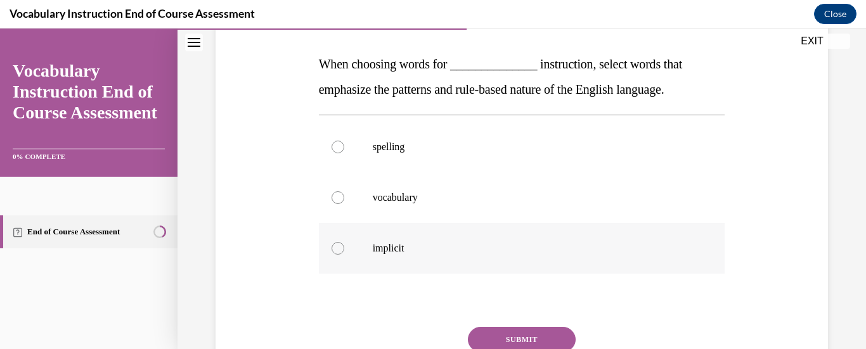
click at [337, 247] on div at bounding box center [338, 248] width 13 height 13
click at [337, 247] on input "implicit" at bounding box center [338, 248] width 13 height 13
radio input "true"
click at [551, 327] on button "SUBMIT" at bounding box center [522, 339] width 108 height 25
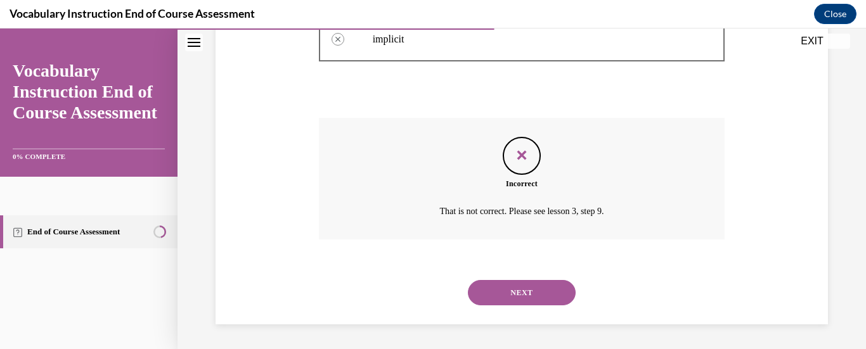
scroll to position [400, 0]
click at [531, 301] on button "NEXT" at bounding box center [522, 292] width 108 height 25
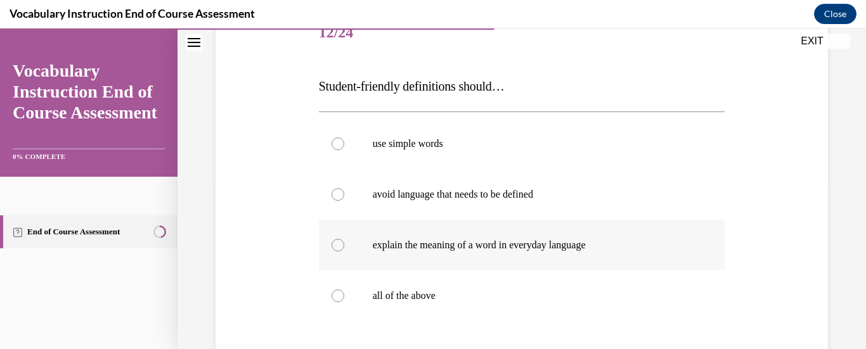
scroll to position [190, 0]
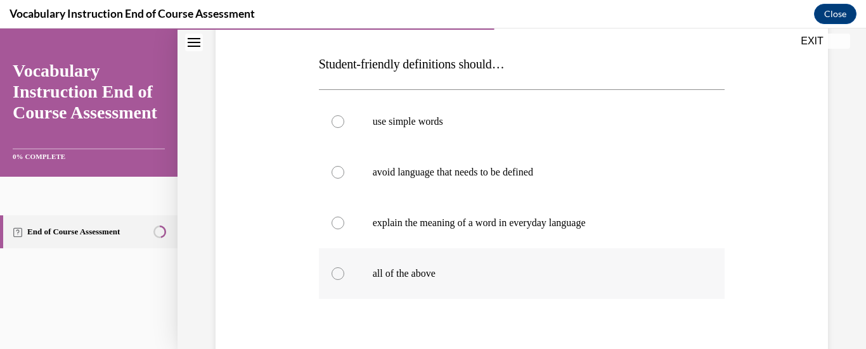
click at [337, 275] on div at bounding box center [338, 274] width 13 height 13
click at [337, 275] on input "all of the above" at bounding box center [338, 274] width 13 height 13
radio input "true"
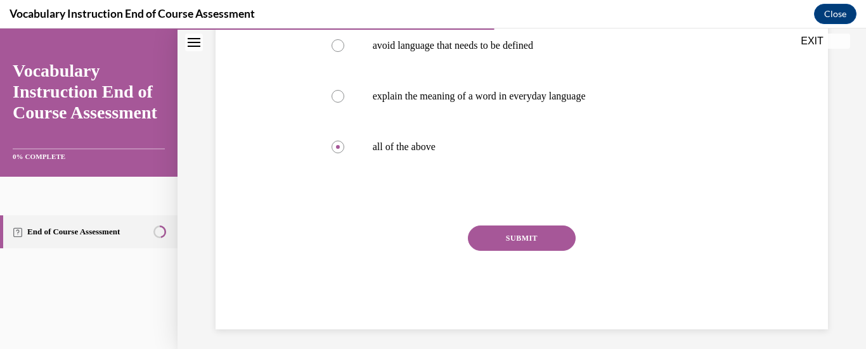
click at [542, 242] on button "SUBMIT" at bounding box center [522, 238] width 108 height 25
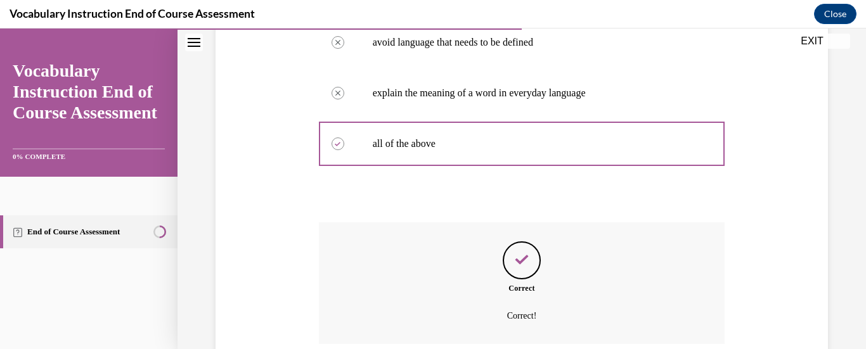
scroll to position [426, 0]
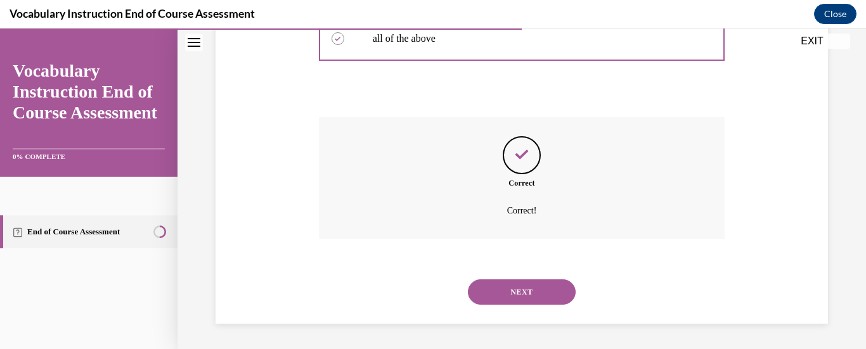
click at [519, 294] on button "NEXT" at bounding box center [522, 292] width 108 height 25
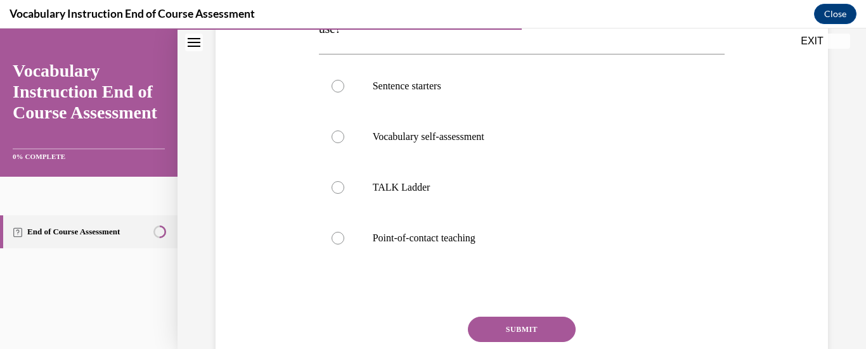
scroll to position [254, 0]
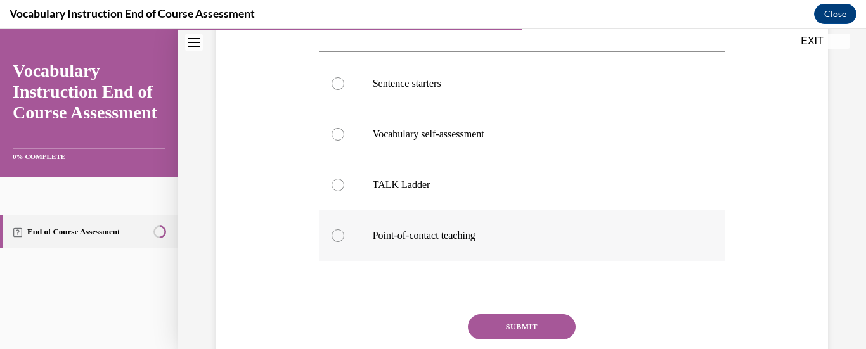
click at [450, 244] on label "Point-of-contact teaching" at bounding box center [522, 236] width 406 height 51
click at [344, 242] on input "Point-of-contact teaching" at bounding box center [338, 236] width 13 height 13
radio input "true"
click at [514, 314] on div "Question 13/24 If I want to define a word in the moment, which instructional me…" at bounding box center [522, 171] width 406 height 496
click at [515, 319] on button "SUBMIT" at bounding box center [522, 327] width 108 height 25
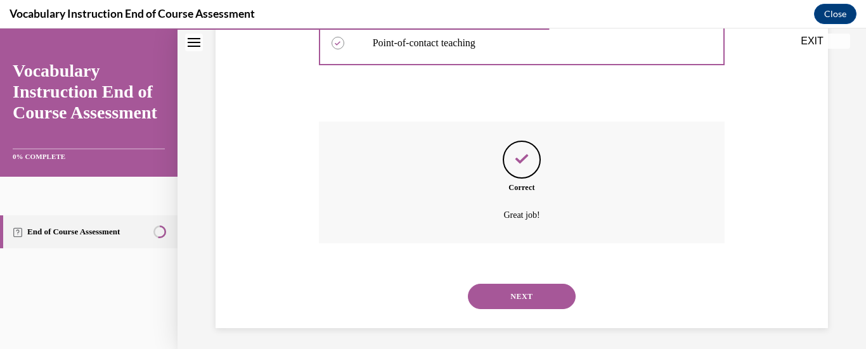
scroll to position [451, 0]
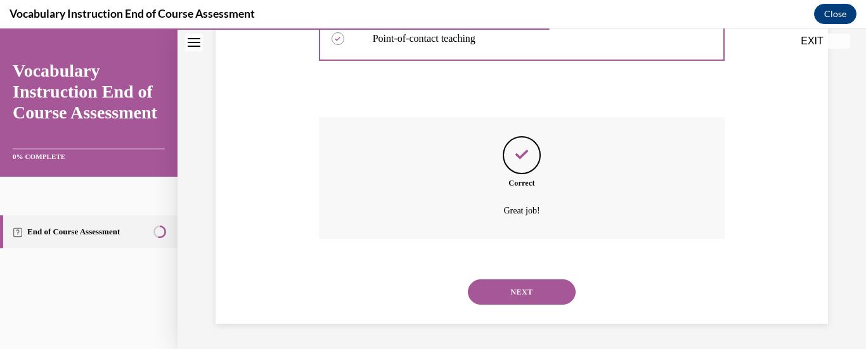
click at [549, 281] on button "NEXT" at bounding box center [522, 292] width 108 height 25
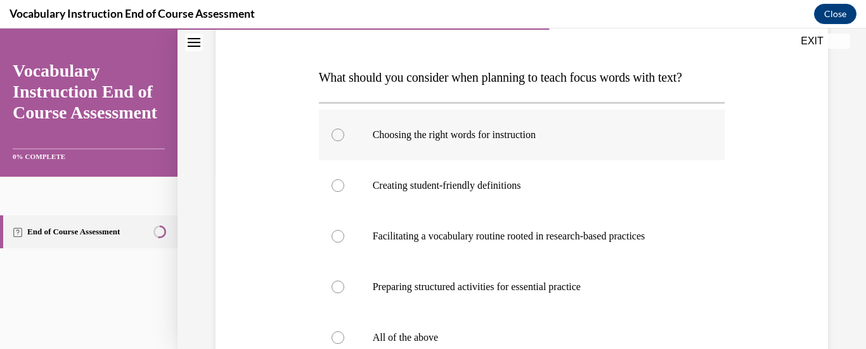
scroll to position [190, 0]
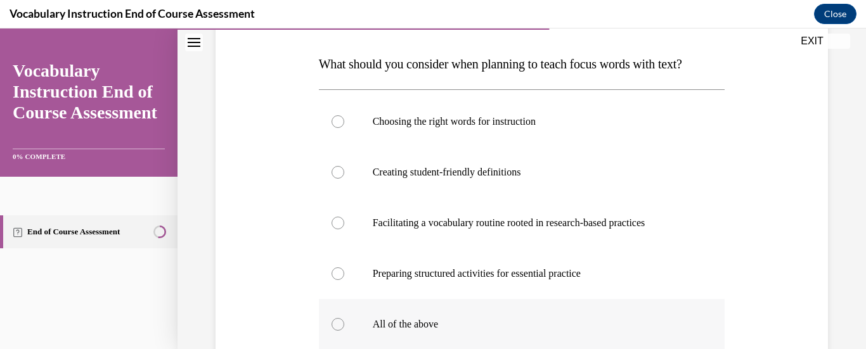
click at [348, 327] on label "All of the above" at bounding box center [522, 324] width 406 height 51
click at [344, 327] on input "All of the above" at bounding box center [338, 324] width 13 height 13
radio input "true"
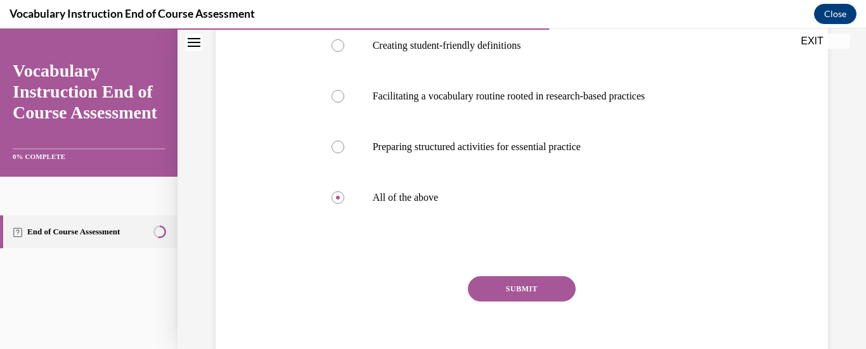
click at [535, 285] on button "SUBMIT" at bounding box center [522, 288] width 108 height 25
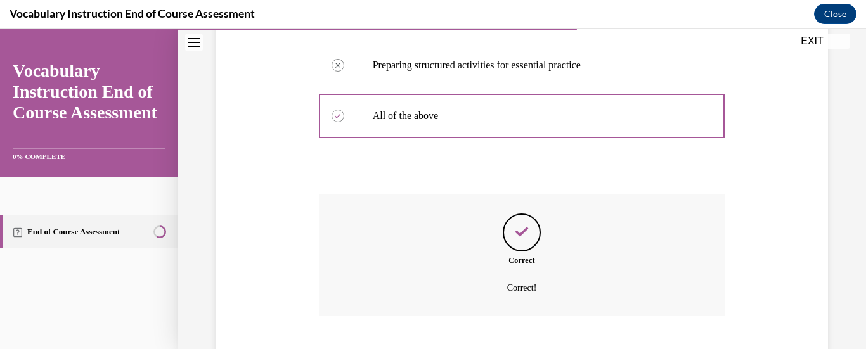
scroll to position [476, 0]
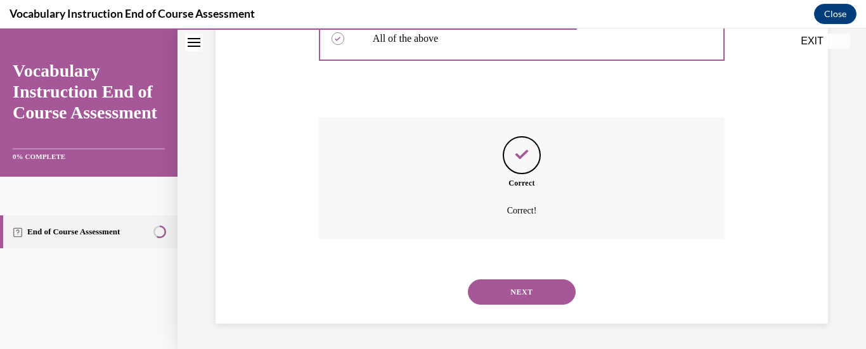
click at [535, 285] on button "NEXT" at bounding box center [522, 292] width 108 height 25
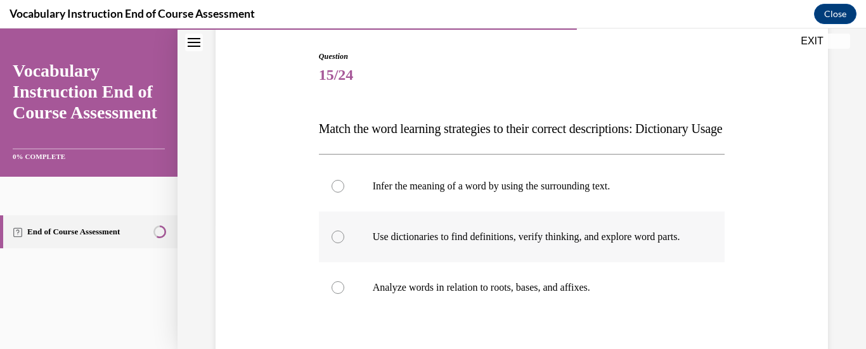
scroll to position [127, 0]
click at [354, 261] on label "Use dictionaries to find definitions, verify thinking, and explore word parts." at bounding box center [522, 236] width 406 height 51
click at [344, 242] on input "Use dictionaries to find definitions, verify thinking, and explore word parts." at bounding box center [338, 236] width 13 height 13
radio input "true"
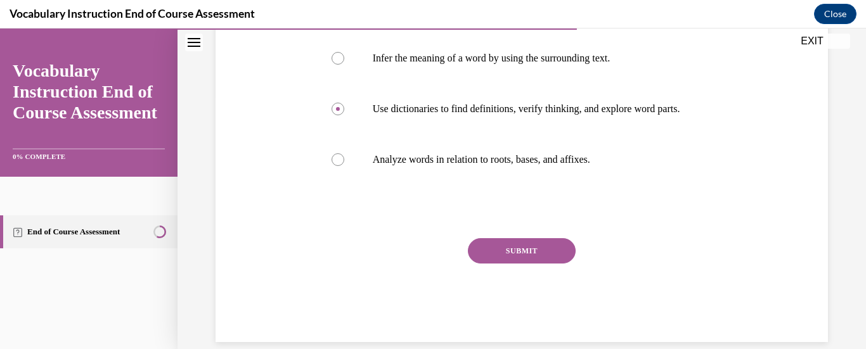
click at [524, 264] on button "SUBMIT" at bounding box center [522, 250] width 108 height 25
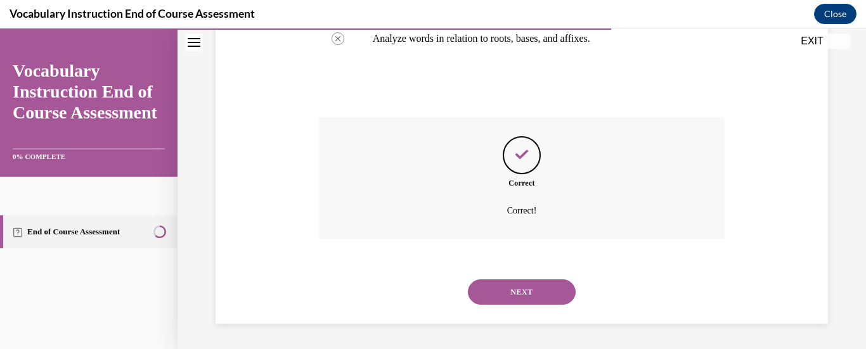
scroll to position [413, 0]
click at [557, 286] on button "NEXT" at bounding box center [522, 292] width 108 height 25
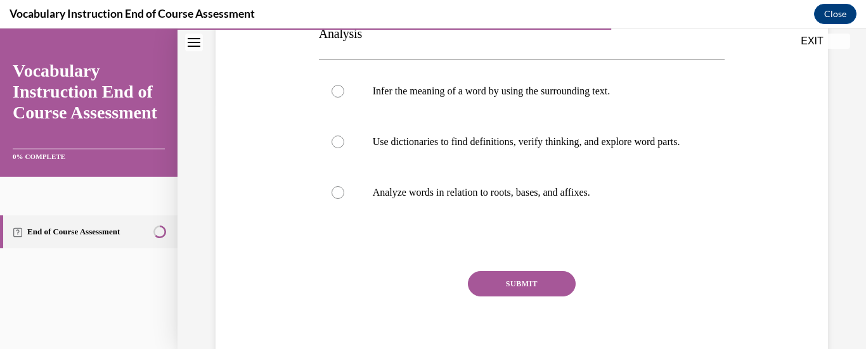
scroll to position [254, 0]
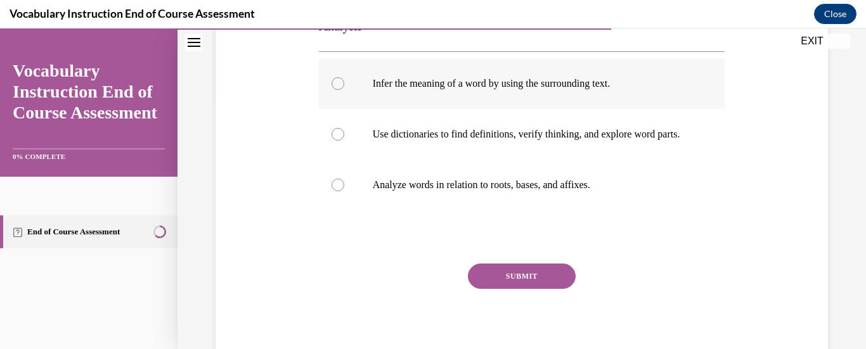
click at [457, 89] on p "Infer the meaning of a word by using the surrounding text." at bounding box center [533, 83] width 321 height 13
click at [344, 89] on input "Infer the meaning of a word by using the surrounding text." at bounding box center [338, 83] width 13 height 13
radio input "true"
click at [536, 282] on button "SUBMIT" at bounding box center [522, 276] width 108 height 25
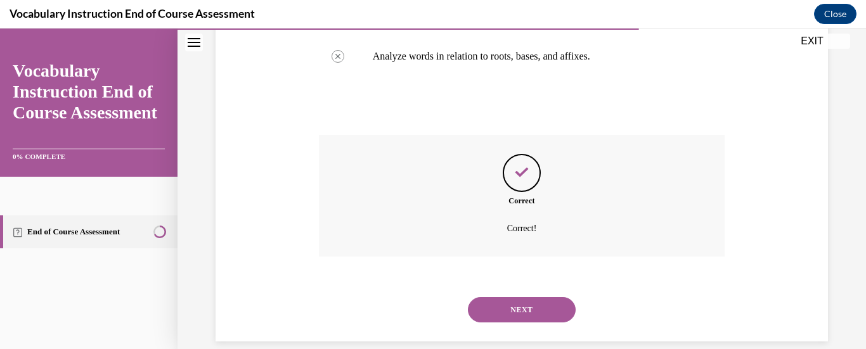
scroll to position [413, 0]
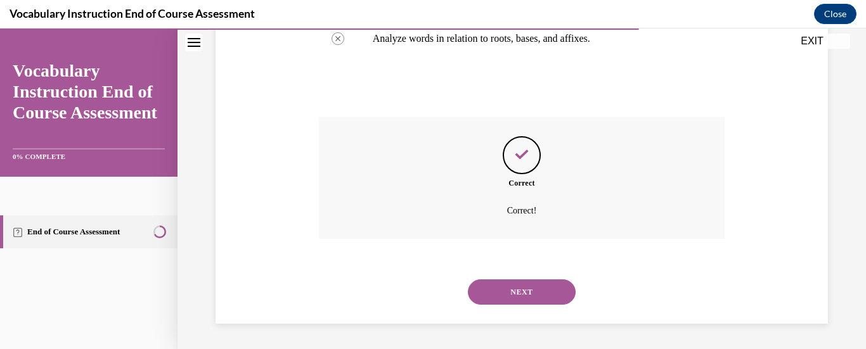
click at [556, 291] on button "NEXT" at bounding box center [522, 292] width 108 height 25
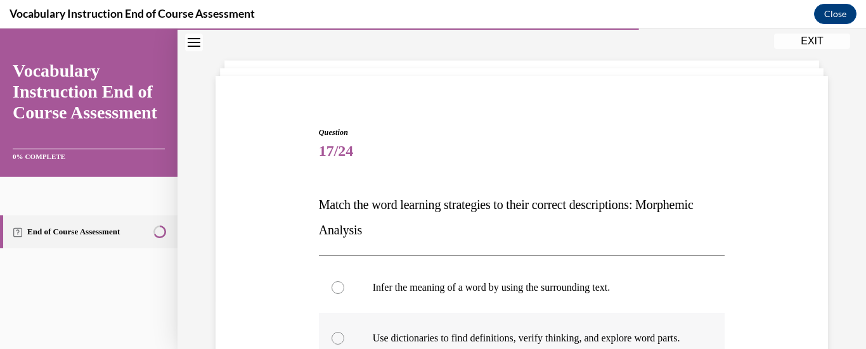
scroll to position [127, 0]
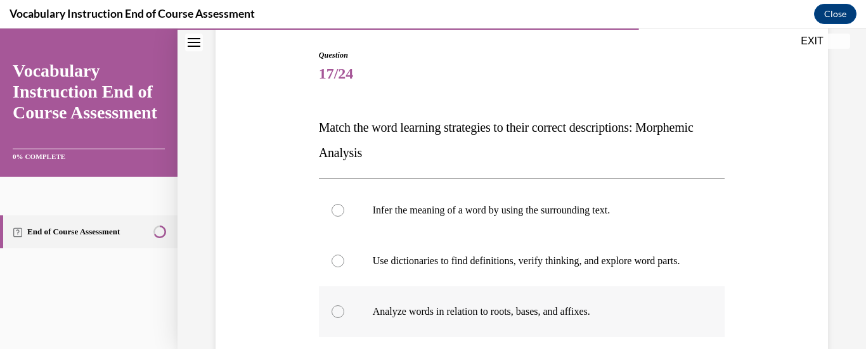
click at [339, 318] on div at bounding box center [338, 312] width 13 height 13
click at [339, 318] on input "Analyze words in relation to roots, bases, and affixes." at bounding box center [338, 312] width 13 height 13
radio input "true"
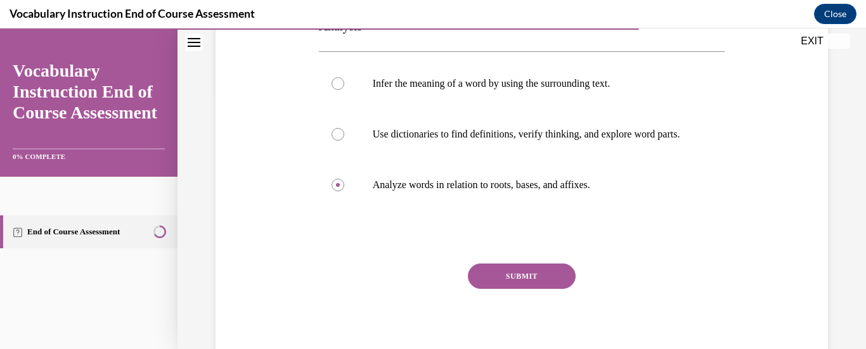
click at [544, 289] on button "SUBMIT" at bounding box center [522, 276] width 108 height 25
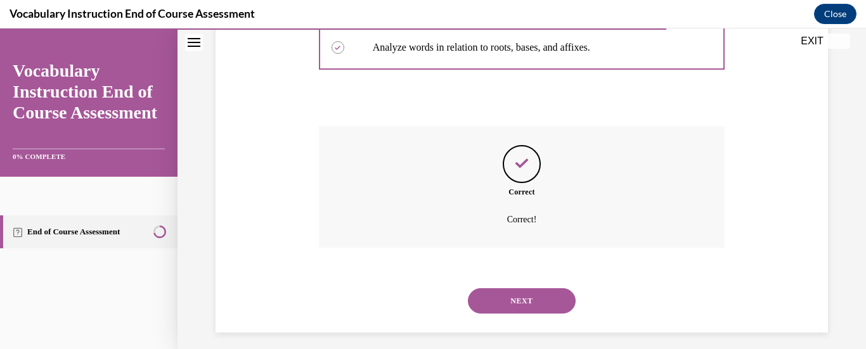
scroll to position [413, 0]
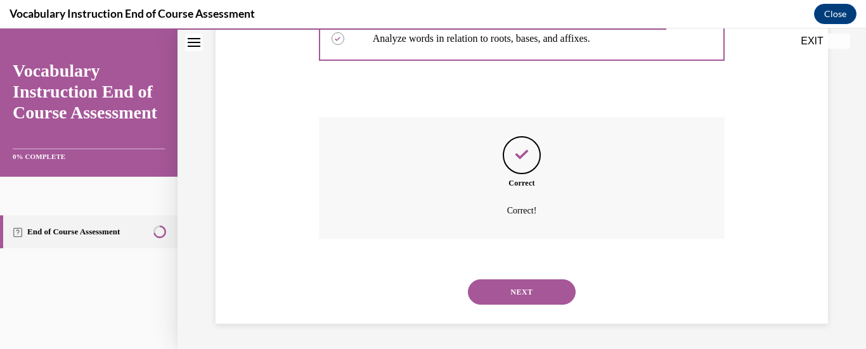
click at [544, 290] on button "NEXT" at bounding box center [522, 292] width 108 height 25
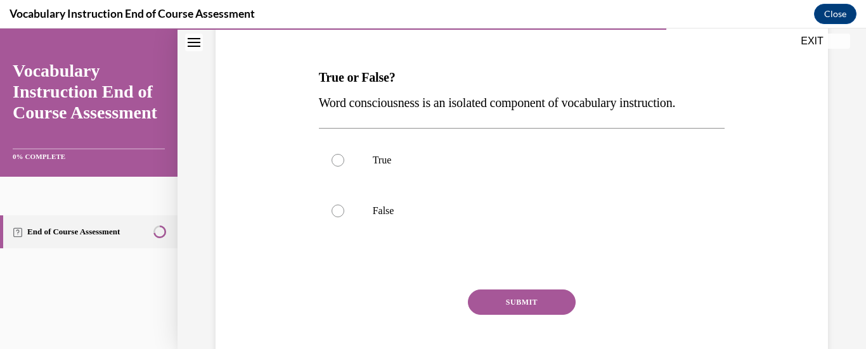
scroll to position [190, 0]
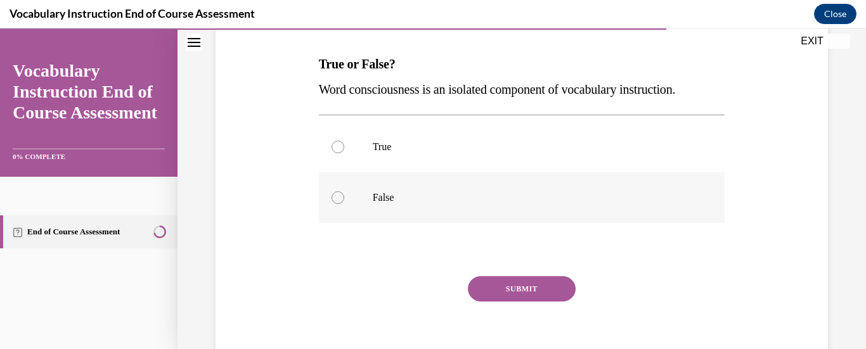
click at [335, 198] on div at bounding box center [338, 198] width 13 height 13
click at [335, 198] on input "False" at bounding box center [338, 198] width 13 height 13
radio input "true"
click at [498, 286] on button "SUBMIT" at bounding box center [522, 288] width 108 height 25
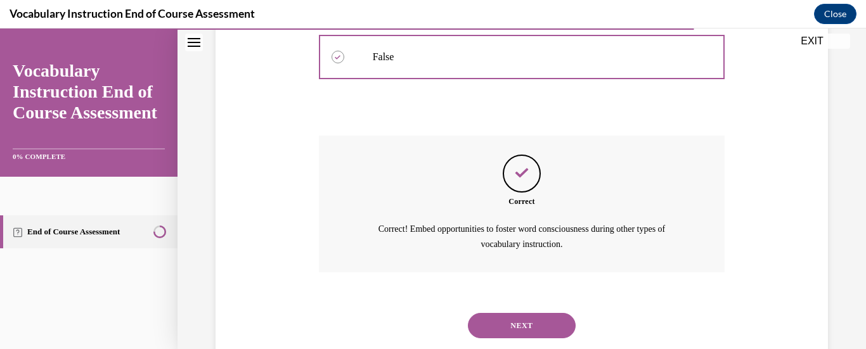
scroll to position [365, 0]
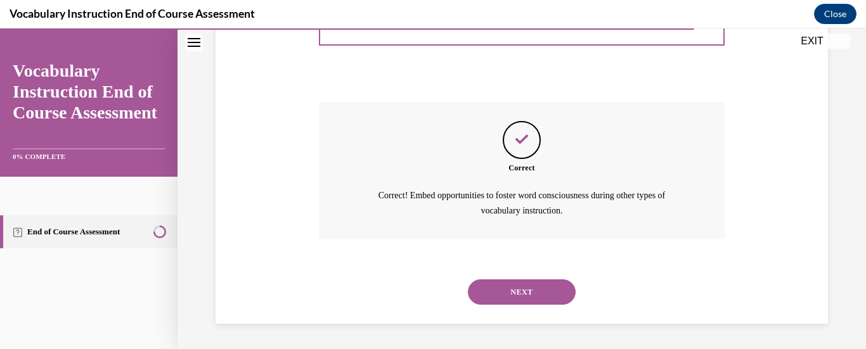
click at [531, 297] on button "NEXT" at bounding box center [522, 292] width 108 height 25
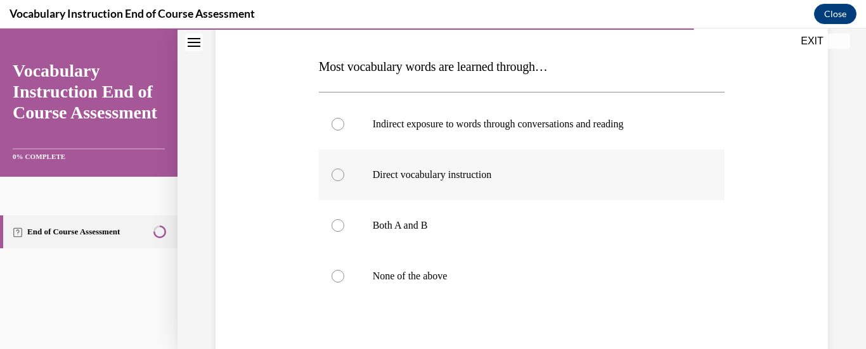
scroll to position [190, 0]
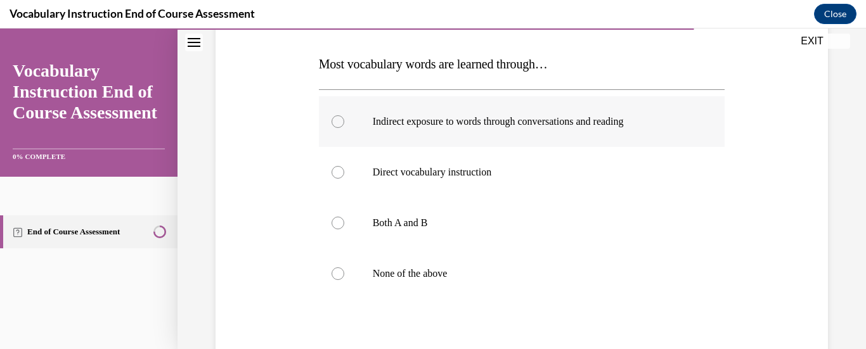
click at [337, 128] on label "Indirect exposure to words through conversations and reading" at bounding box center [522, 121] width 406 height 51
click at [337, 128] on input "Indirect exposure to words through conversations and reading" at bounding box center [338, 121] width 13 height 13
radio input "true"
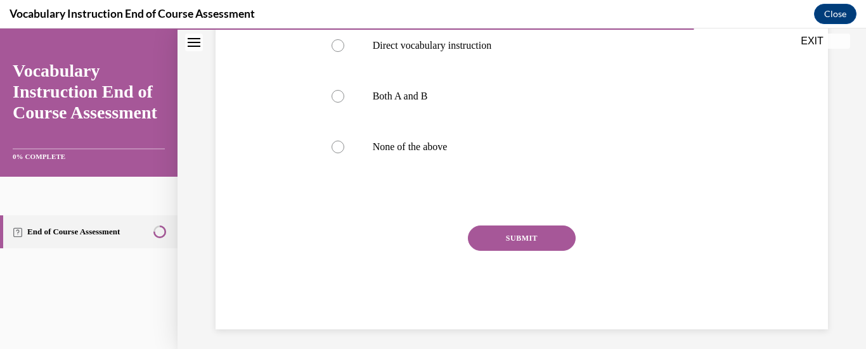
click at [521, 236] on button "SUBMIT" at bounding box center [522, 238] width 108 height 25
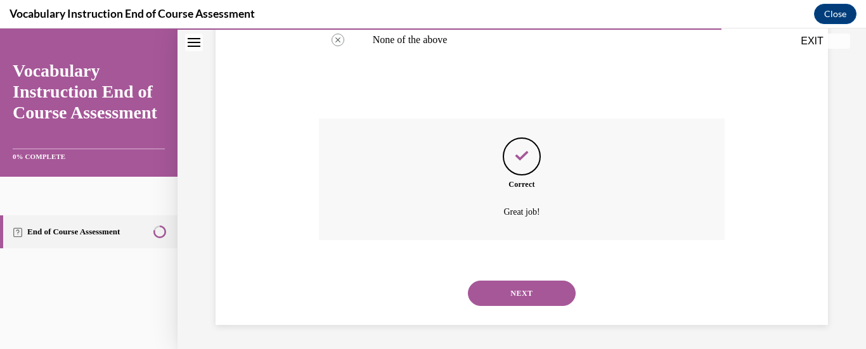
scroll to position [426, 0]
click at [561, 290] on button "NEXT" at bounding box center [522, 292] width 108 height 25
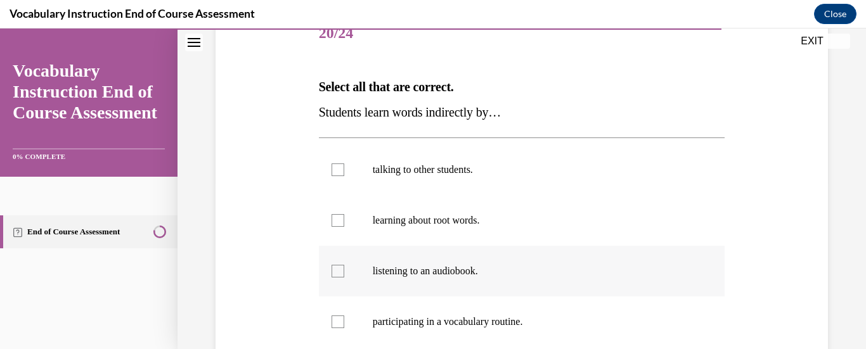
scroll to position [190, 0]
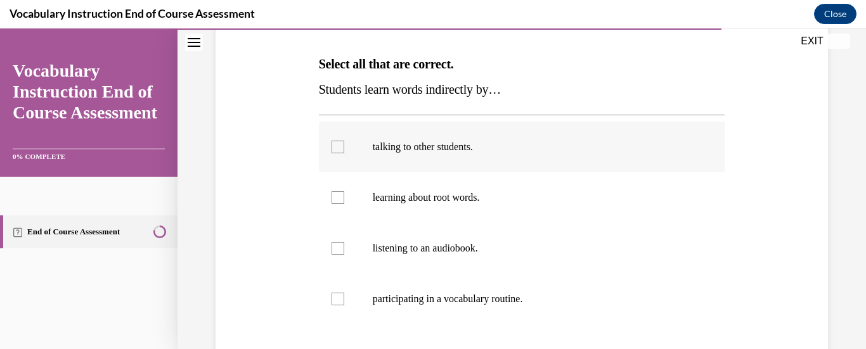
click at [446, 154] on label "talking to other students." at bounding box center [522, 147] width 406 height 51
click at [344, 153] on input "talking to other students." at bounding box center [338, 147] width 13 height 13
checkbox input "true"
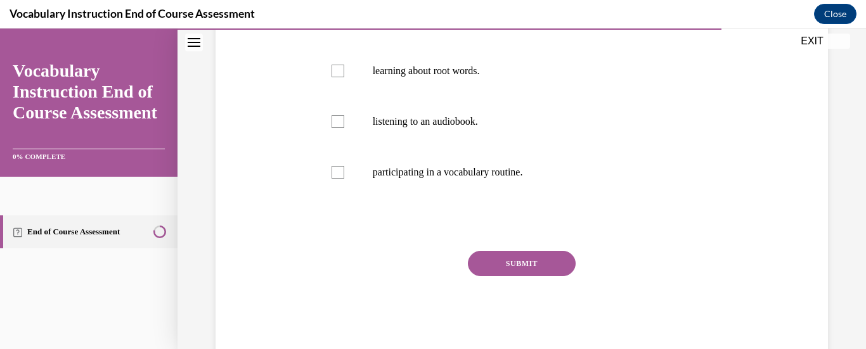
click at [502, 259] on button "SUBMIT" at bounding box center [522, 263] width 108 height 25
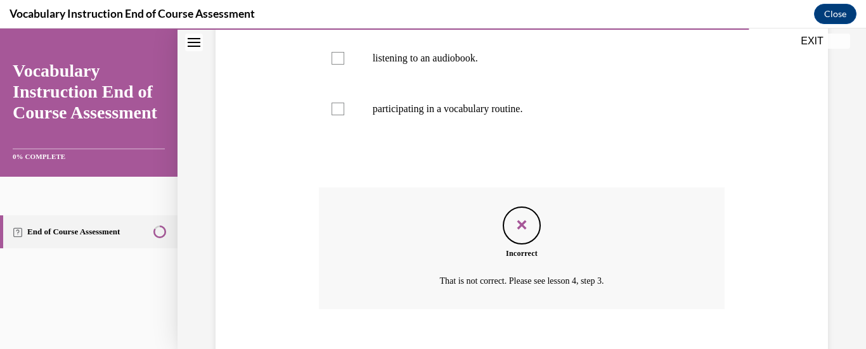
scroll to position [451, 0]
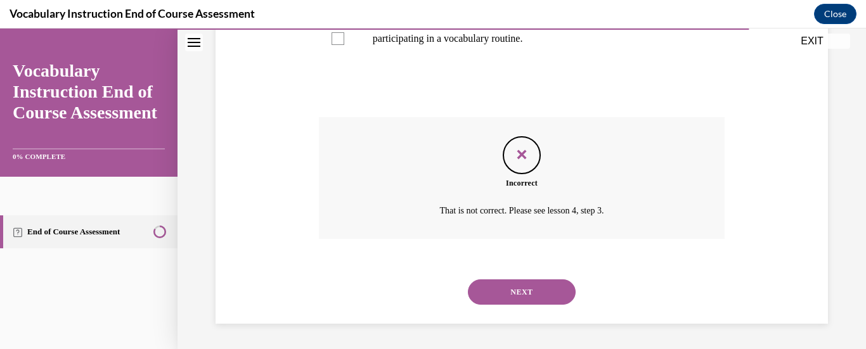
click at [559, 282] on button "NEXT" at bounding box center [522, 292] width 108 height 25
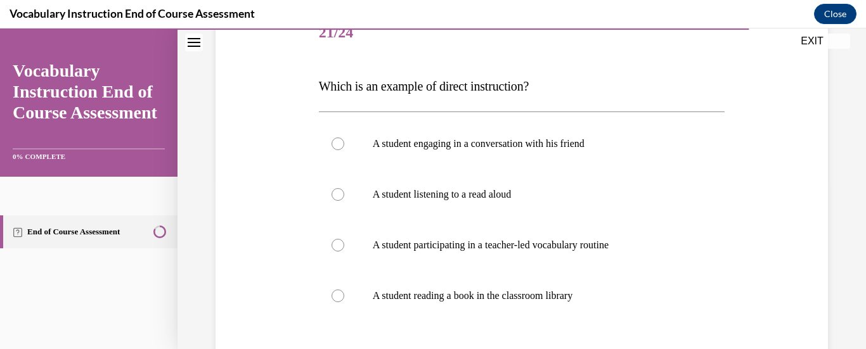
scroll to position [190, 0]
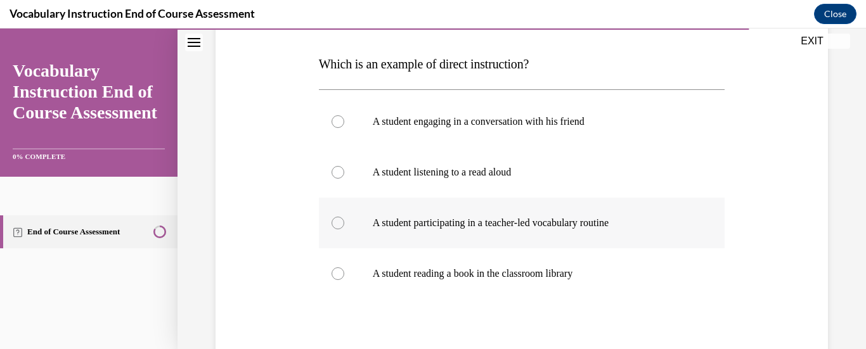
click at [498, 216] on label "A student participating in a teacher-led vocabulary routine" at bounding box center [522, 223] width 406 height 51
click at [344, 217] on input "A student participating in a teacher-led vocabulary routine" at bounding box center [338, 223] width 13 height 13
radio input "true"
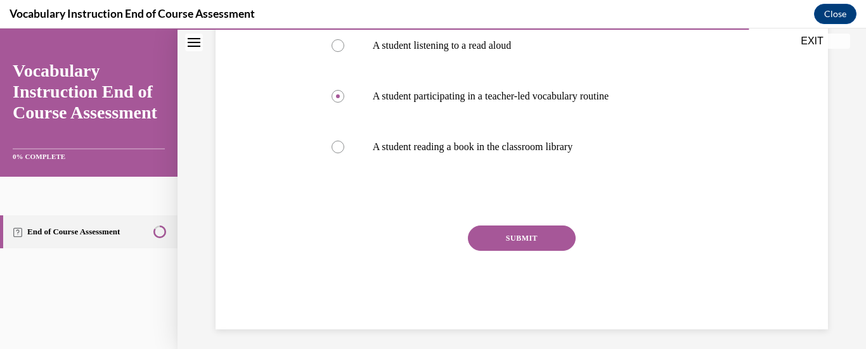
click at [543, 244] on button "SUBMIT" at bounding box center [522, 238] width 108 height 25
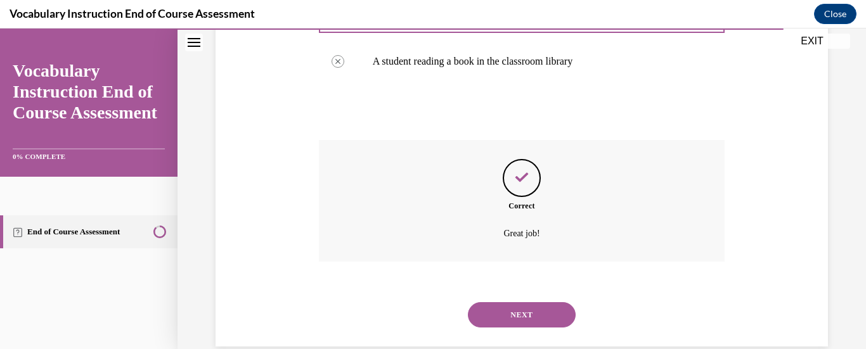
scroll to position [426, 0]
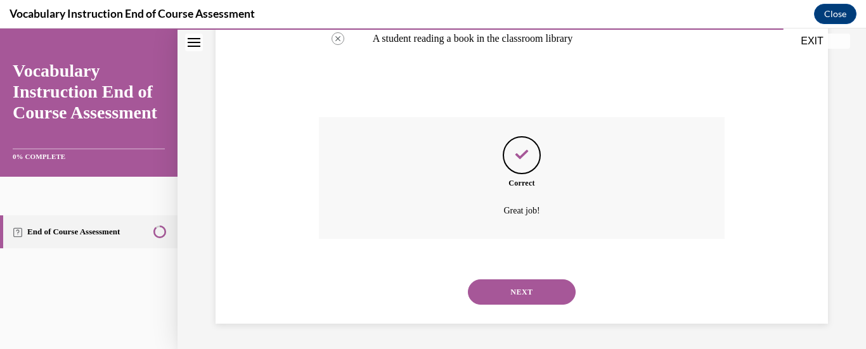
click at [533, 285] on button "NEXT" at bounding box center [522, 292] width 108 height 25
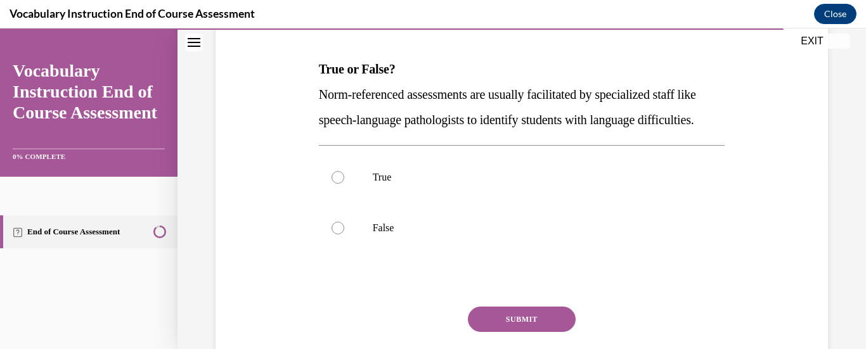
scroll to position [190, 0]
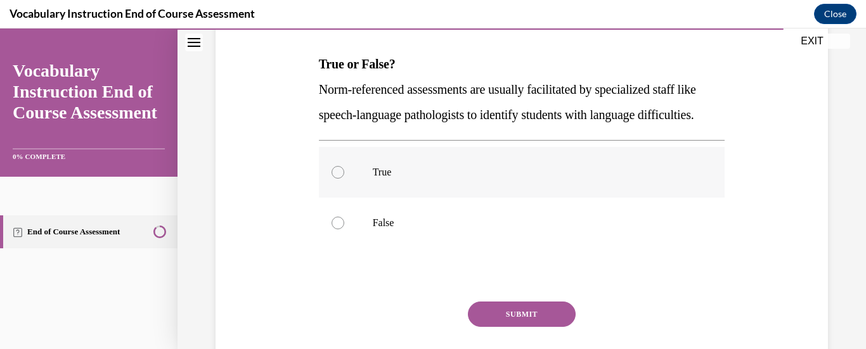
click at [339, 179] on div at bounding box center [338, 172] width 13 height 13
click at [339, 179] on input "True" at bounding box center [338, 172] width 13 height 13
radio input "true"
click at [529, 327] on button "SUBMIT" at bounding box center [522, 314] width 108 height 25
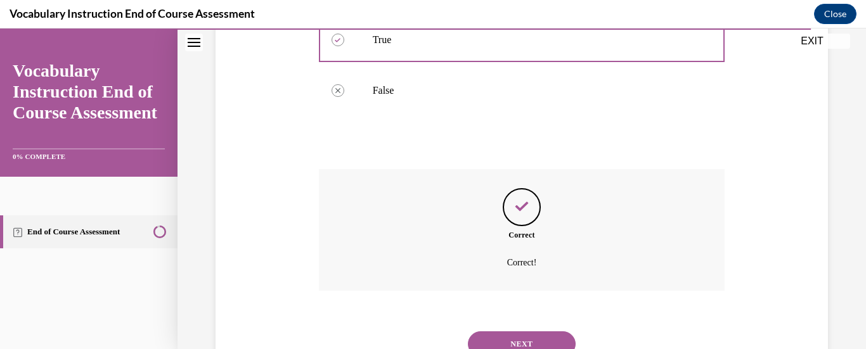
scroll to position [400, 0]
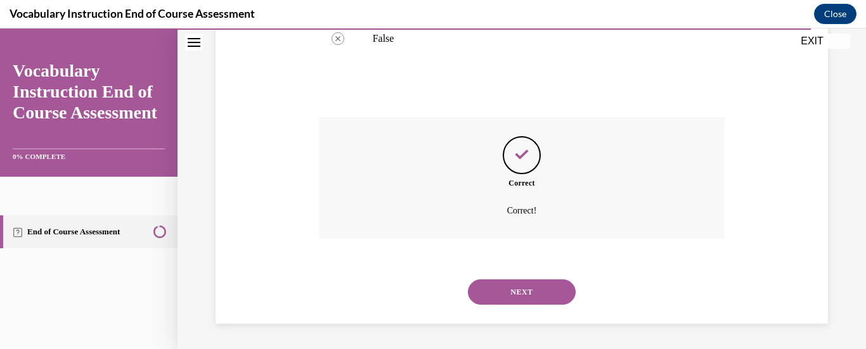
click at [526, 301] on button "NEXT" at bounding box center [522, 292] width 108 height 25
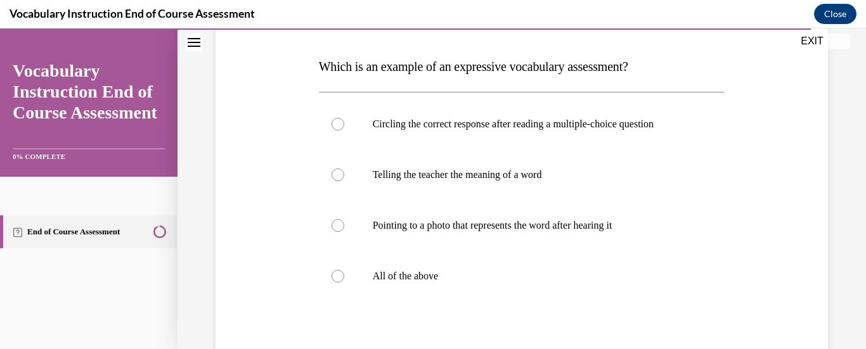
scroll to position [190, 0]
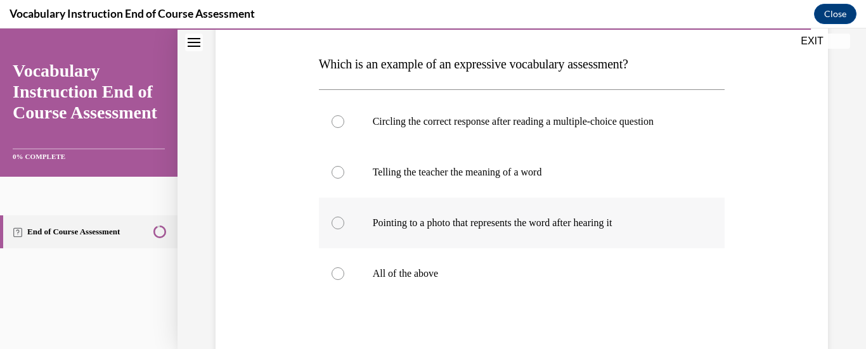
click at [550, 221] on p "Pointing to a photo that represents the word after hearing it" at bounding box center [533, 223] width 321 height 13
click at [344, 221] on input "Pointing to a photo that represents the word after hearing it" at bounding box center [338, 223] width 13 height 13
radio input "true"
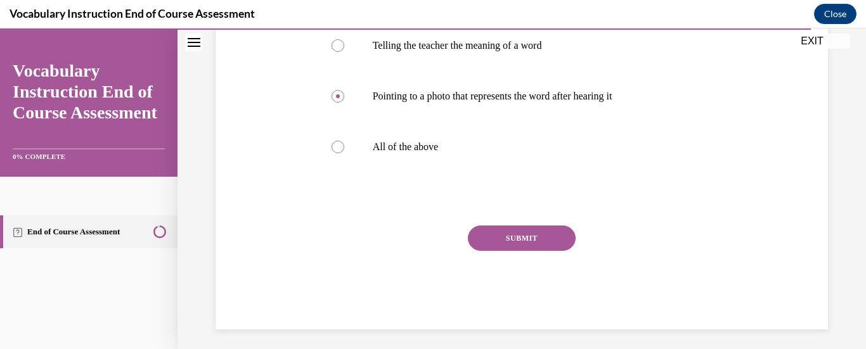
click at [563, 233] on button "SUBMIT" at bounding box center [522, 238] width 108 height 25
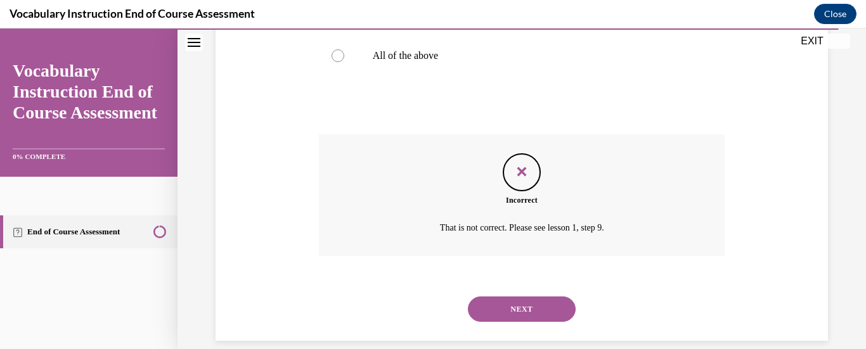
scroll to position [426, 0]
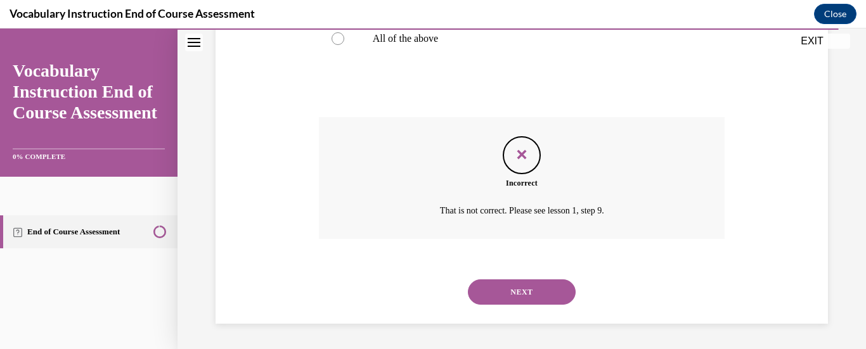
click at [520, 290] on button "NEXT" at bounding box center [522, 292] width 108 height 25
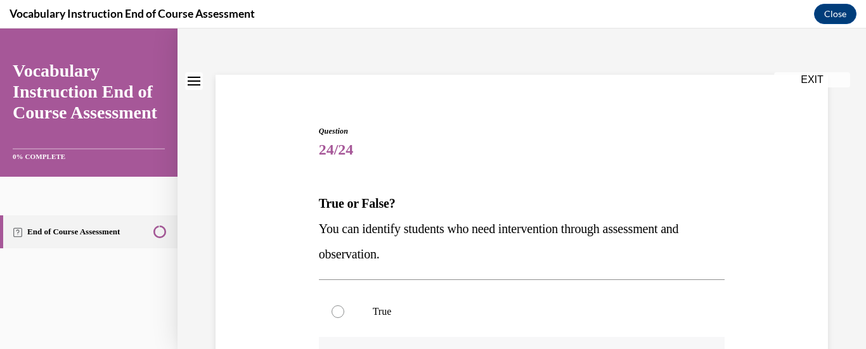
scroll to position [127, 0]
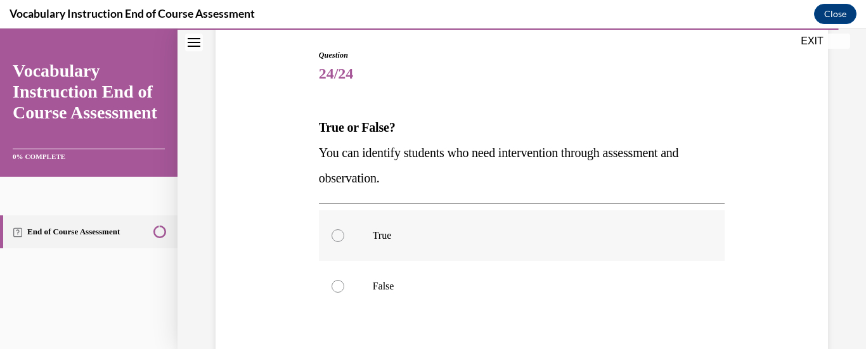
click at [353, 249] on label "True" at bounding box center [522, 236] width 406 height 51
click at [344, 242] on input "True" at bounding box center [338, 236] width 13 height 13
radio input "true"
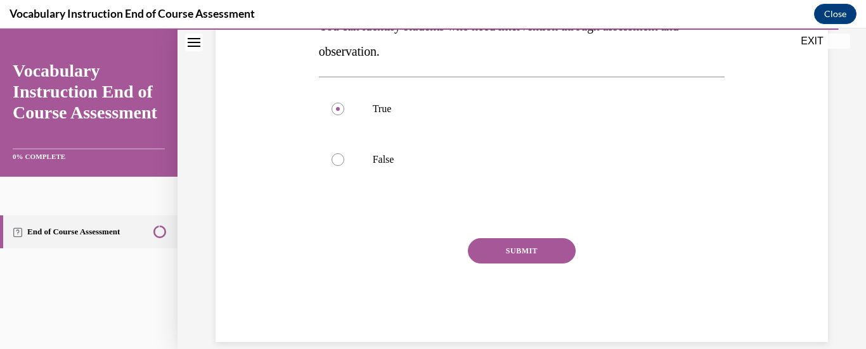
click at [497, 250] on button "SUBMIT" at bounding box center [522, 250] width 108 height 25
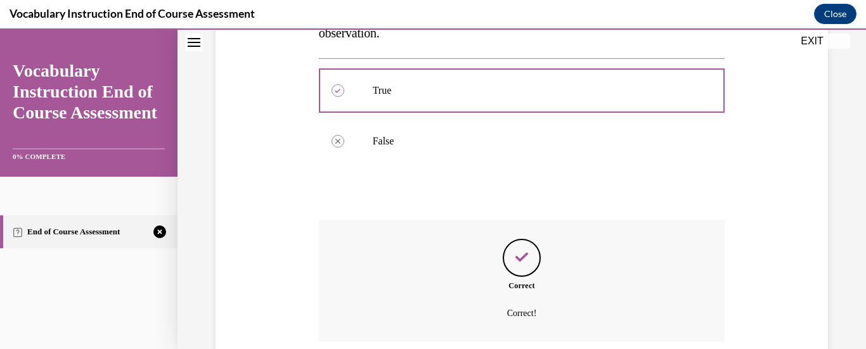
scroll to position [375, 0]
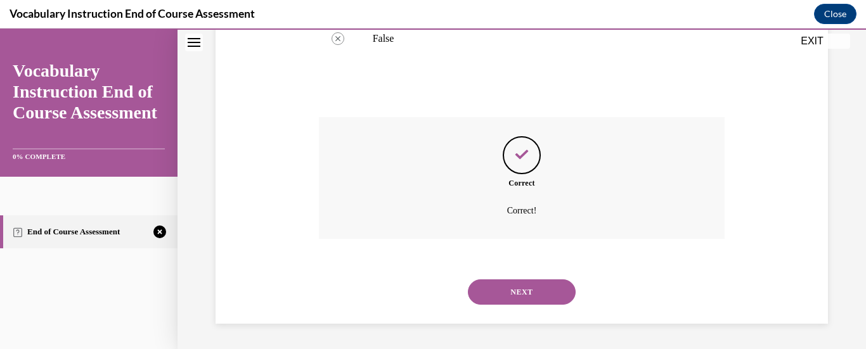
click at [495, 282] on button "NEXT" at bounding box center [522, 292] width 108 height 25
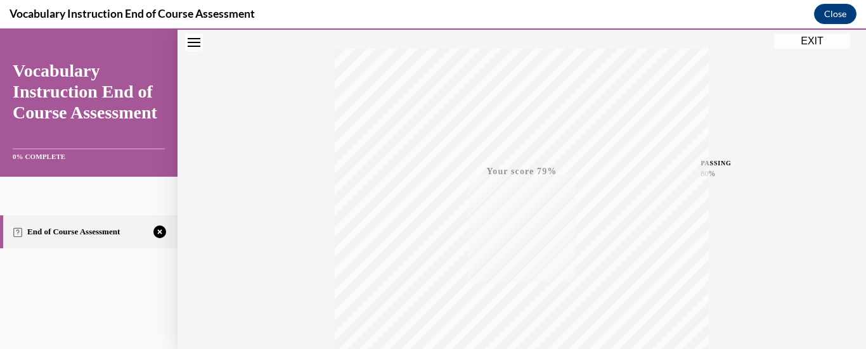
scroll to position [329, 0]
click at [515, 263] on div "TAKE AGAIN" at bounding box center [522, 264] width 45 height 30
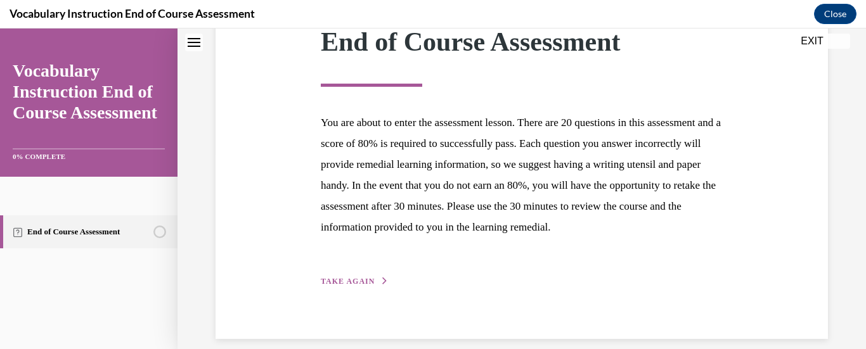
scroll to position [233, 0]
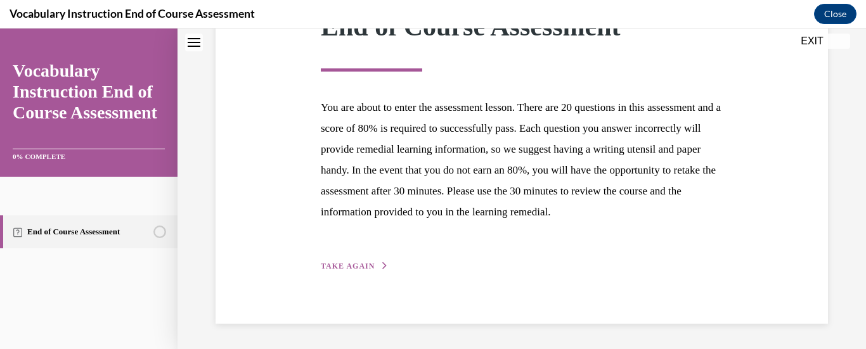
click at [325, 256] on div "Step 1 of 1 End of Course Assessment You are about to enter the assessment less…" at bounding box center [521, 118] width 421 height 309
click at [326, 260] on div "Step 1 of 1 End of Course Assessment You are about to enter the assessment less…" at bounding box center [521, 118] width 421 height 309
click at [344, 261] on button "TAKE AGAIN" at bounding box center [355, 266] width 68 height 11
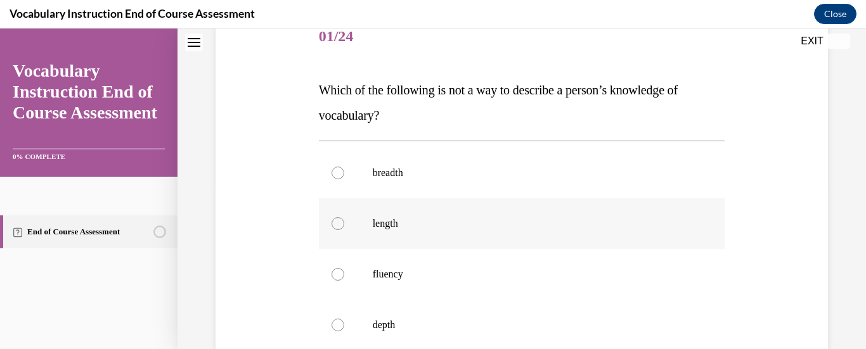
scroll to position [190, 0]
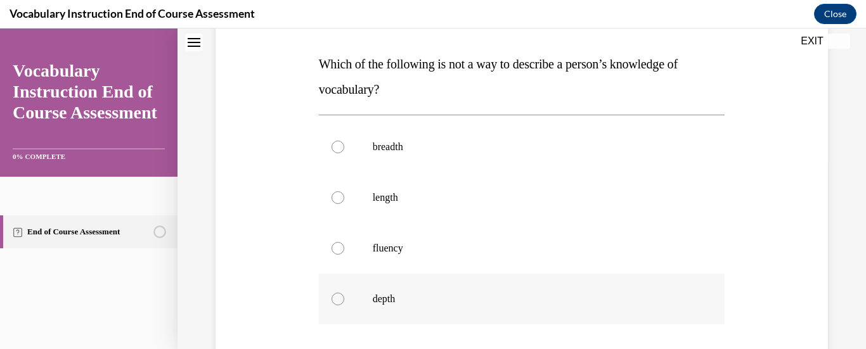
click at [351, 292] on label "depth" at bounding box center [522, 299] width 406 height 51
click at [344, 293] on input "depth" at bounding box center [338, 299] width 13 height 13
radio input "true"
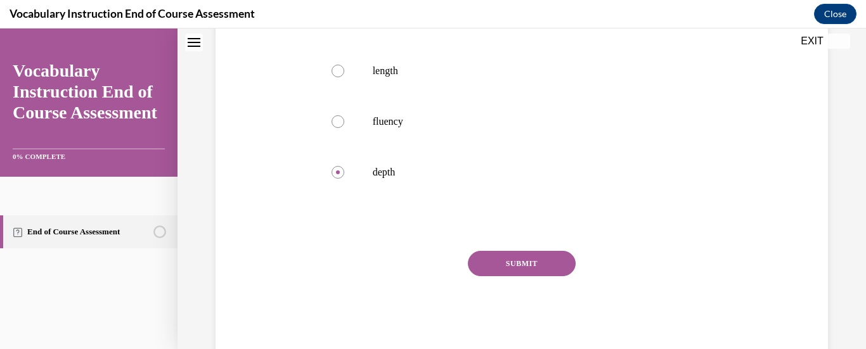
click at [511, 259] on button "SUBMIT" at bounding box center [522, 263] width 108 height 25
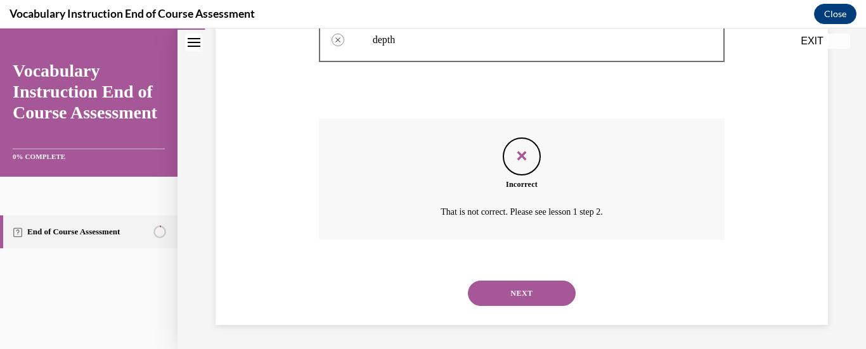
scroll to position [451, 0]
click at [514, 284] on button "NEXT" at bounding box center [522, 292] width 108 height 25
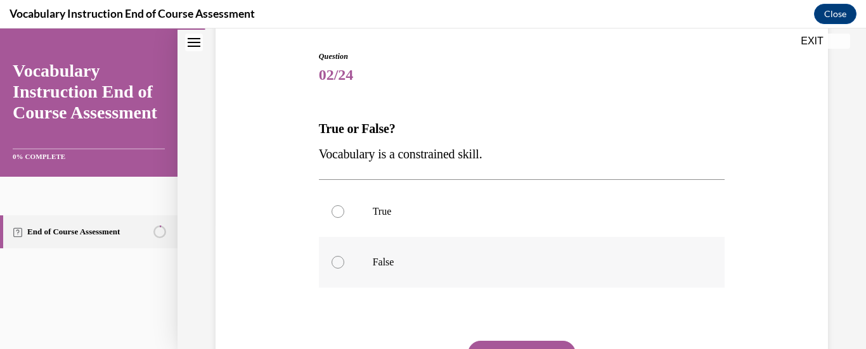
scroll to position [127, 0]
click at [353, 270] on label "False" at bounding box center [522, 261] width 406 height 51
click at [344, 268] on input "False" at bounding box center [338, 261] width 13 height 13
radio input "true"
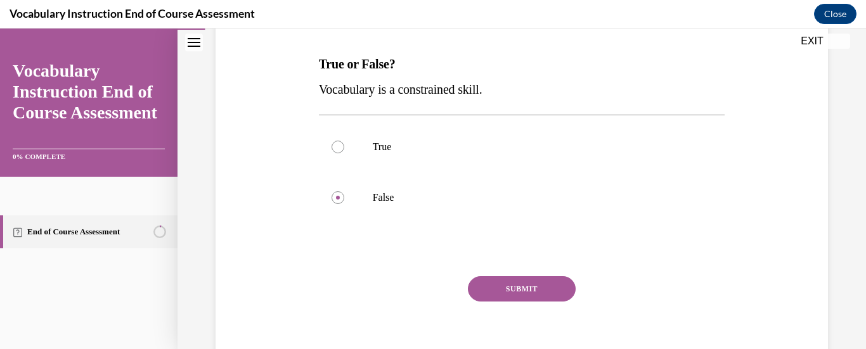
click at [526, 296] on button "SUBMIT" at bounding box center [522, 288] width 108 height 25
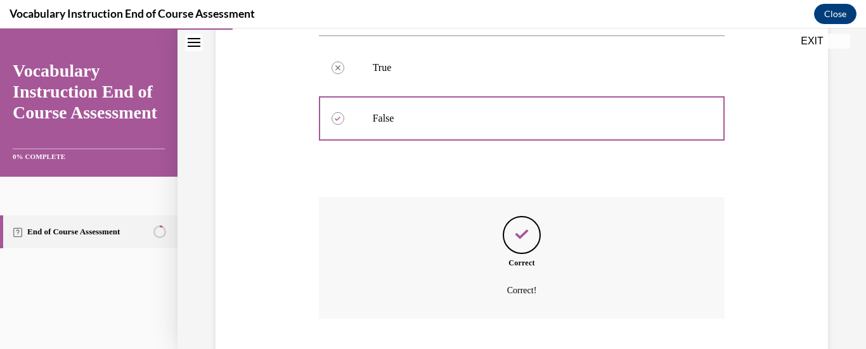
scroll to position [349, 0]
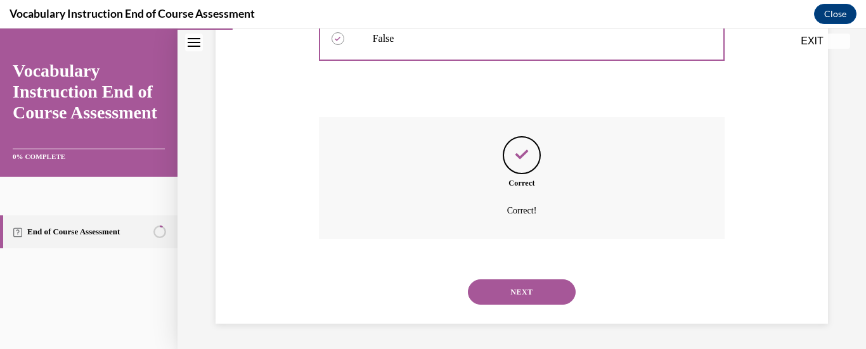
click at [526, 296] on button "NEXT" at bounding box center [522, 292] width 108 height 25
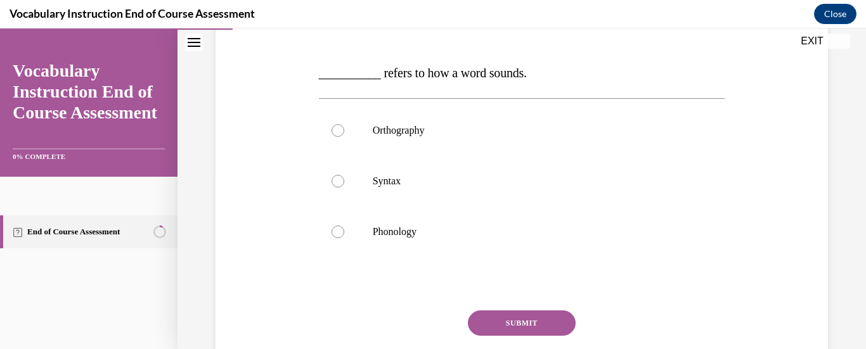
scroll to position [190, 0]
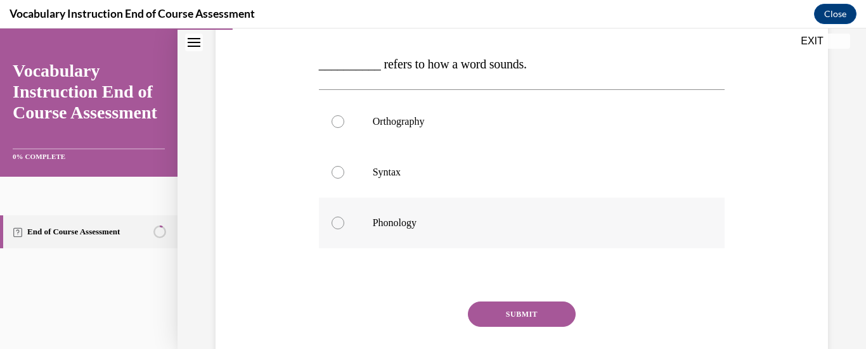
click at [341, 224] on div at bounding box center [338, 223] width 13 height 13
click at [341, 224] on input "Phonology" at bounding box center [338, 223] width 13 height 13
radio input "true"
click at [513, 315] on button "SUBMIT" at bounding box center [522, 314] width 108 height 25
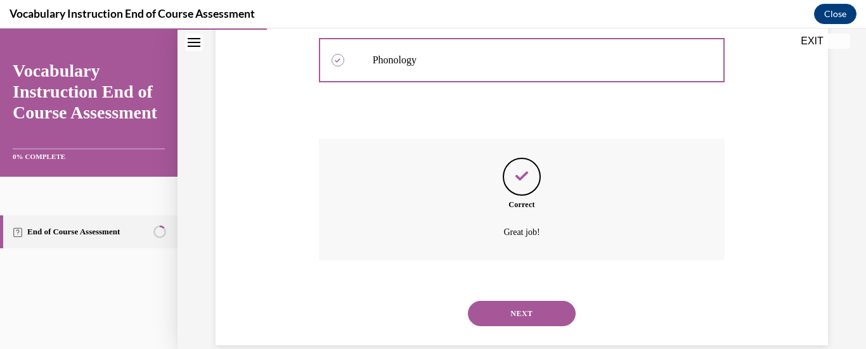
scroll to position [375, 0]
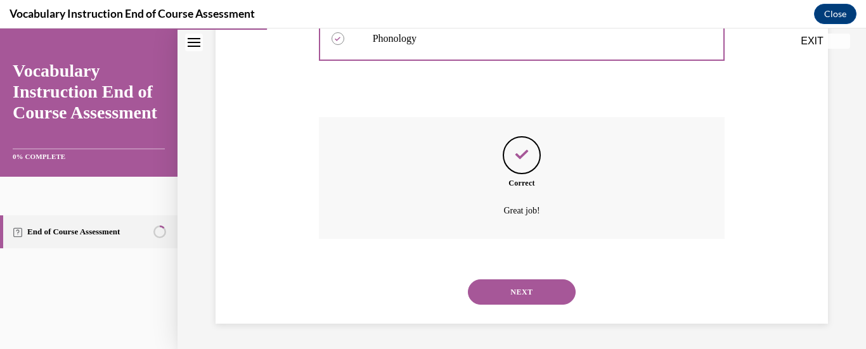
click at [512, 292] on button "NEXT" at bounding box center [522, 292] width 108 height 25
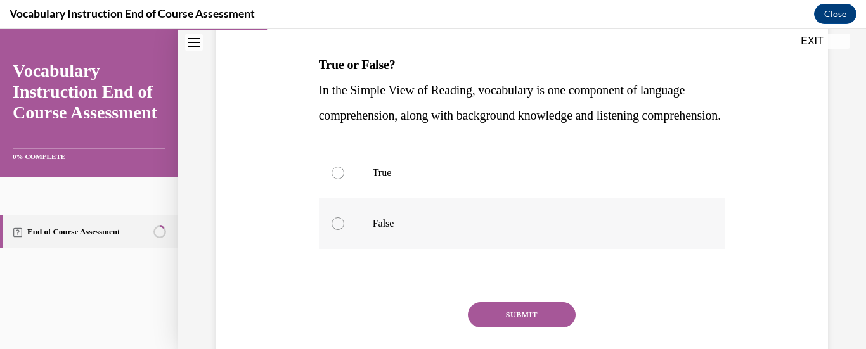
scroll to position [190, 0]
click at [335, 198] on label "True" at bounding box center [522, 172] width 406 height 51
click at [335, 179] on input "True" at bounding box center [338, 172] width 13 height 13
radio input "true"
click at [507, 327] on button "SUBMIT" at bounding box center [522, 314] width 108 height 25
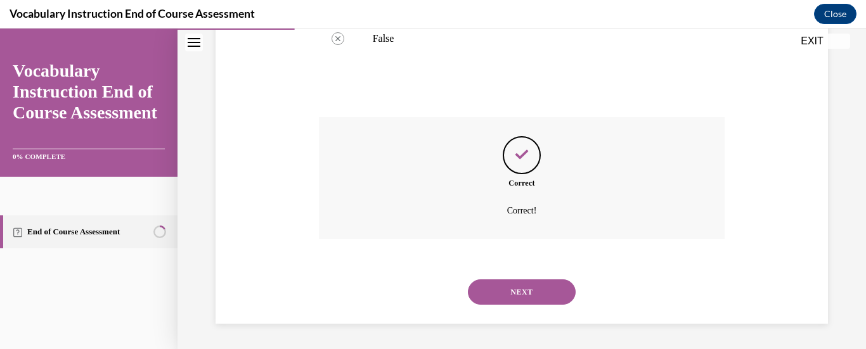
scroll to position [400, 0]
click at [523, 297] on button "NEXT" at bounding box center [522, 292] width 108 height 25
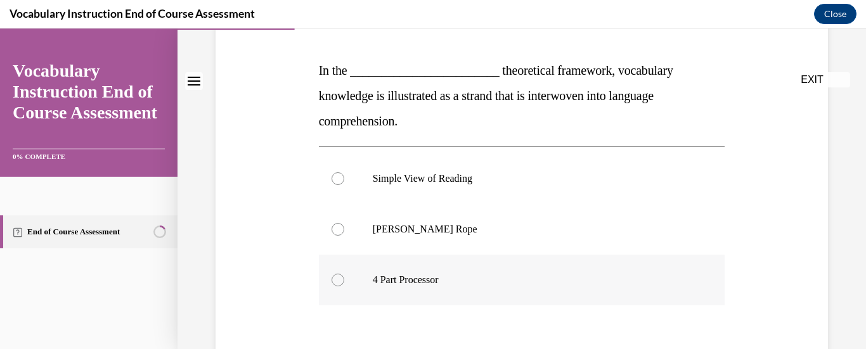
scroll to position [190, 0]
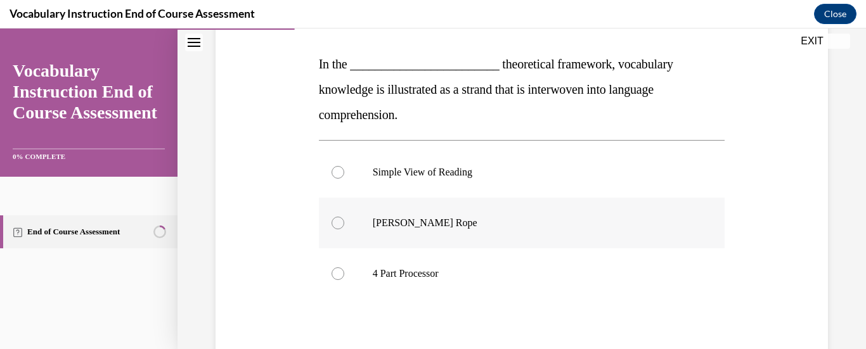
click at [344, 228] on label "Scarborough's Rope" at bounding box center [522, 223] width 406 height 51
click at [344, 228] on input "Scarborough's Rope" at bounding box center [338, 223] width 13 height 13
radio input "true"
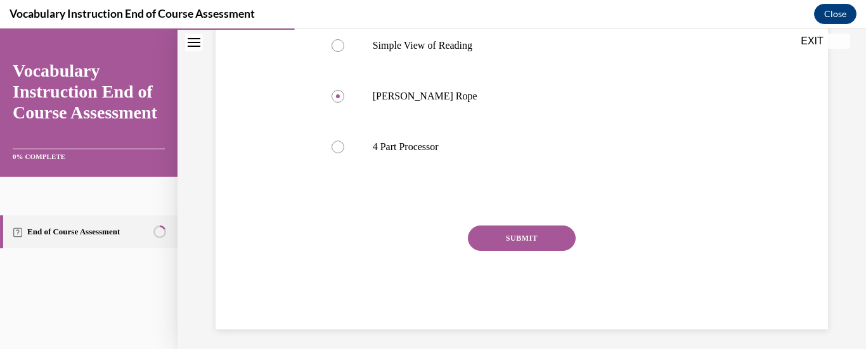
click at [497, 237] on button "SUBMIT" at bounding box center [522, 238] width 108 height 25
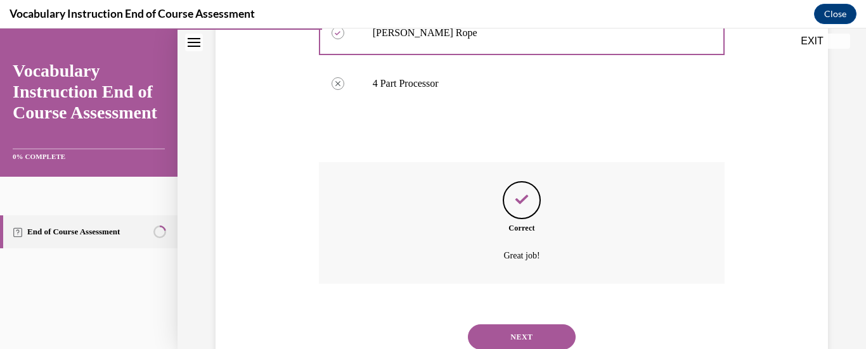
scroll to position [426, 0]
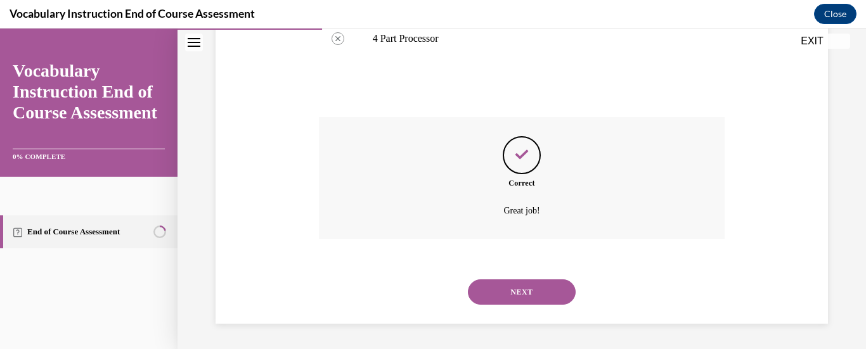
click at [519, 284] on button "NEXT" at bounding box center [522, 292] width 108 height 25
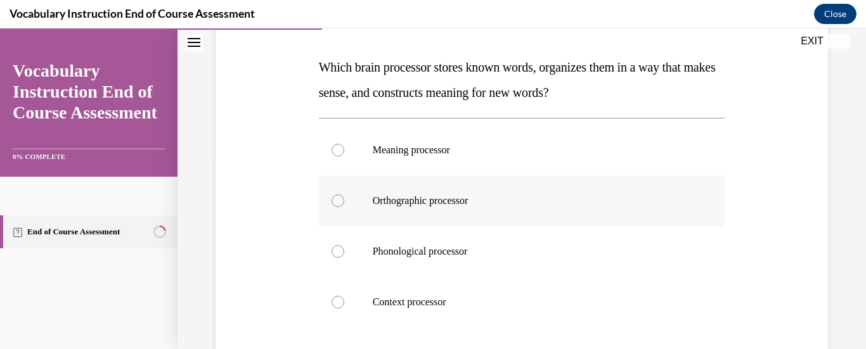
scroll to position [190, 0]
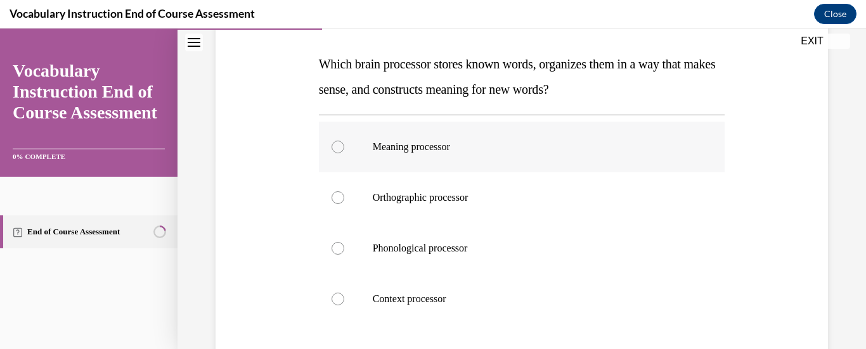
click at [339, 151] on div at bounding box center [338, 147] width 13 height 13
click at [339, 151] on input "Meaning processor" at bounding box center [338, 147] width 13 height 13
radio input "true"
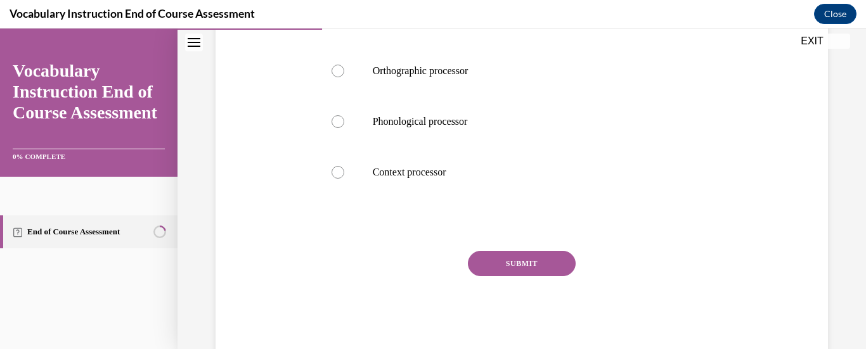
click at [530, 259] on button "SUBMIT" at bounding box center [522, 263] width 108 height 25
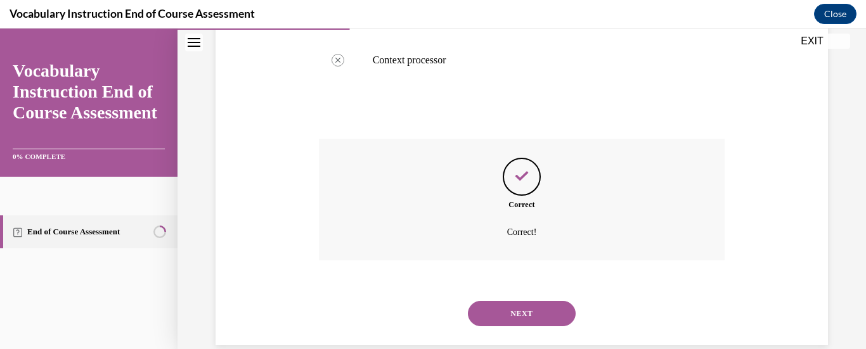
scroll to position [451, 0]
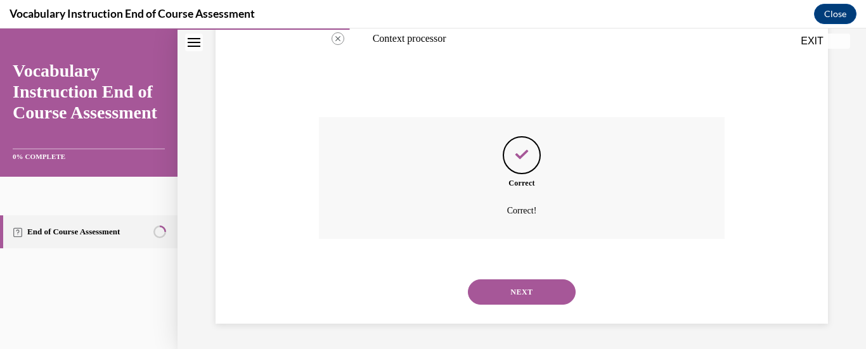
click at [523, 299] on button "NEXT" at bounding box center [522, 292] width 108 height 25
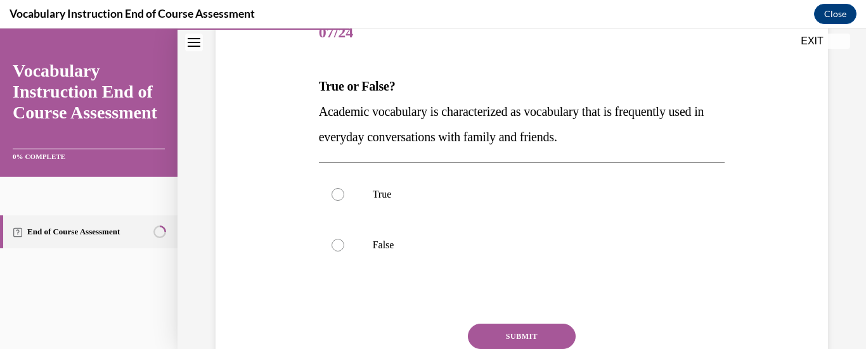
scroll to position [190, 0]
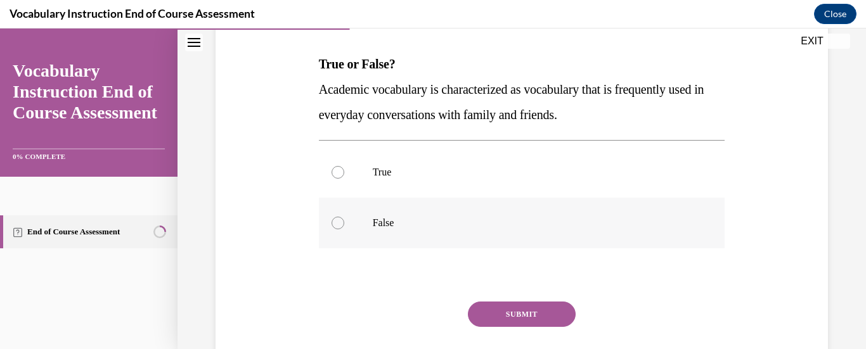
click at [337, 224] on div at bounding box center [338, 223] width 13 height 13
click at [337, 224] on input "False" at bounding box center [338, 223] width 13 height 13
radio input "true"
click at [517, 320] on button "SUBMIT" at bounding box center [522, 314] width 108 height 25
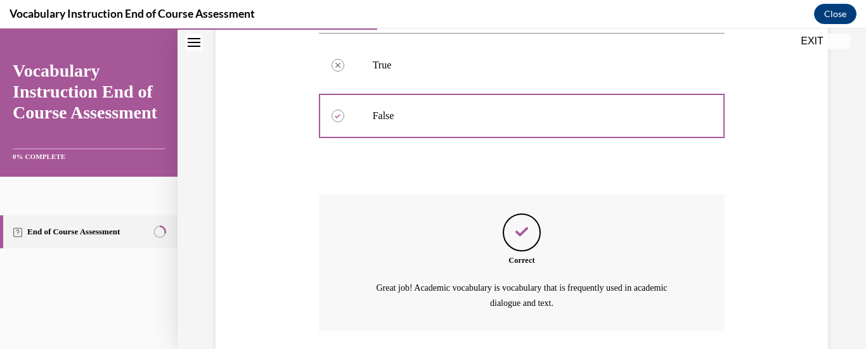
scroll to position [390, 0]
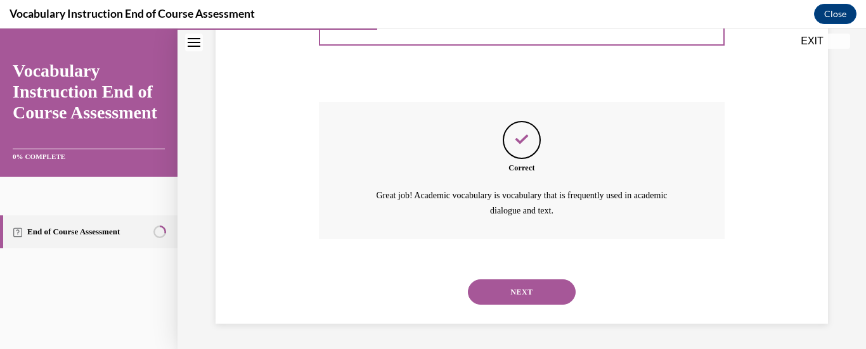
click at [523, 292] on button "NEXT" at bounding box center [522, 292] width 108 height 25
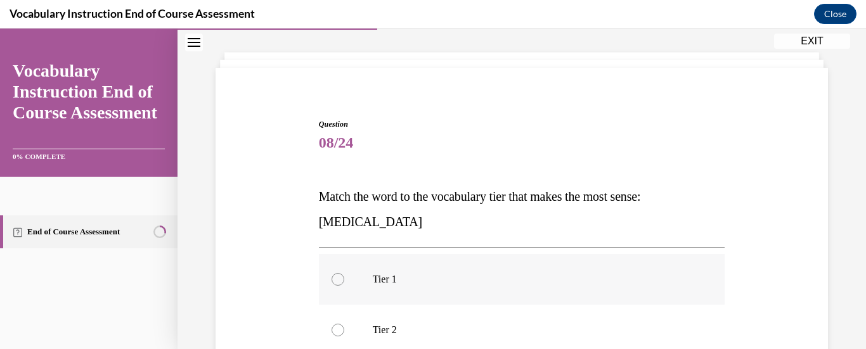
scroll to position [127, 0]
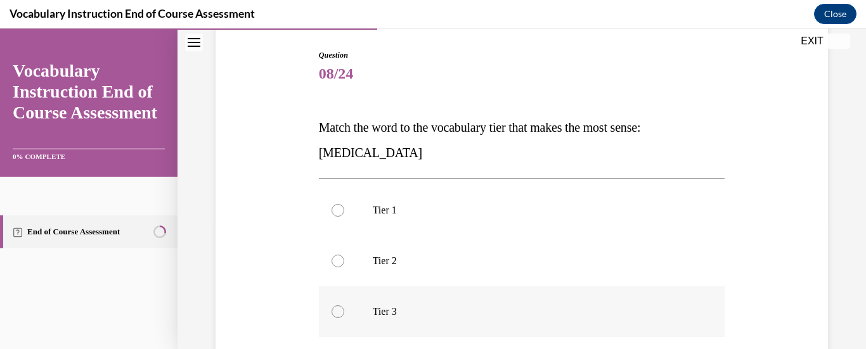
click at [344, 309] on label "Tier 3" at bounding box center [522, 312] width 406 height 51
click at [344, 309] on input "Tier 3" at bounding box center [338, 312] width 13 height 13
radio input "true"
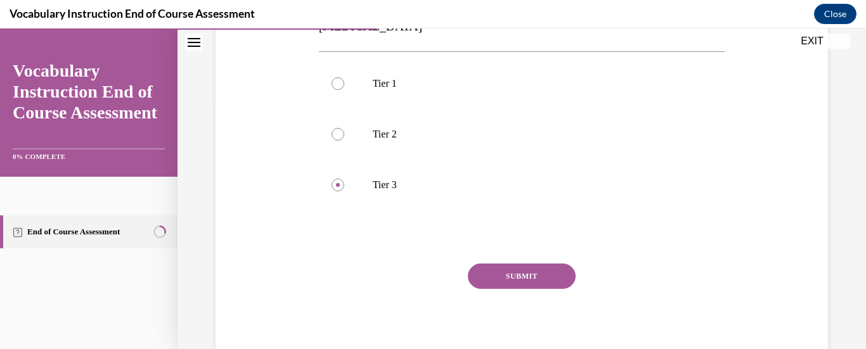
click at [519, 276] on button "SUBMIT" at bounding box center [522, 276] width 108 height 25
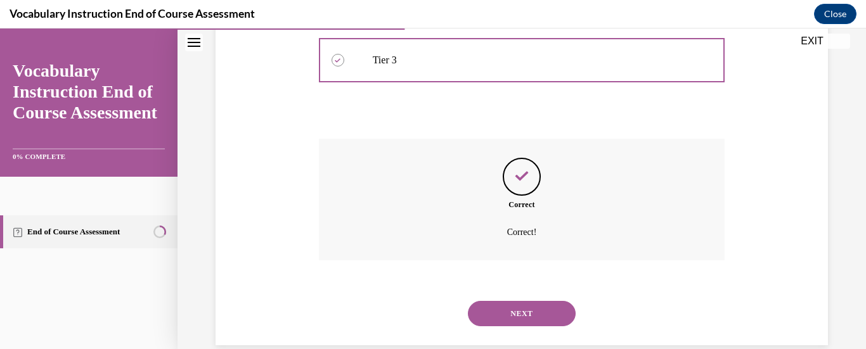
scroll to position [400, 0]
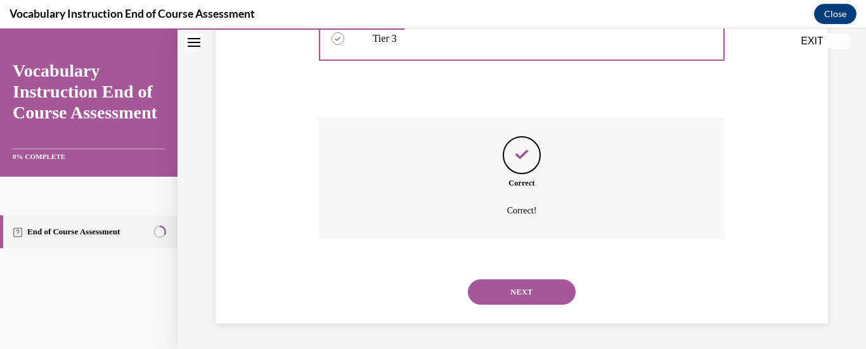
click at [513, 285] on button "NEXT" at bounding box center [522, 292] width 108 height 25
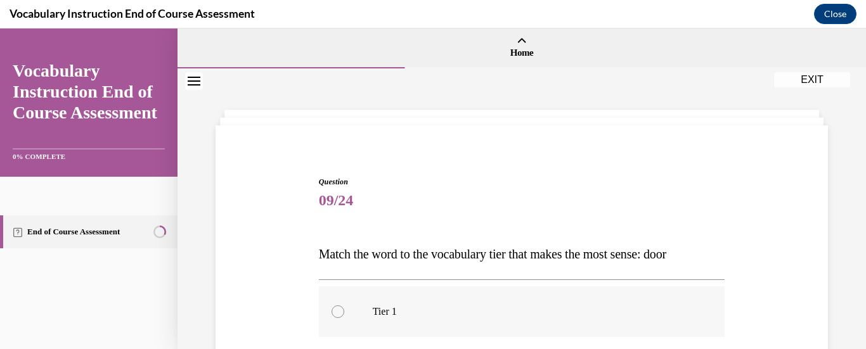
click at [332, 307] on div at bounding box center [338, 312] width 13 height 13
click at [332, 307] on input "Tier 1" at bounding box center [338, 312] width 13 height 13
radio input "true"
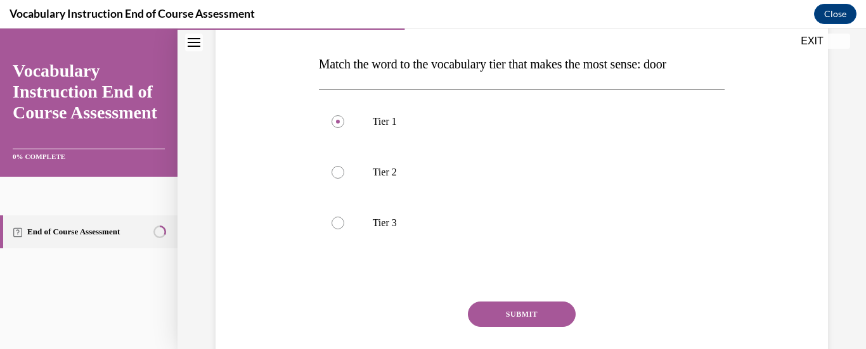
click at [535, 315] on button "SUBMIT" at bounding box center [522, 314] width 108 height 25
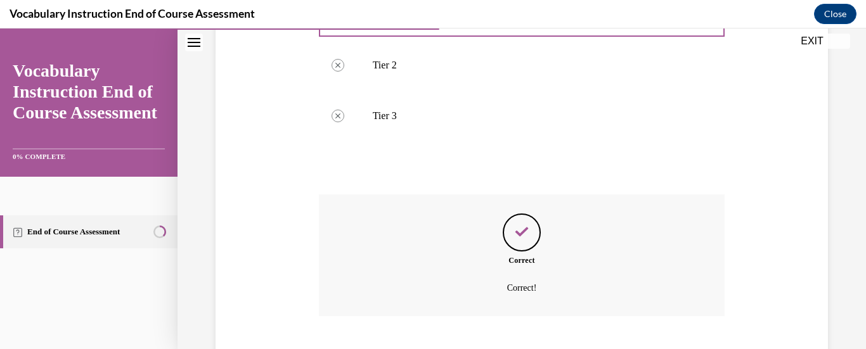
scroll to position [375, 0]
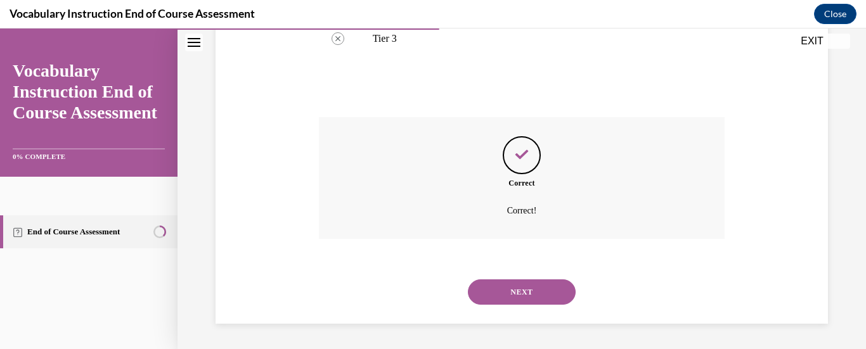
click at [502, 290] on button "NEXT" at bounding box center [522, 292] width 108 height 25
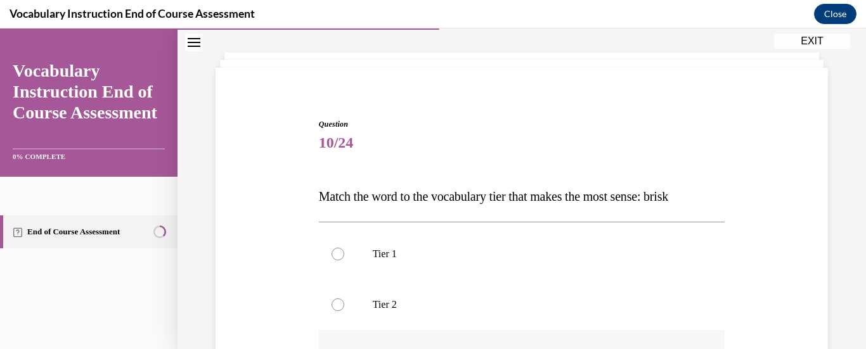
scroll to position [127, 0]
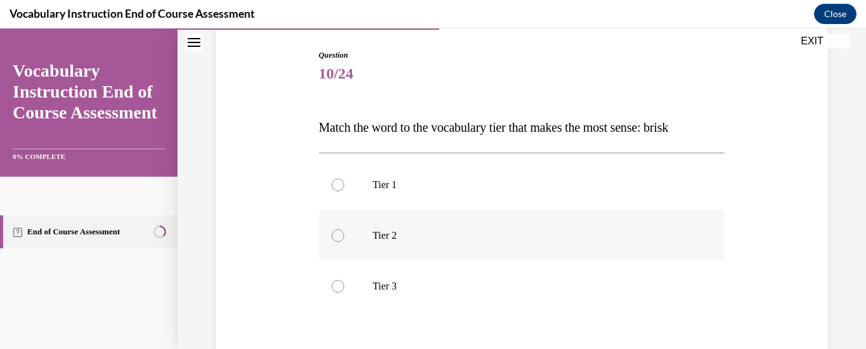
click at [352, 233] on label "Tier 2" at bounding box center [522, 236] width 406 height 51
click at [344, 233] on input "Tier 2" at bounding box center [338, 236] width 13 height 13
radio input "true"
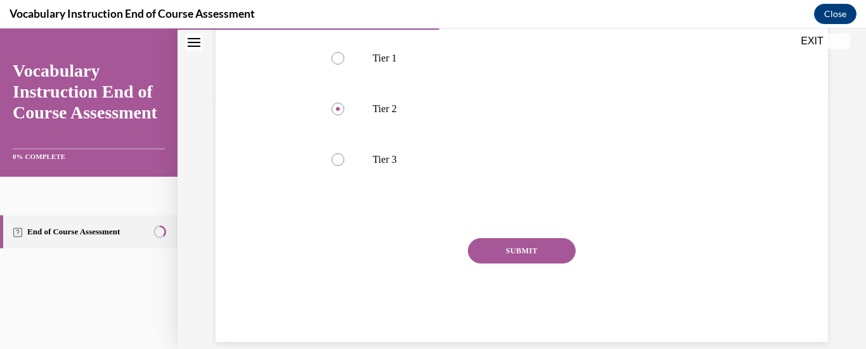
click at [557, 252] on button "SUBMIT" at bounding box center [522, 250] width 108 height 25
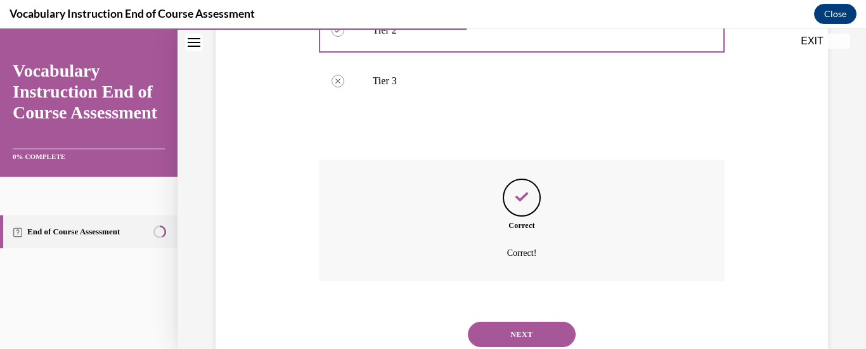
scroll to position [375, 0]
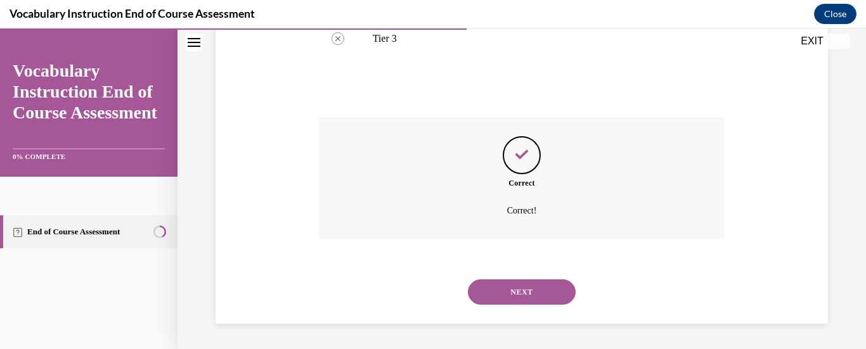
click at [545, 287] on button "NEXT" at bounding box center [522, 292] width 108 height 25
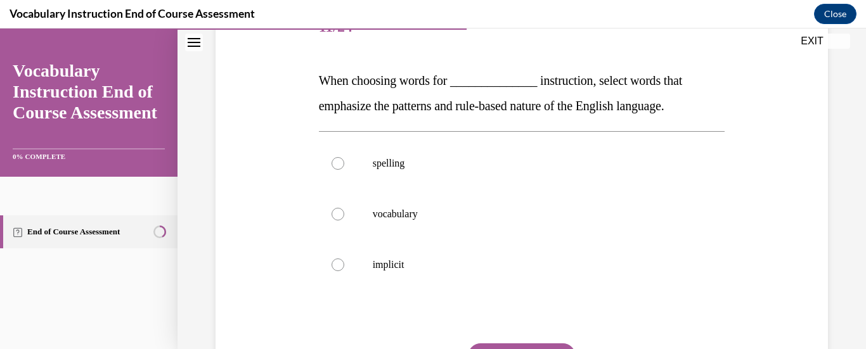
scroll to position [190, 0]
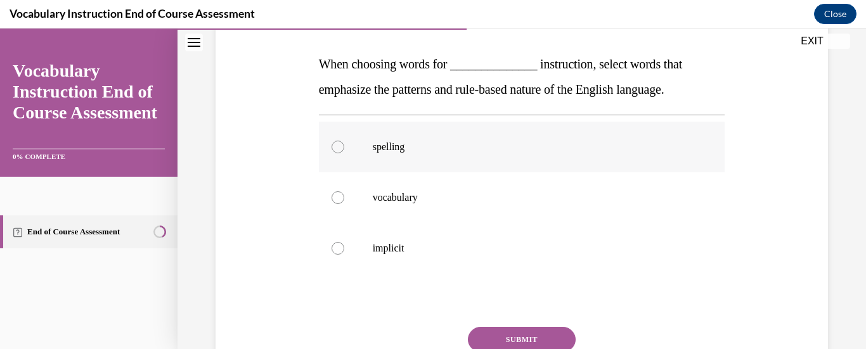
click at [336, 141] on div at bounding box center [338, 147] width 13 height 13
click at [336, 141] on input "spelling" at bounding box center [338, 147] width 13 height 13
radio input "true"
click at [505, 341] on button "SUBMIT" at bounding box center [522, 339] width 108 height 25
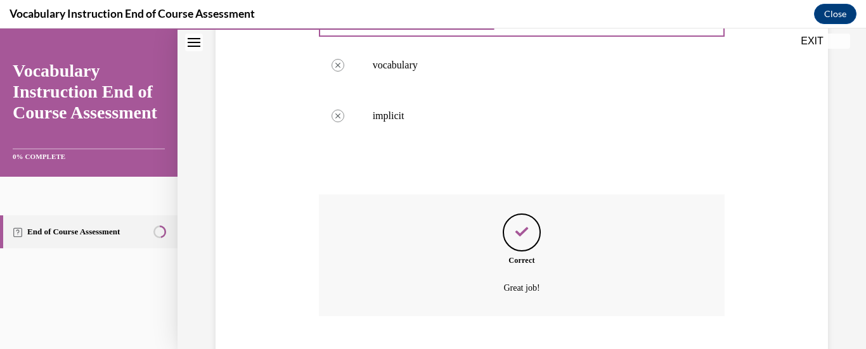
scroll to position [400, 0]
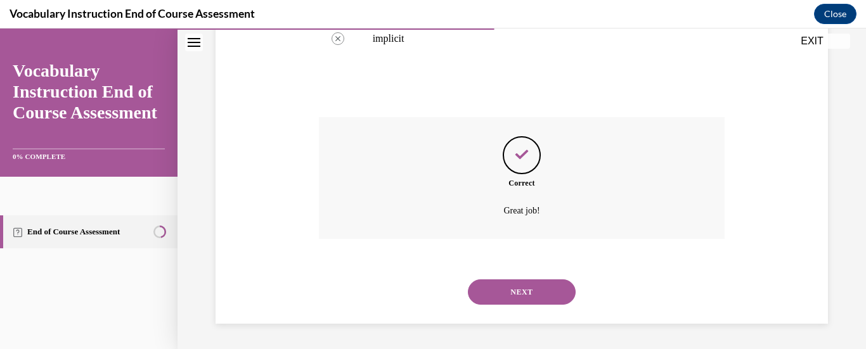
click at [521, 284] on button "NEXT" at bounding box center [522, 292] width 108 height 25
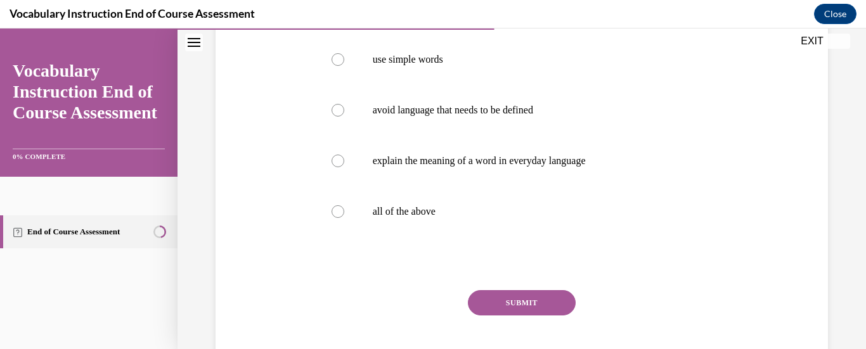
scroll to position [254, 0]
click at [343, 210] on label "all of the above" at bounding box center [522, 210] width 406 height 51
click at [343, 210] on input "all of the above" at bounding box center [338, 210] width 13 height 13
radio input "true"
click at [504, 302] on button "SUBMIT" at bounding box center [522, 301] width 108 height 25
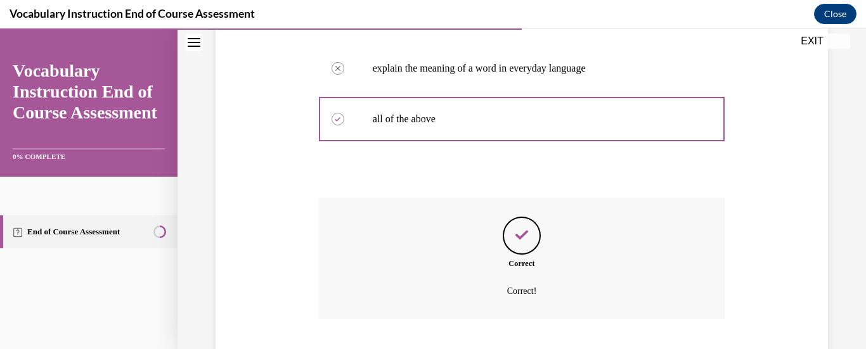
scroll to position [426, 0]
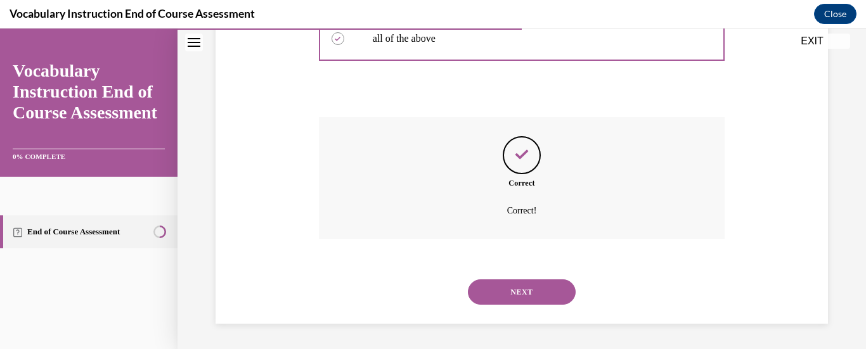
click at [504, 302] on button "NEXT" at bounding box center [522, 292] width 108 height 25
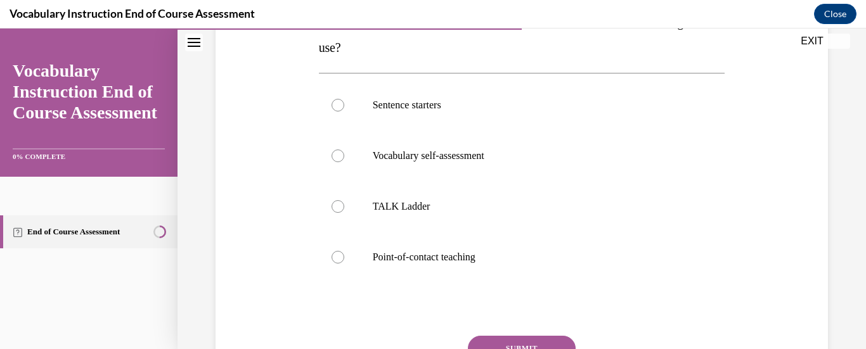
scroll to position [254, 0]
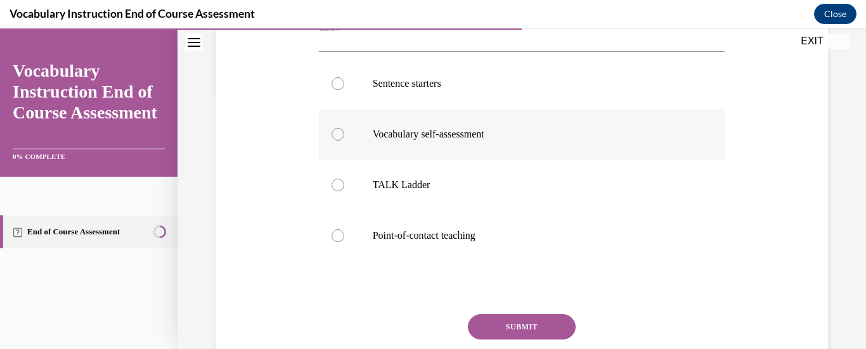
click at [342, 138] on label "Vocabulary self-assessment" at bounding box center [522, 134] width 406 height 51
click at [342, 138] on input "Vocabulary self-assessment" at bounding box center [338, 134] width 13 height 13
radio input "true"
click at [512, 318] on button "SUBMIT" at bounding box center [522, 327] width 108 height 25
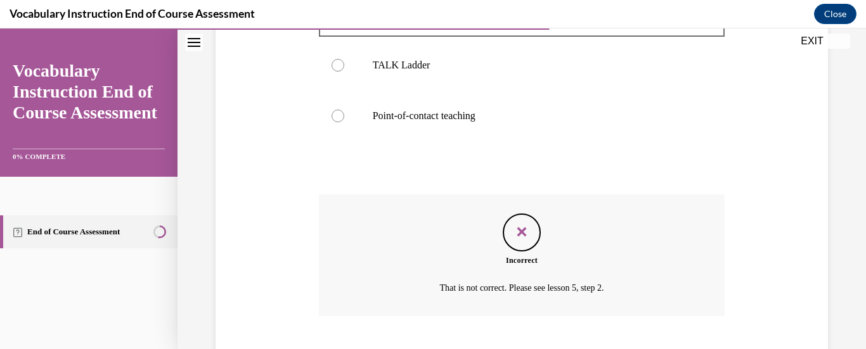
scroll to position [451, 0]
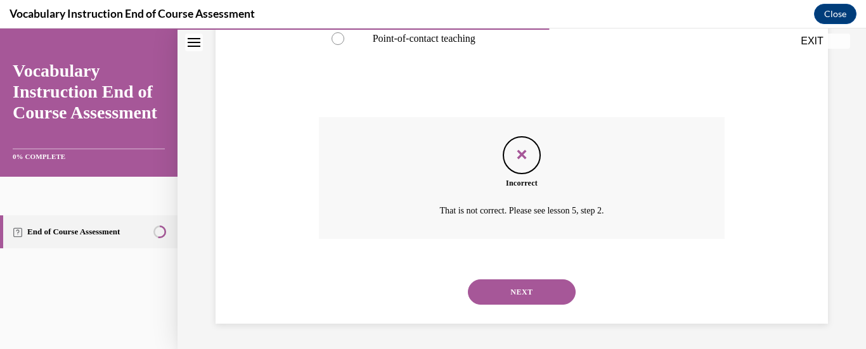
click at [510, 299] on button "NEXT" at bounding box center [522, 292] width 108 height 25
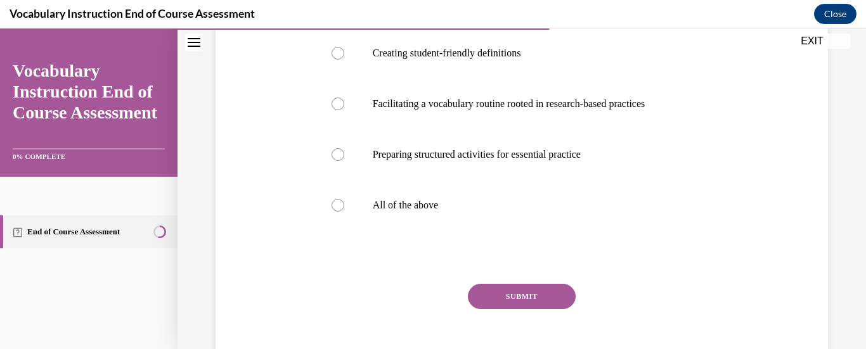
scroll to position [317, 0]
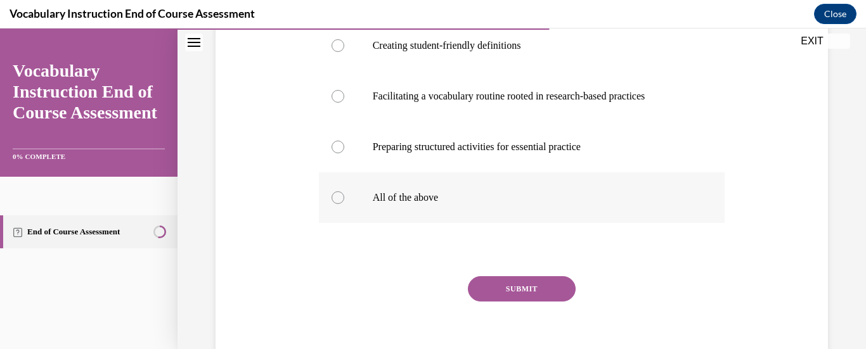
click at [340, 204] on label "All of the above" at bounding box center [522, 197] width 406 height 51
click at [340, 204] on input "All of the above" at bounding box center [338, 198] width 13 height 13
radio input "true"
click at [499, 287] on button "SUBMIT" at bounding box center [522, 288] width 108 height 25
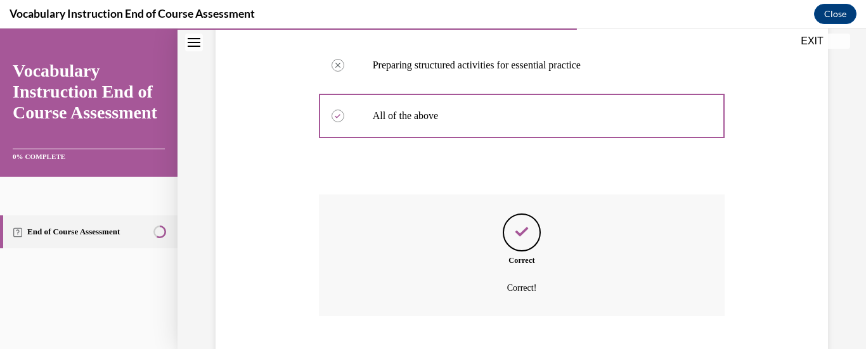
scroll to position [476, 0]
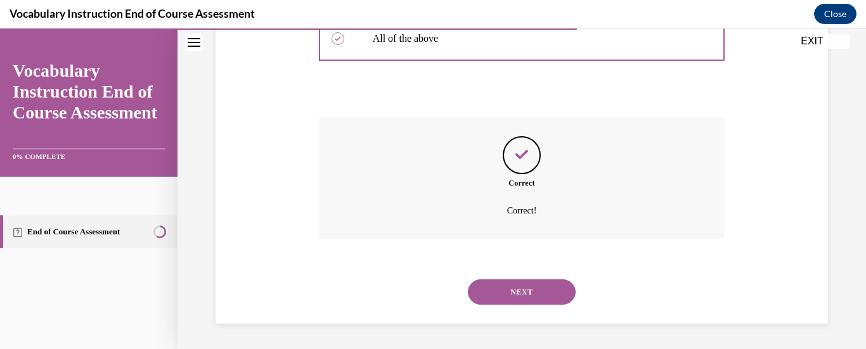
click at [548, 290] on button "NEXT" at bounding box center [522, 292] width 108 height 25
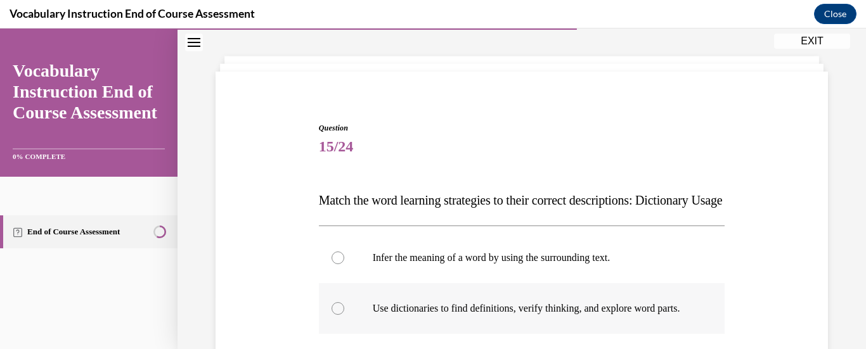
scroll to position [127, 0]
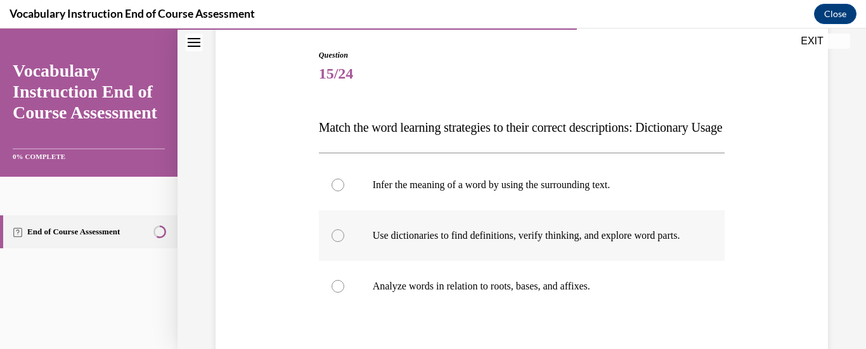
click at [339, 242] on div at bounding box center [338, 236] width 13 height 13
click at [339, 242] on input "Use dictionaries to find definitions, verify thinking, and explore word parts." at bounding box center [338, 236] width 13 height 13
radio input "true"
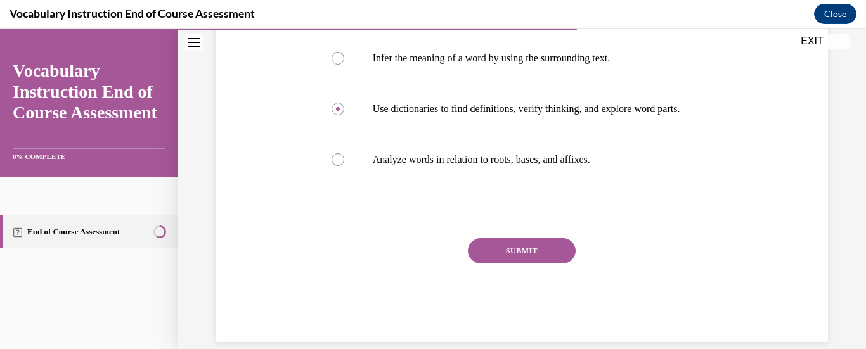
click at [551, 264] on button "SUBMIT" at bounding box center [522, 250] width 108 height 25
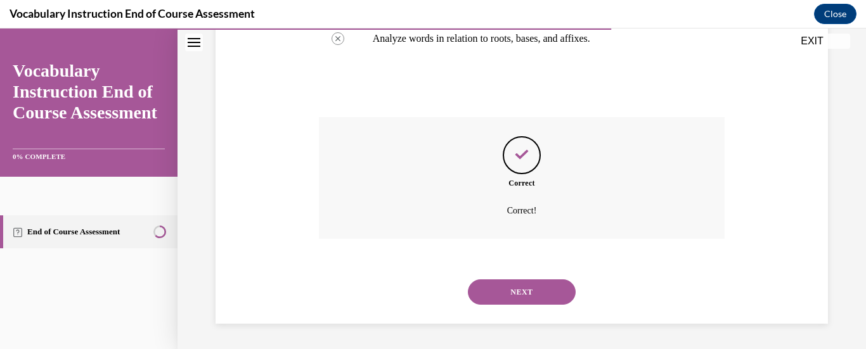
scroll to position [413, 0]
click at [561, 286] on button "NEXT" at bounding box center [522, 292] width 108 height 25
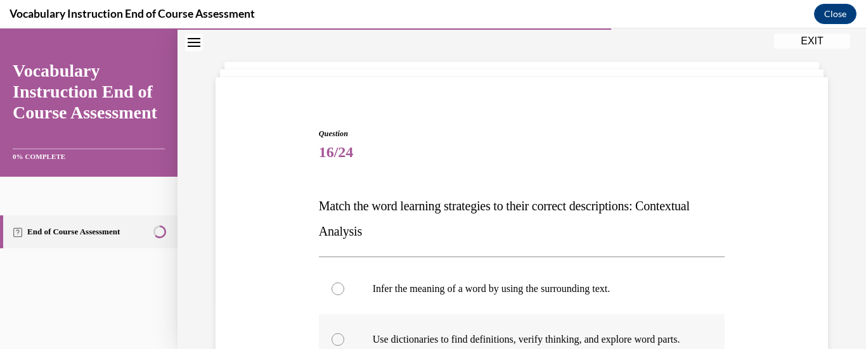
scroll to position [127, 0]
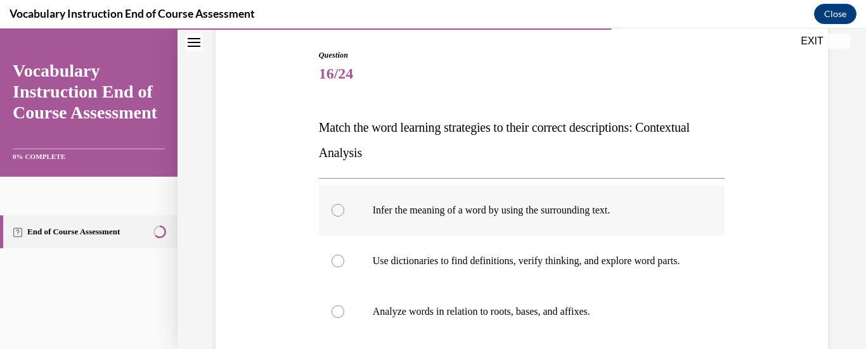
click at [325, 209] on label "Infer the meaning of a word by using the surrounding text." at bounding box center [522, 210] width 406 height 51
click at [332, 209] on input "Infer the meaning of a word by using the surrounding text." at bounding box center [338, 210] width 13 height 13
radio input "true"
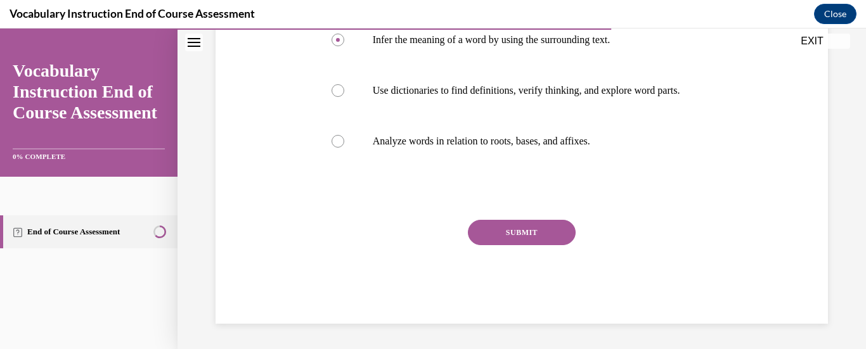
click at [520, 240] on button "SUBMIT" at bounding box center [522, 232] width 108 height 25
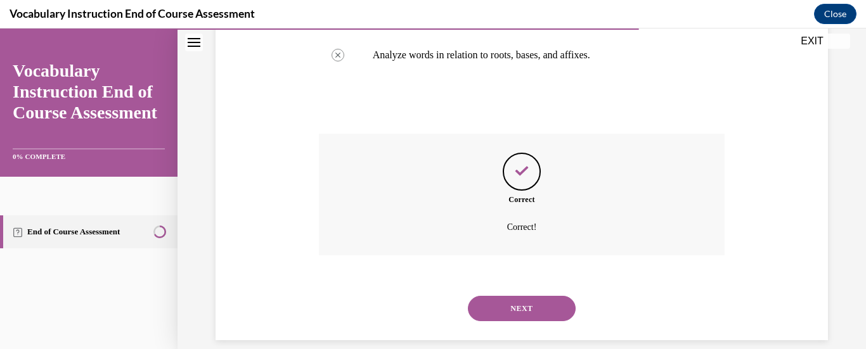
scroll to position [413, 0]
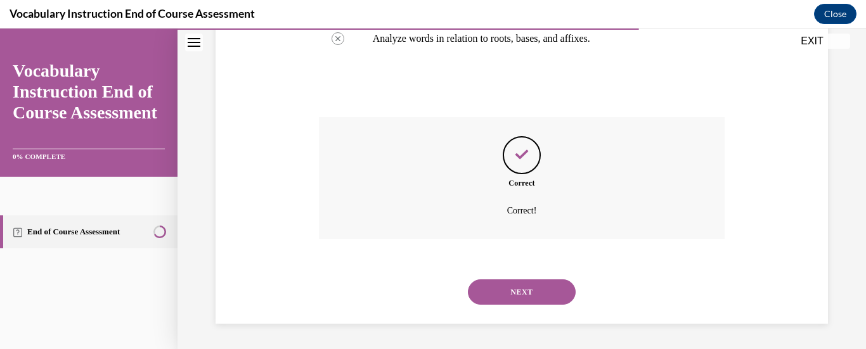
click at [559, 289] on button "NEXT" at bounding box center [522, 292] width 108 height 25
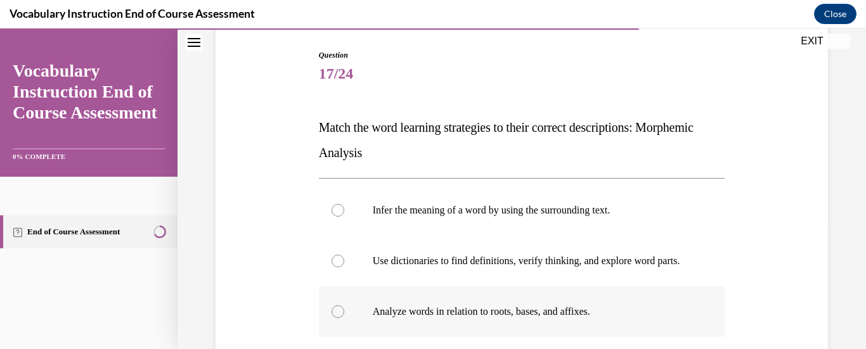
scroll to position [190, 0]
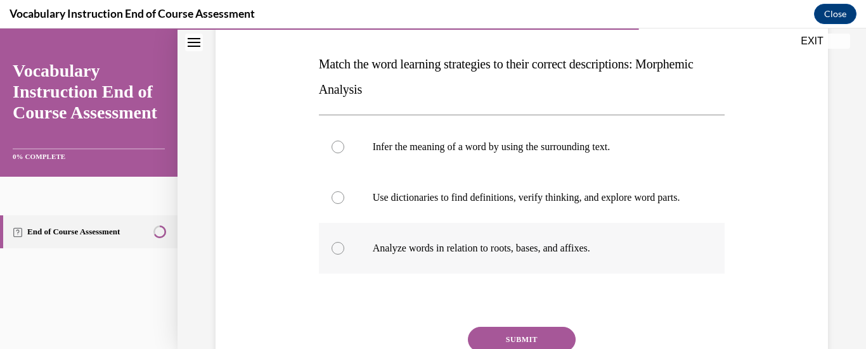
click at [332, 269] on label "Analyze words in relation to roots, bases, and affixes." at bounding box center [522, 248] width 406 height 51
click at [332, 255] on input "Analyze words in relation to roots, bases, and affixes." at bounding box center [338, 248] width 13 height 13
radio input "true"
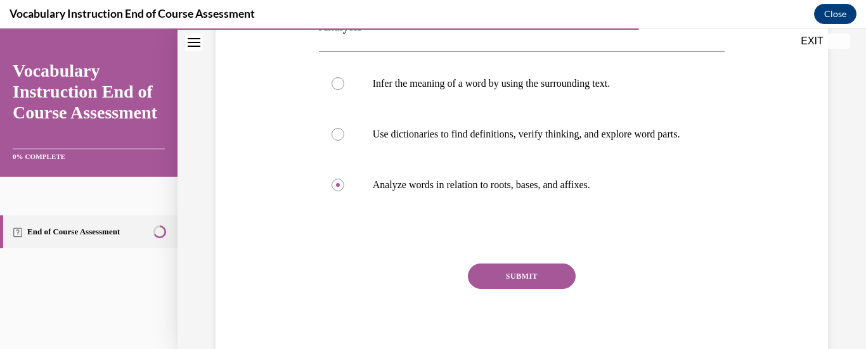
click at [521, 289] on button "SUBMIT" at bounding box center [522, 276] width 108 height 25
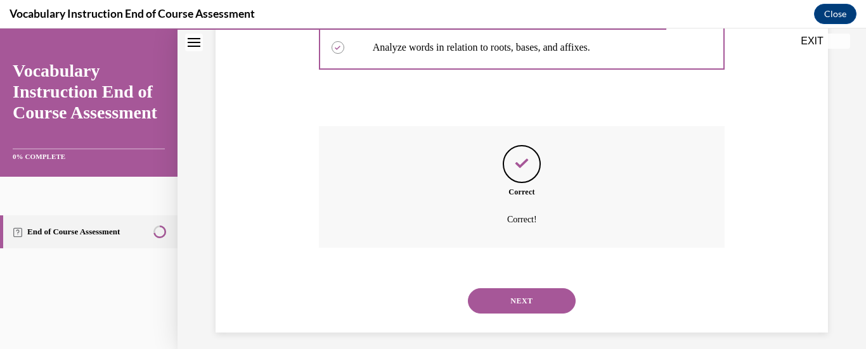
scroll to position [413, 0]
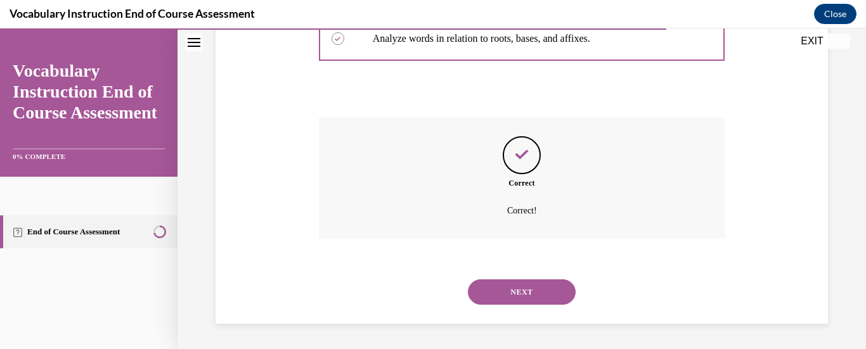
click at [521, 288] on button "NEXT" at bounding box center [522, 292] width 108 height 25
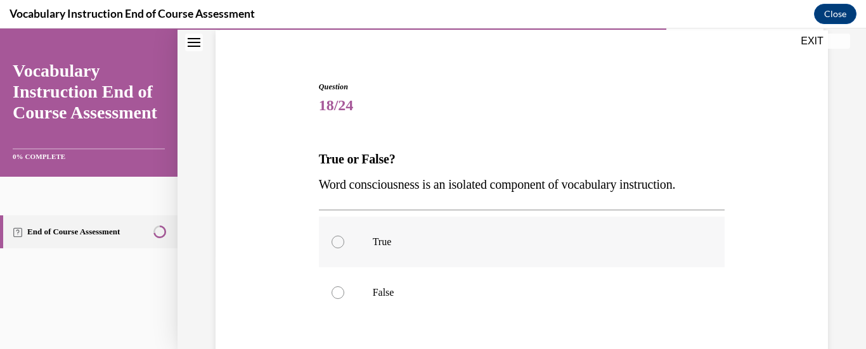
scroll to position [127, 0]
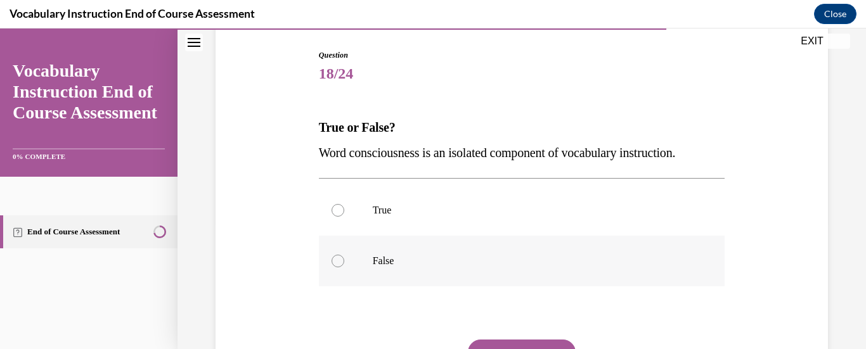
click at [330, 271] on label "False" at bounding box center [522, 261] width 406 height 51
click at [332, 268] on input "False" at bounding box center [338, 261] width 13 height 13
radio input "true"
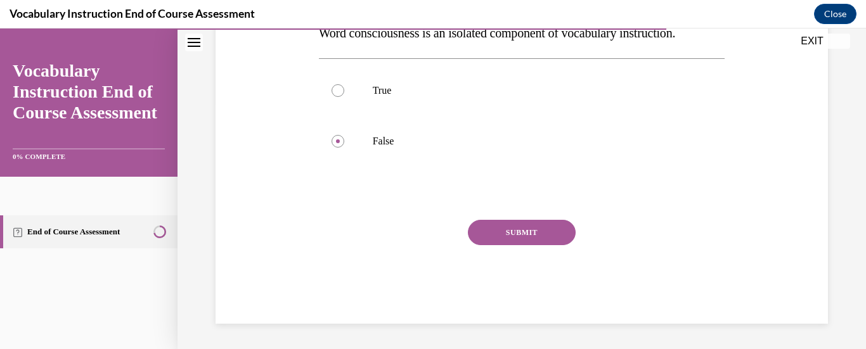
click at [517, 238] on button "SUBMIT" at bounding box center [522, 232] width 108 height 25
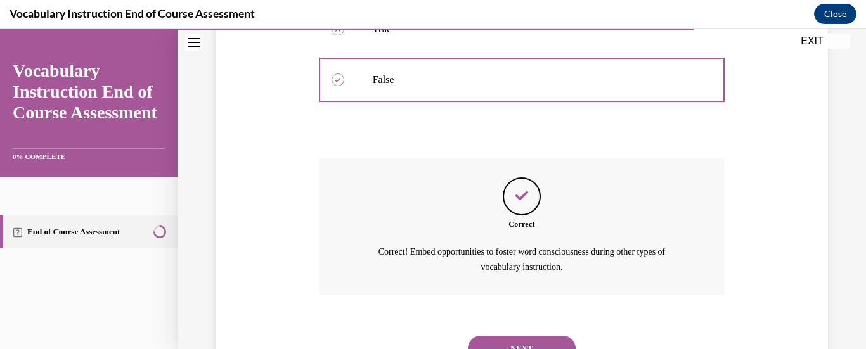
scroll to position [365, 0]
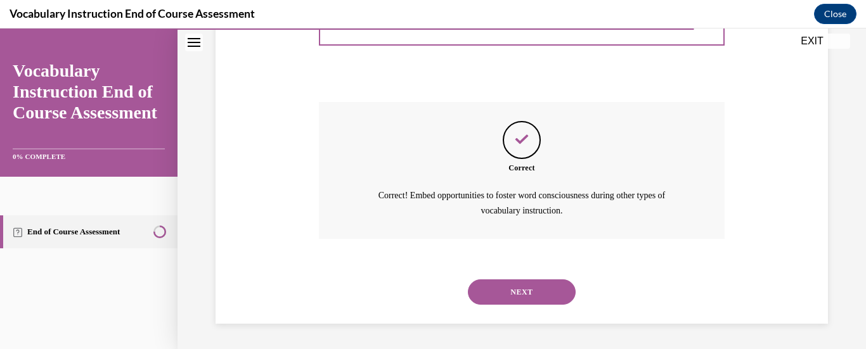
click at [528, 292] on button "NEXT" at bounding box center [522, 292] width 108 height 25
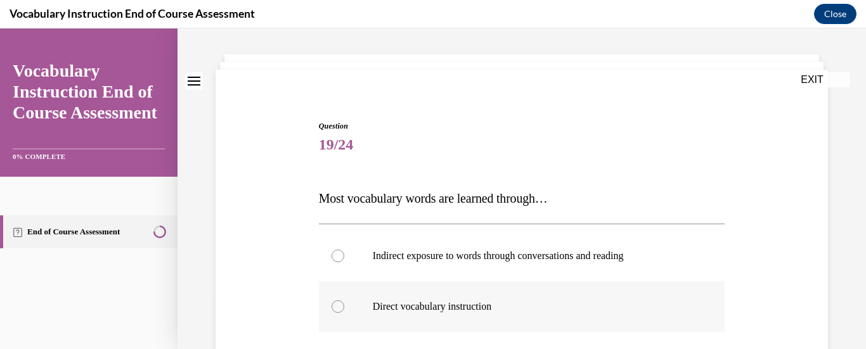
scroll to position [127, 0]
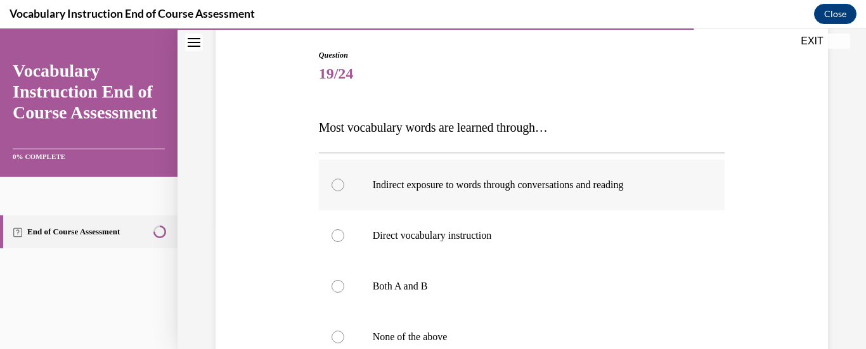
click at [341, 200] on label "Indirect exposure to words through conversations and reading" at bounding box center [522, 185] width 406 height 51
click at [341, 192] on input "Indirect exposure to words through conversations and reading" at bounding box center [338, 185] width 13 height 13
radio input "true"
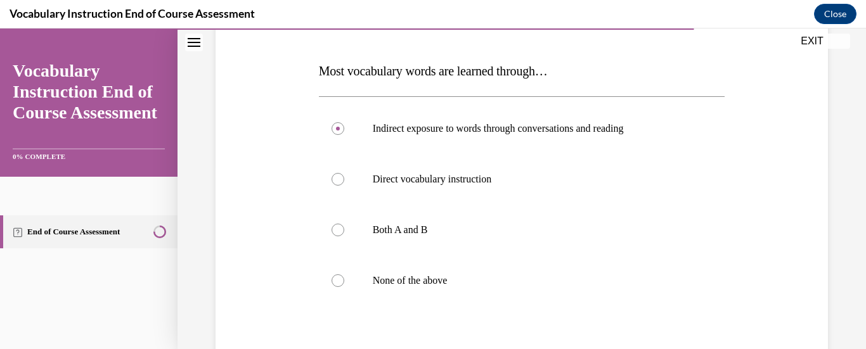
scroll to position [254, 0]
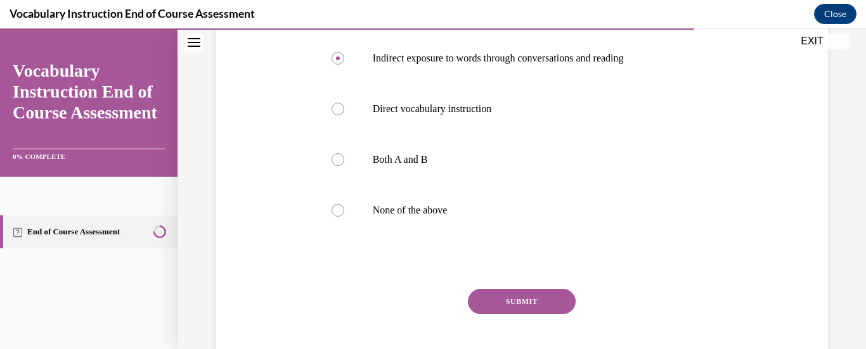
click at [512, 297] on button "SUBMIT" at bounding box center [522, 301] width 108 height 25
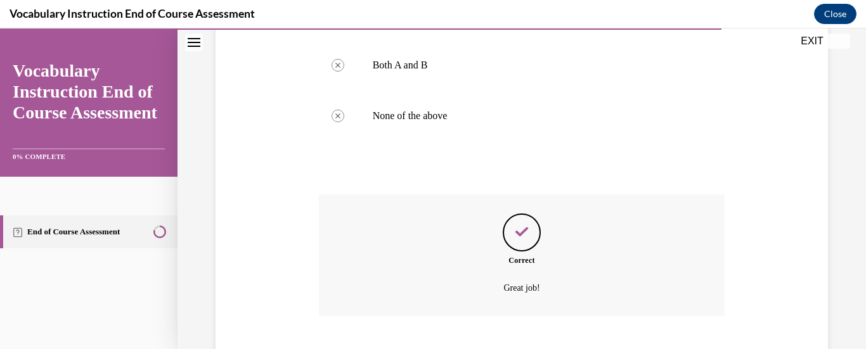
scroll to position [426, 0]
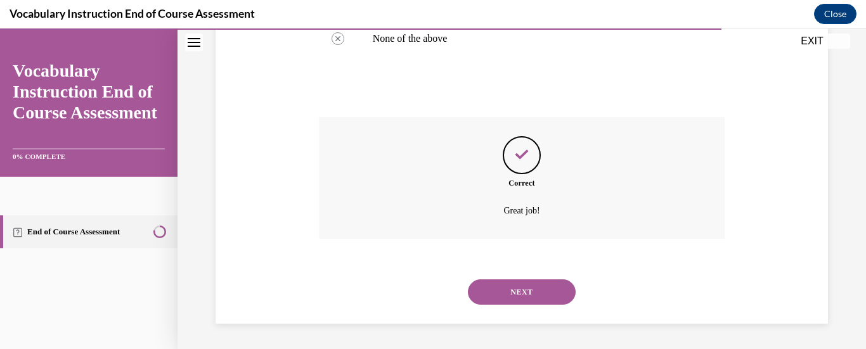
click at [512, 297] on button "NEXT" at bounding box center [522, 292] width 108 height 25
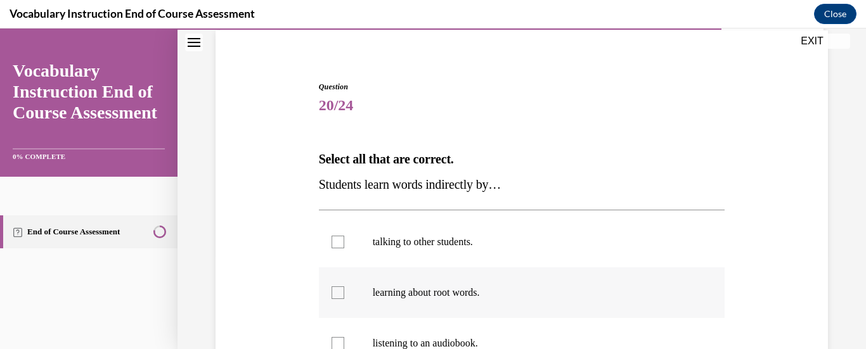
scroll to position [127, 0]
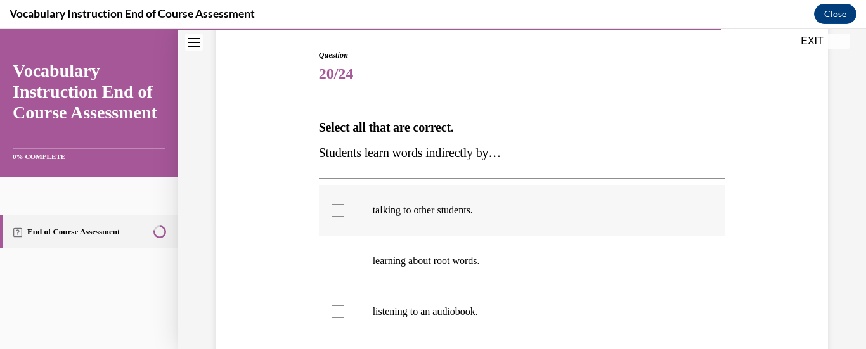
click at [349, 209] on label "talking to other students." at bounding box center [522, 210] width 406 height 51
click at [344, 209] on input "talking to other students." at bounding box center [338, 210] width 13 height 13
checkbox input "true"
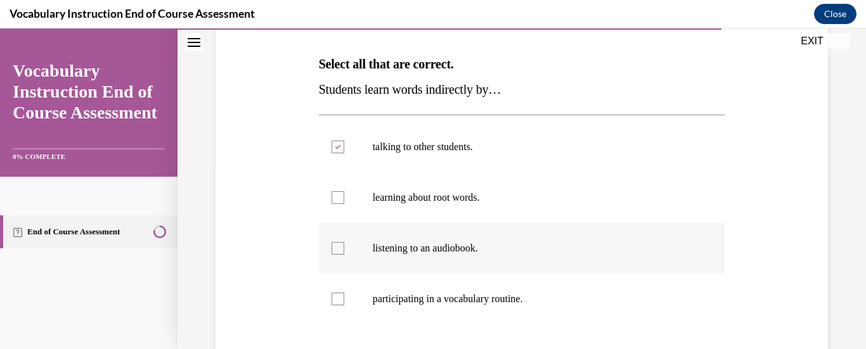
scroll to position [254, 0]
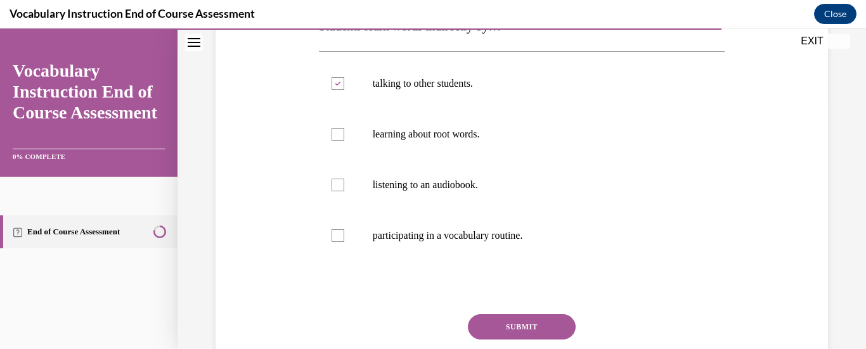
click at [526, 328] on button "SUBMIT" at bounding box center [522, 327] width 108 height 25
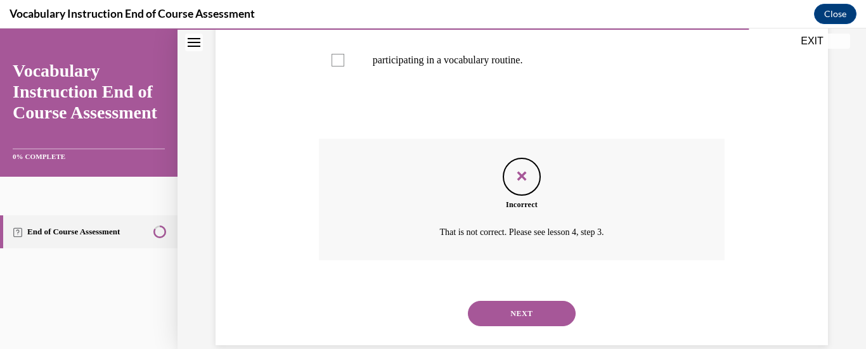
scroll to position [451, 0]
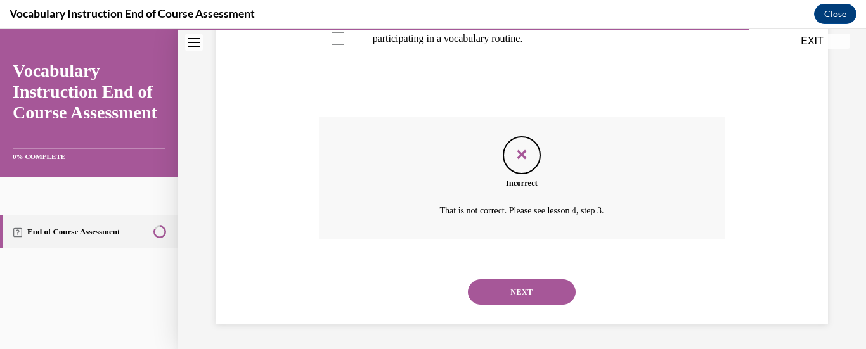
click at [523, 285] on button "NEXT" at bounding box center [522, 292] width 108 height 25
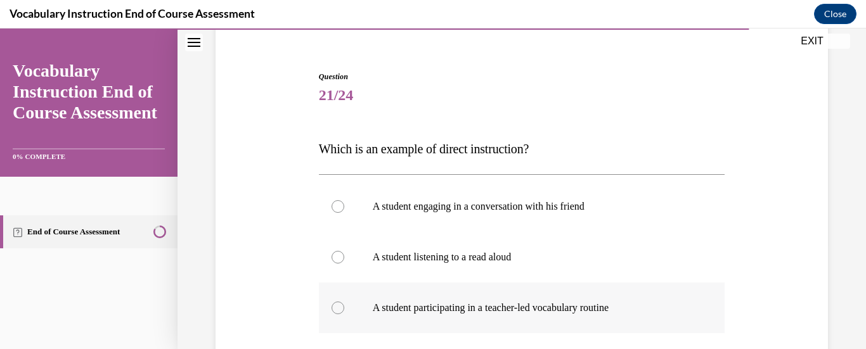
scroll to position [127, 0]
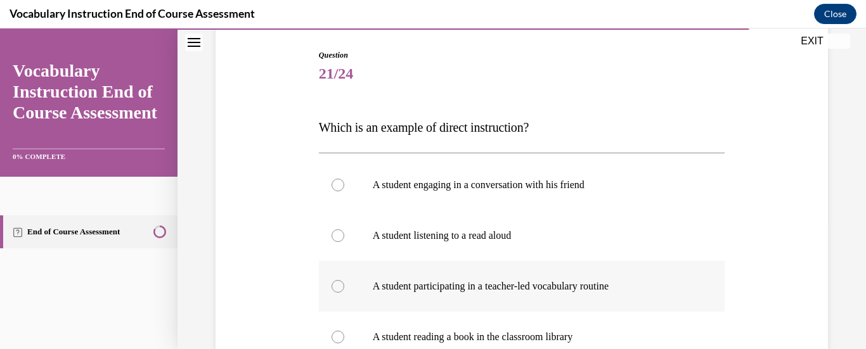
click at [342, 286] on div at bounding box center [338, 286] width 13 height 13
click at [342, 286] on input "A student participating in a teacher-led vocabulary routine" at bounding box center [338, 286] width 13 height 13
radio input "true"
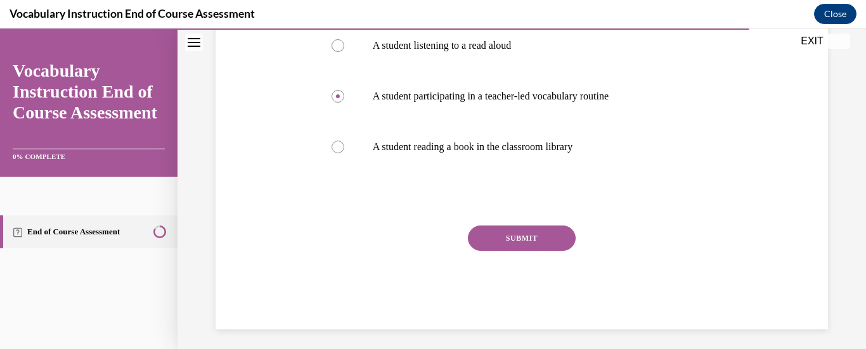
click at [534, 246] on button "SUBMIT" at bounding box center [522, 238] width 108 height 25
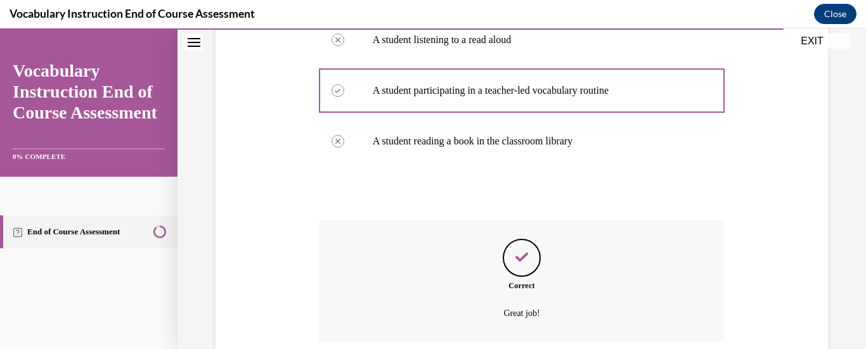
scroll to position [426, 0]
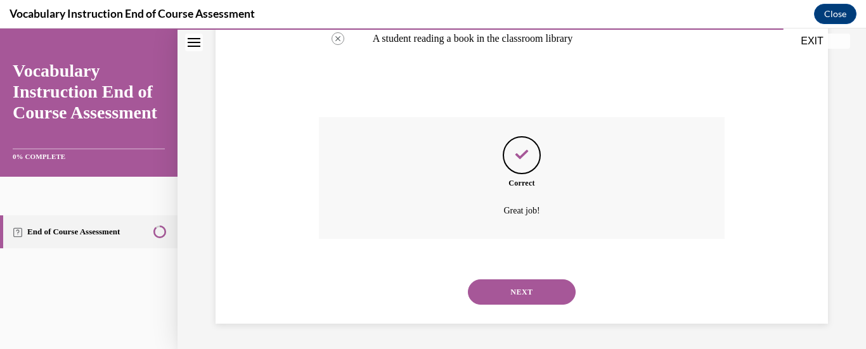
click at [539, 285] on button "NEXT" at bounding box center [522, 292] width 108 height 25
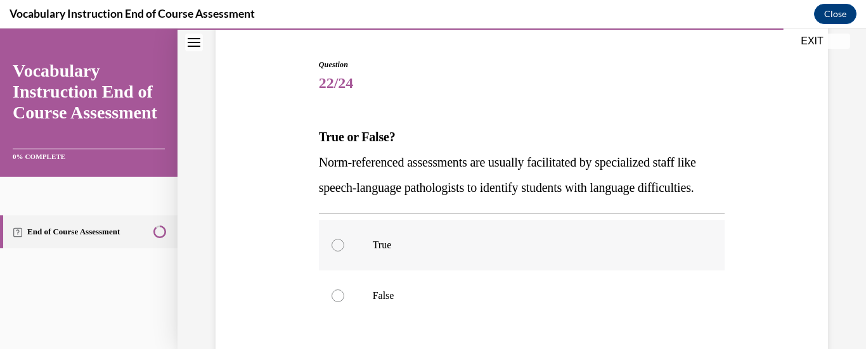
scroll to position [127, 0]
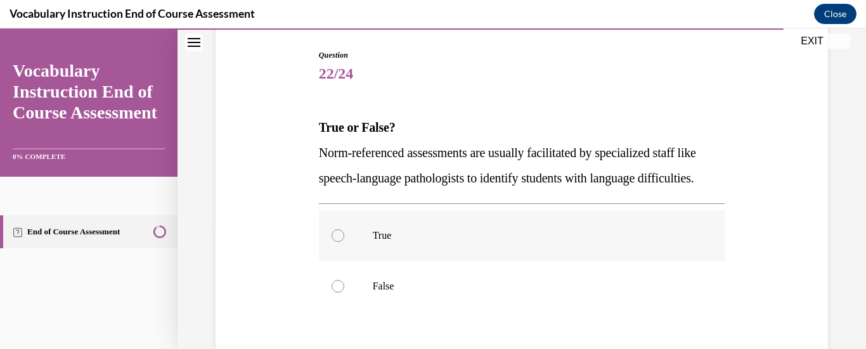
click at [341, 261] on label "True" at bounding box center [522, 236] width 406 height 51
click at [341, 242] on input "True" at bounding box center [338, 236] width 13 height 13
radio input "true"
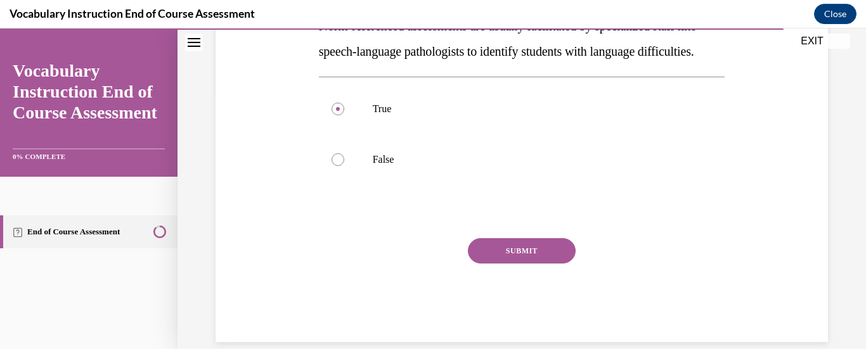
click at [504, 264] on button "SUBMIT" at bounding box center [522, 250] width 108 height 25
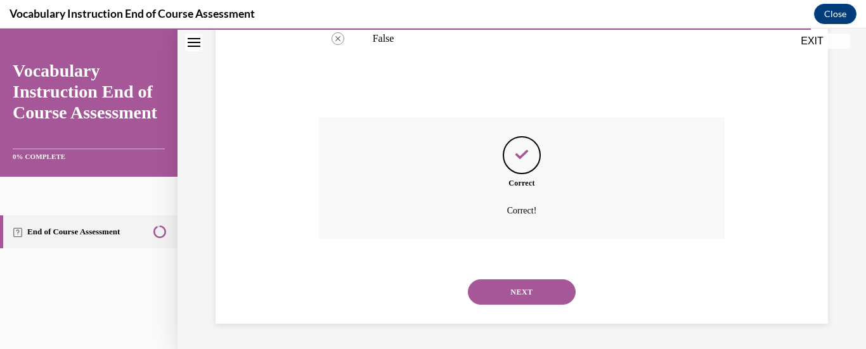
scroll to position [400, 0]
click at [510, 286] on button "NEXT" at bounding box center [522, 292] width 108 height 25
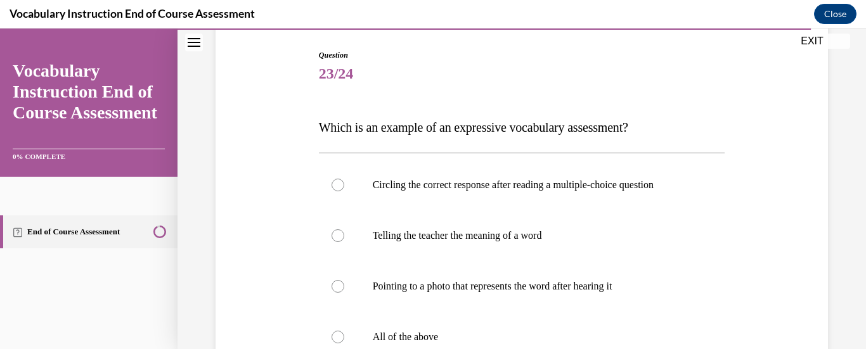
scroll to position [190, 0]
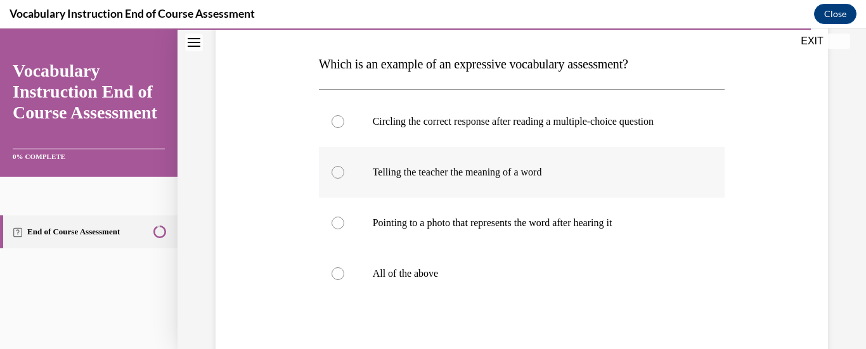
click at [347, 184] on label "Telling the teacher the meaning of a word" at bounding box center [522, 172] width 406 height 51
click at [344, 179] on input "Telling the teacher the meaning of a word" at bounding box center [338, 172] width 13 height 13
radio input "true"
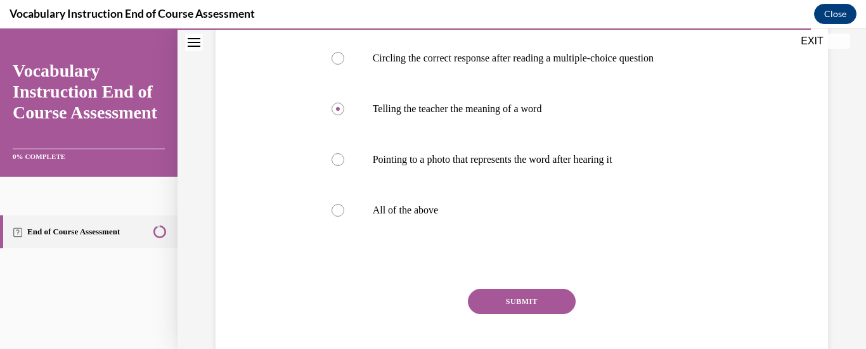
click at [540, 298] on button "SUBMIT" at bounding box center [522, 301] width 108 height 25
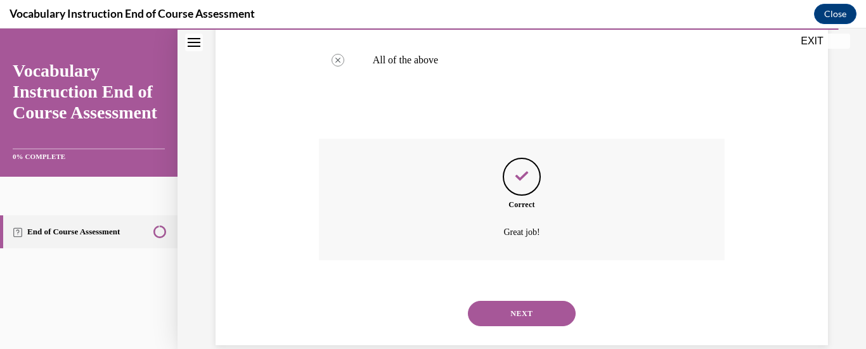
scroll to position [426, 0]
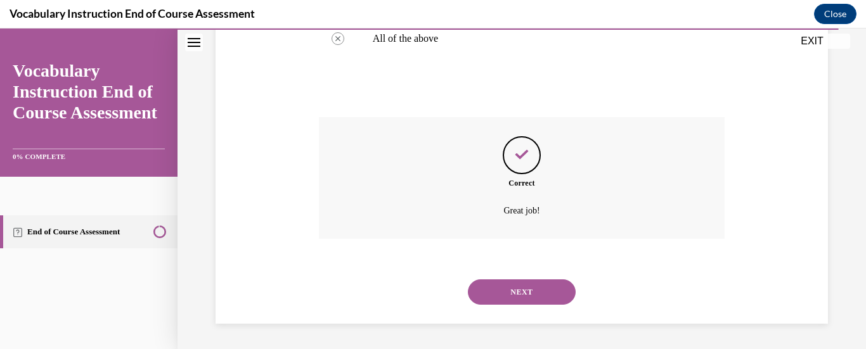
click at [540, 298] on button "NEXT" at bounding box center [522, 292] width 108 height 25
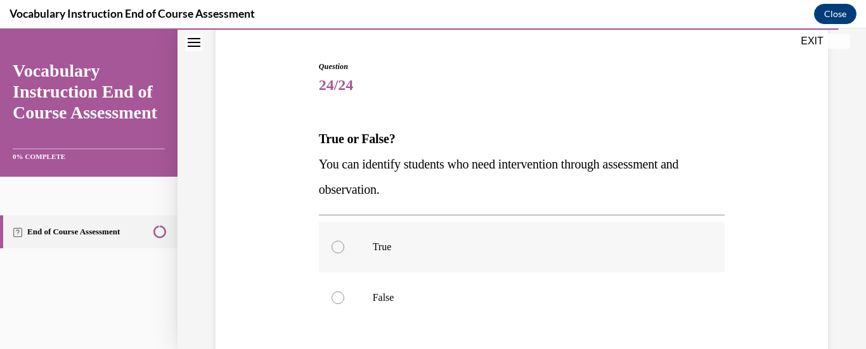
scroll to position [127, 0]
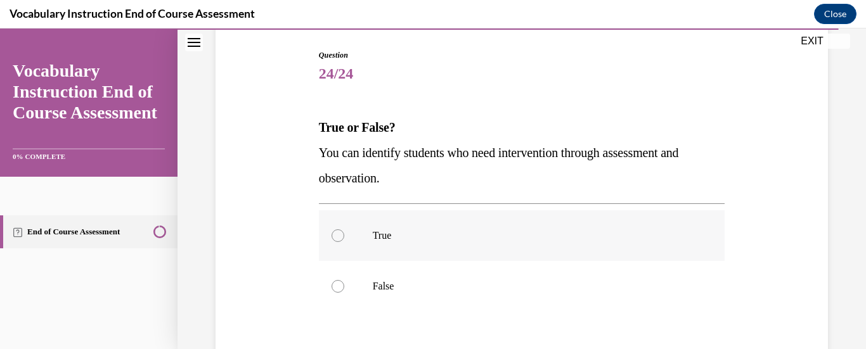
click at [353, 244] on label "True" at bounding box center [522, 236] width 406 height 51
click at [344, 242] on input "True" at bounding box center [338, 236] width 13 height 13
radio input "true"
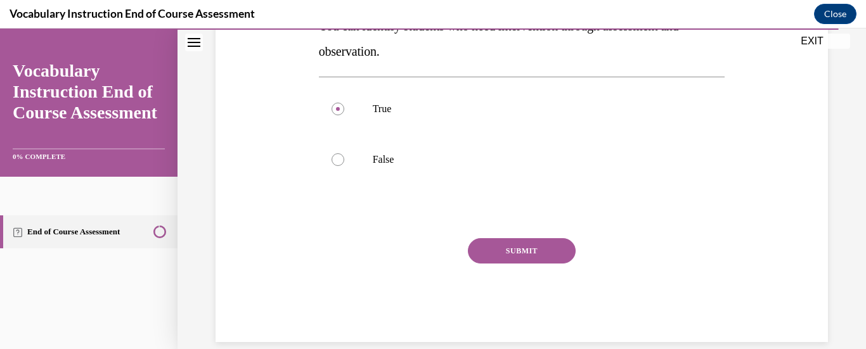
click at [523, 256] on button "SUBMIT" at bounding box center [522, 250] width 108 height 25
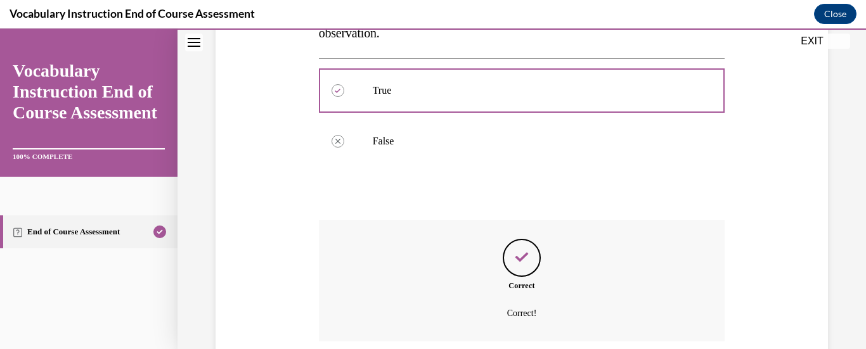
scroll to position [375, 0]
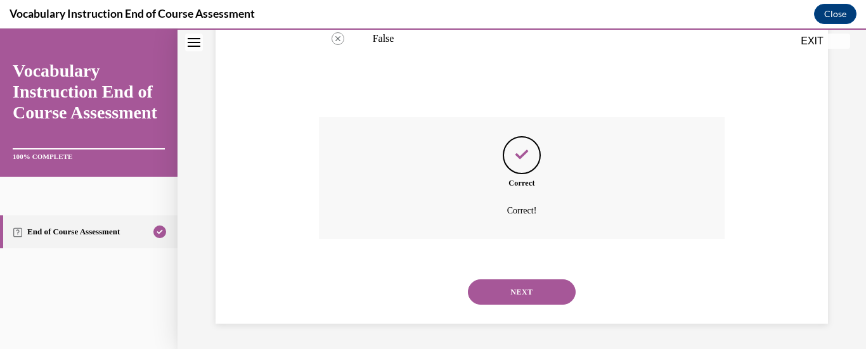
click at [516, 301] on button "NEXT" at bounding box center [522, 292] width 108 height 25
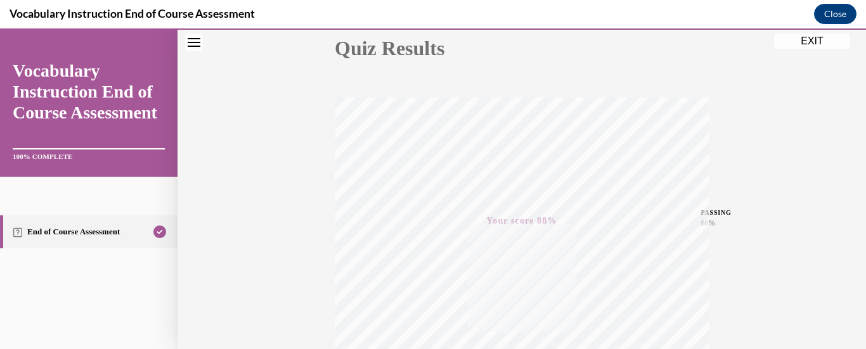
scroll to position [329, 0]
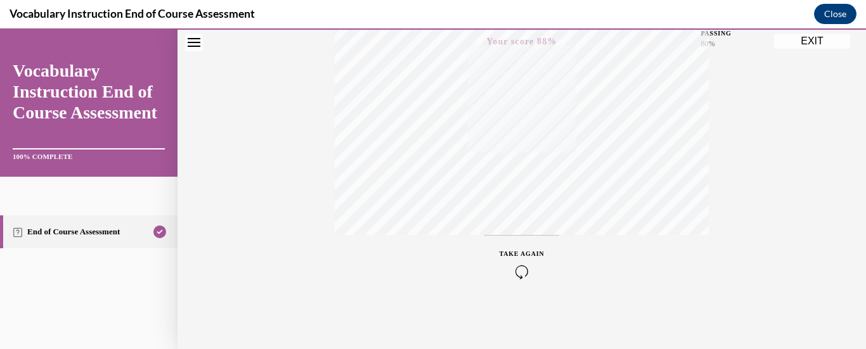
click at [812, 45] on button "EXIT" at bounding box center [812, 41] width 76 height 15
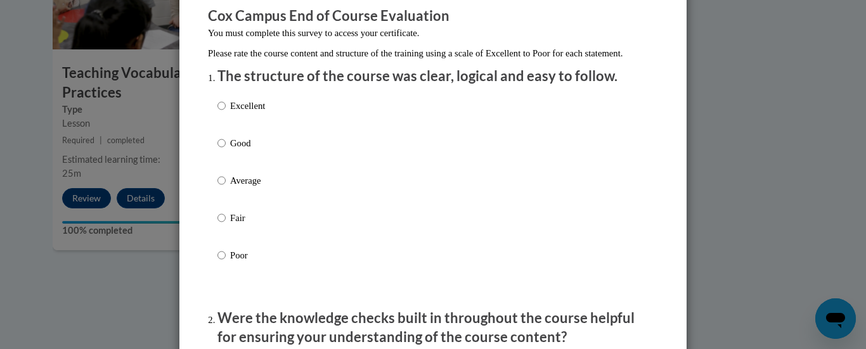
scroll to position [127, 0]
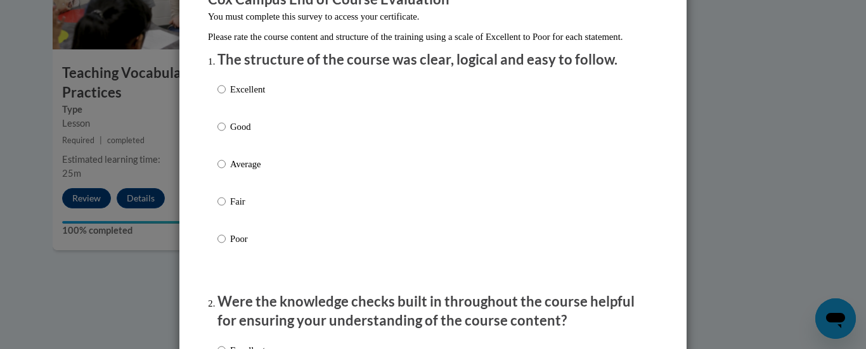
click at [230, 148] on label "Good" at bounding box center [242, 137] width 48 height 34
click at [226, 134] on input "Good" at bounding box center [222, 127] width 8 height 14
radio input "true"
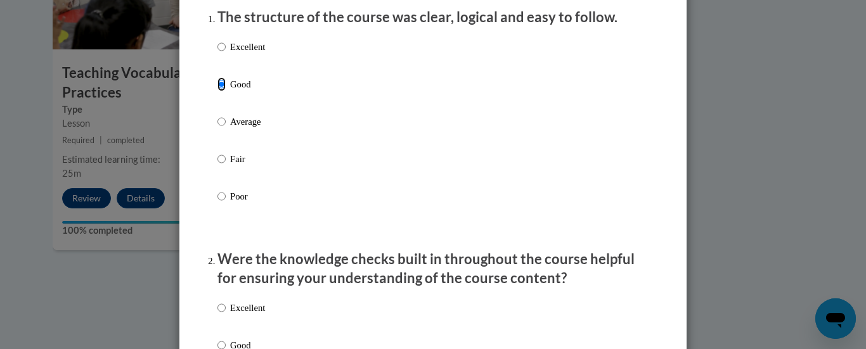
scroll to position [254, 0]
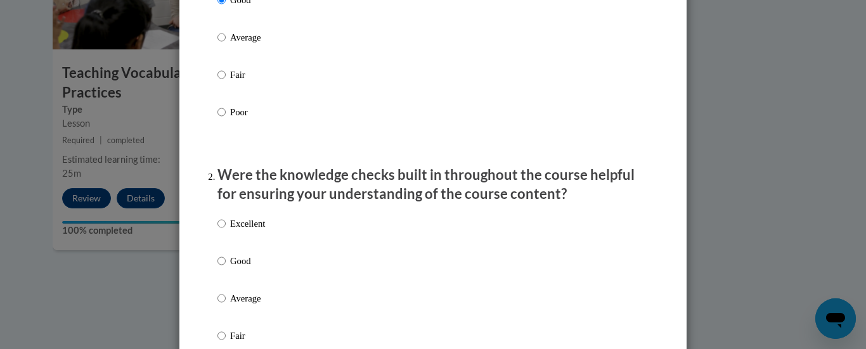
click at [246, 251] on label "Excellent" at bounding box center [242, 234] width 48 height 34
click at [226, 231] on input "Excellent" at bounding box center [222, 224] width 8 height 14
radio input "true"
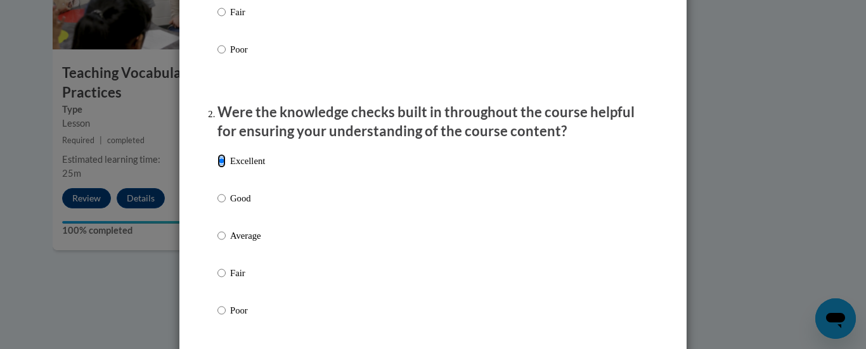
scroll to position [444, 0]
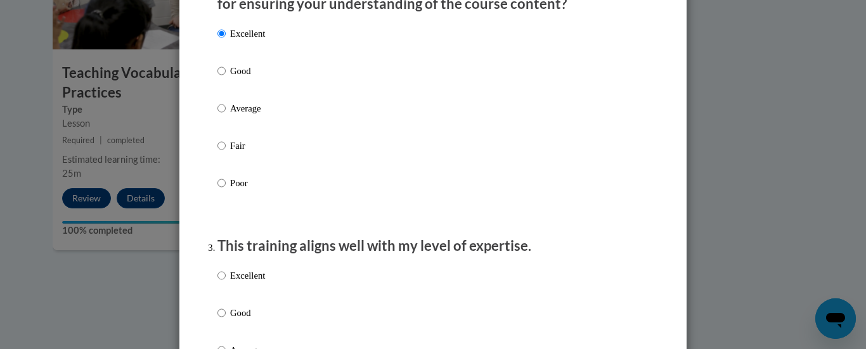
click at [238, 78] on p "Good" at bounding box center [247, 71] width 35 height 14
click at [226, 78] on input "Good" at bounding box center [222, 71] width 8 height 14
radio input "true"
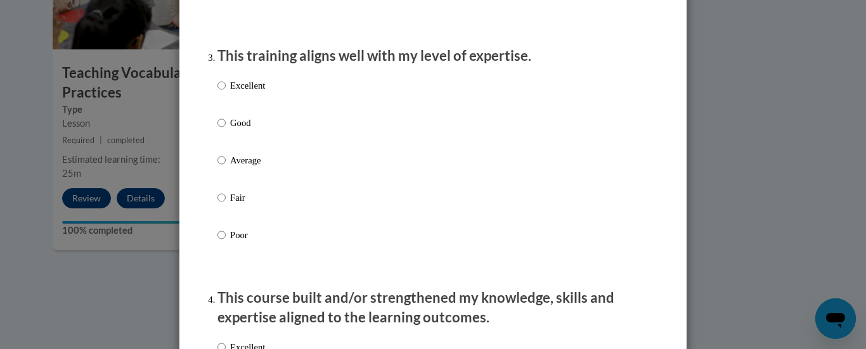
click at [243, 130] on p "Good" at bounding box center [247, 123] width 35 height 14
click at [226, 130] on input "Good" at bounding box center [222, 123] width 8 height 14
radio input "true"
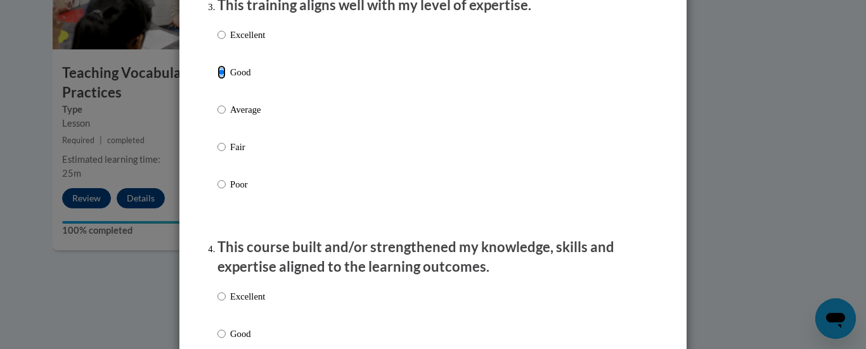
scroll to position [824, 0]
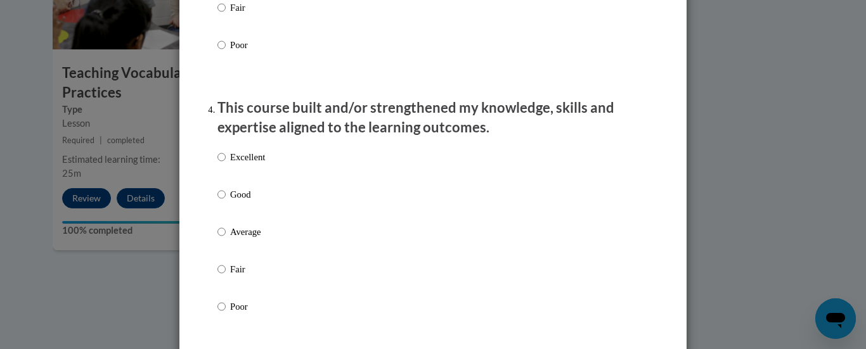
click at [244, 202] on p "Good" at bounding box center [247, 195] width 35 height 14
click at [226, 202] on input "Good" at bounding box center [222, 195] width 8 height 14
radio input "true"
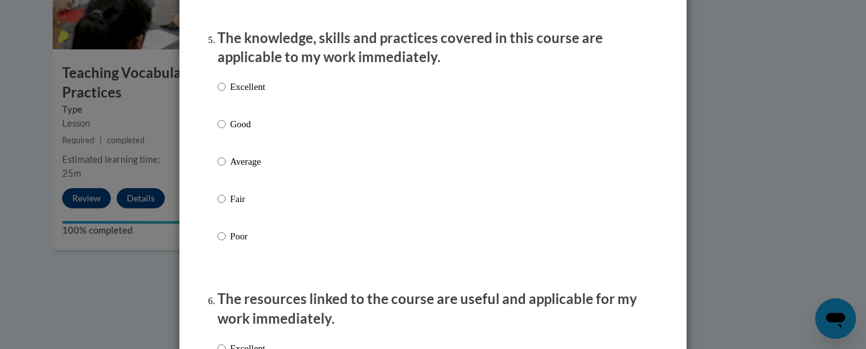
scroll to position [1268, 0]
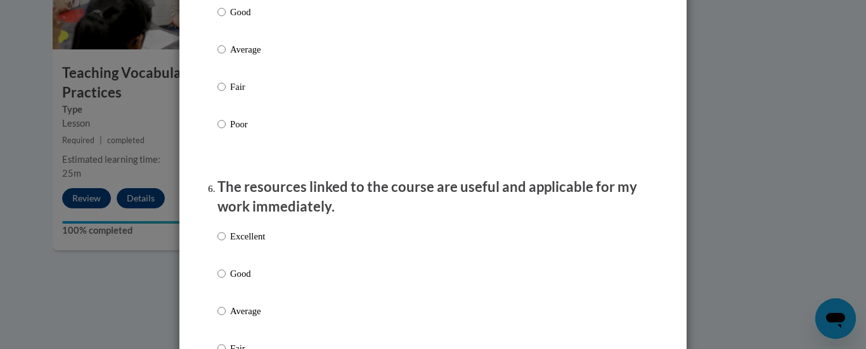
click at [249, 39] on label "Good" at bounding box center [242, 22] width 48 height 34
click at [226, 19] on input "Good" at bounding box center [222, 12] width 8 height 14
radio input "true"
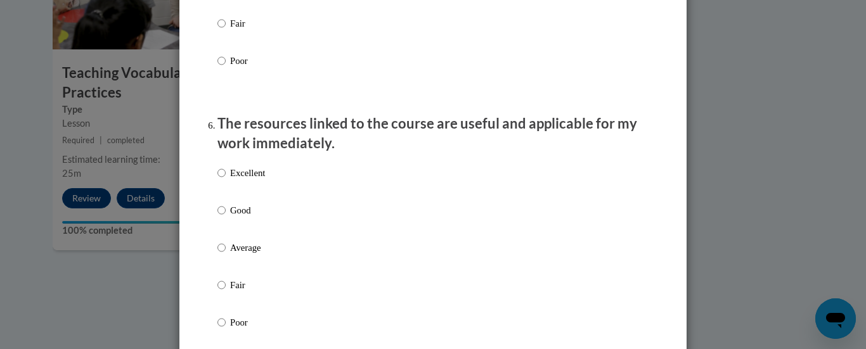
click at [244, 229] on label "Good" at bounding box center [242, 221] width 48 height 34
click at [226, 218] on input "Good" at bounding box center [222, 211] width 8 height 14
radio input "true"
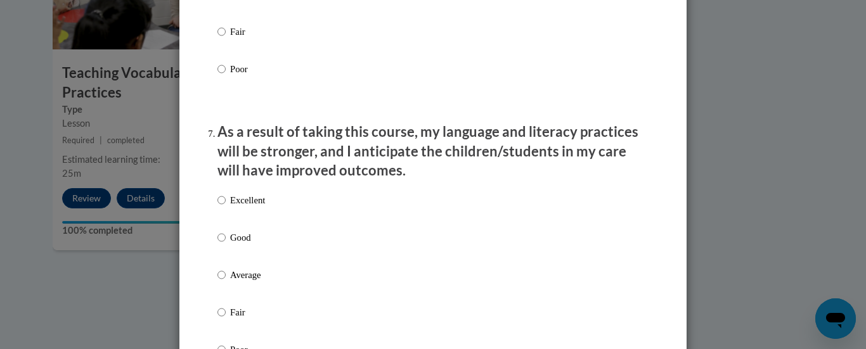
click at [252, 228] on label "Excellent" at bounding box center [242, 210] width 48 height 34
click at [226, 207] on input "Excellent" at bounding box center [222, 200] width 8 height 14
radio input "true"
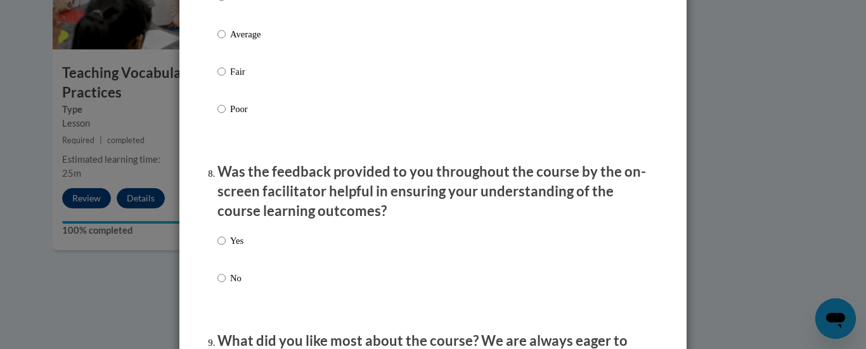
scroll to position [1966, 0]
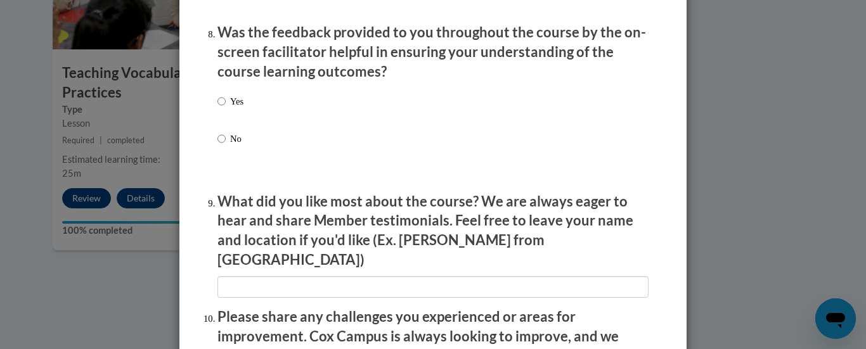
click at [230, 138] on div "Yes No" at bounding box center [231, 130] width 26 height 84
click at [219, 108] on input "Yes" at bounding box center [222, 101] width 8 height 14
radio input "true"
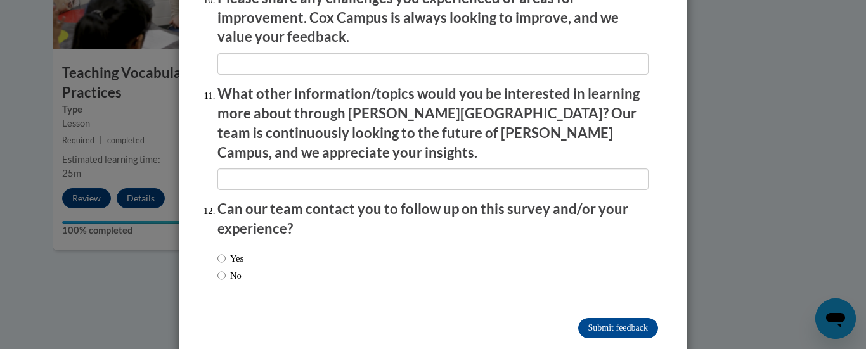
scroll to position [2285, 0]
click at [242, 251] on label "Yes" at bounding box center [231, 258] width 26 height 14
click at [226, 251] on input "Yes" at bounding box center [222, 258] width 8 height 14
radio input "true"
click at [623, 318] on input "Submit feedback" at bounding box center [618, 328] width 80 height 20
